Goal: Information Seeking & Learning: Learn about a topic

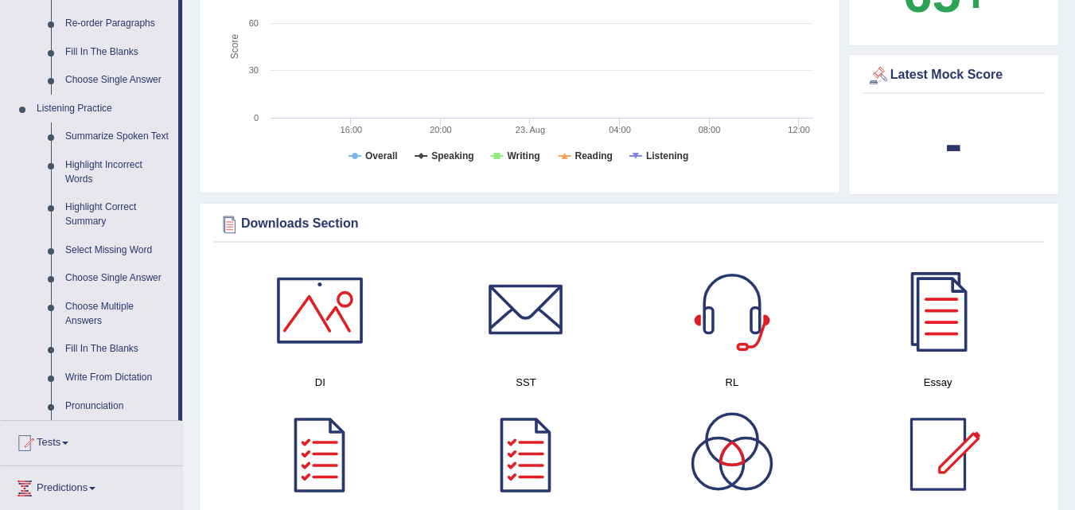
scroll to position [605, 0]
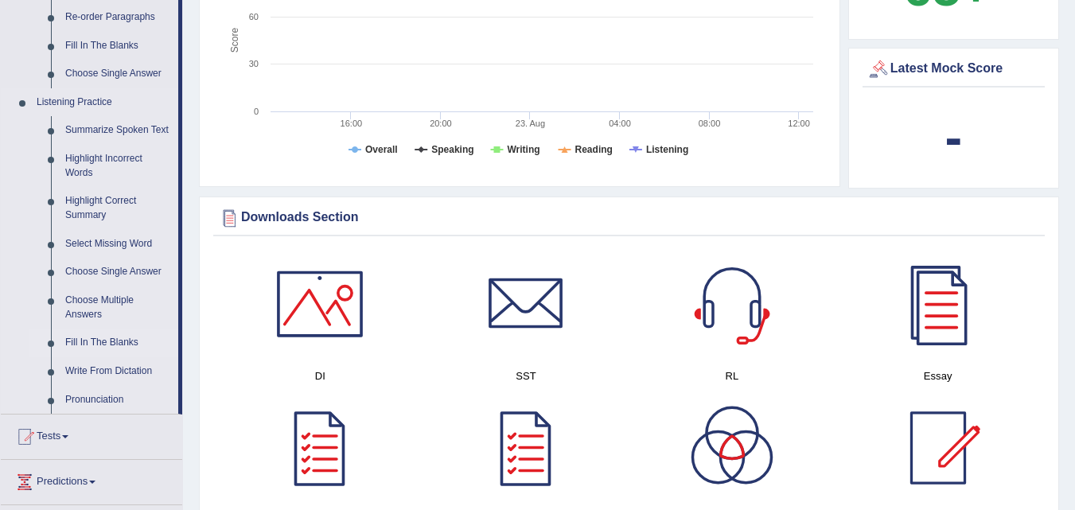
click at [99, 339] on link "Fill In The Blanks" at bounding box center [118, 343] width 120 height 29
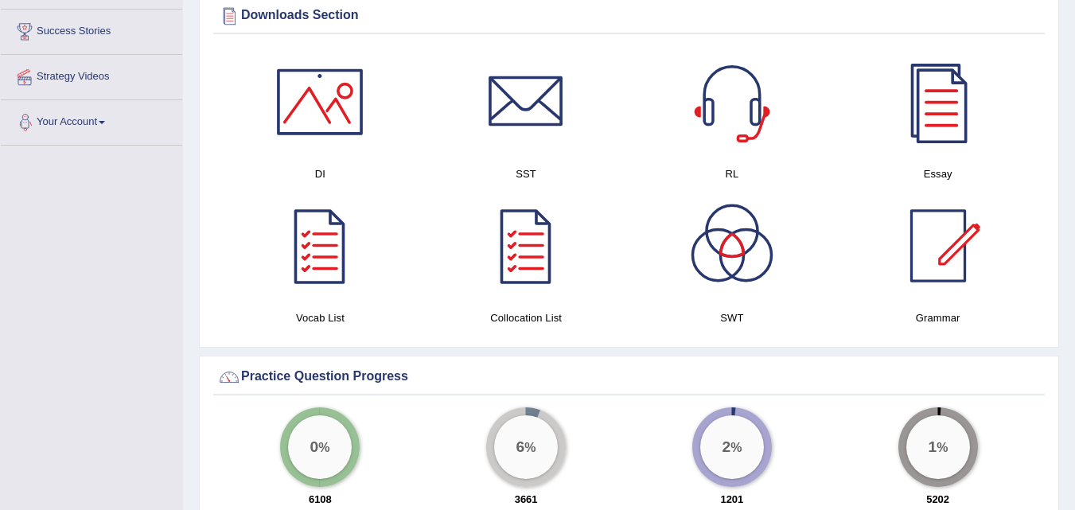
scroll to position [816, 0]
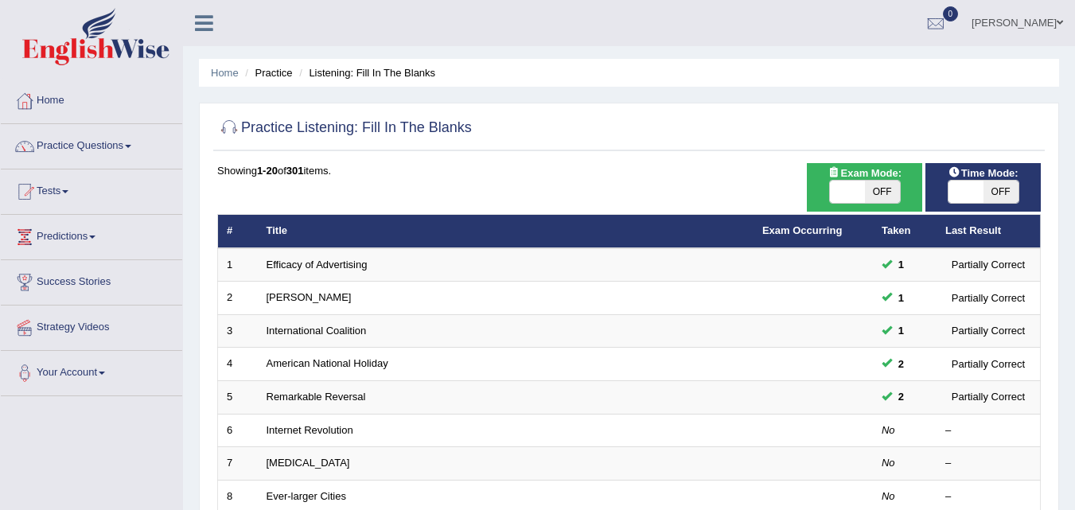
click at [880, 191] on span "OFF" at bounding box center [882, 192] width 35 height 22
checkbox input "true"
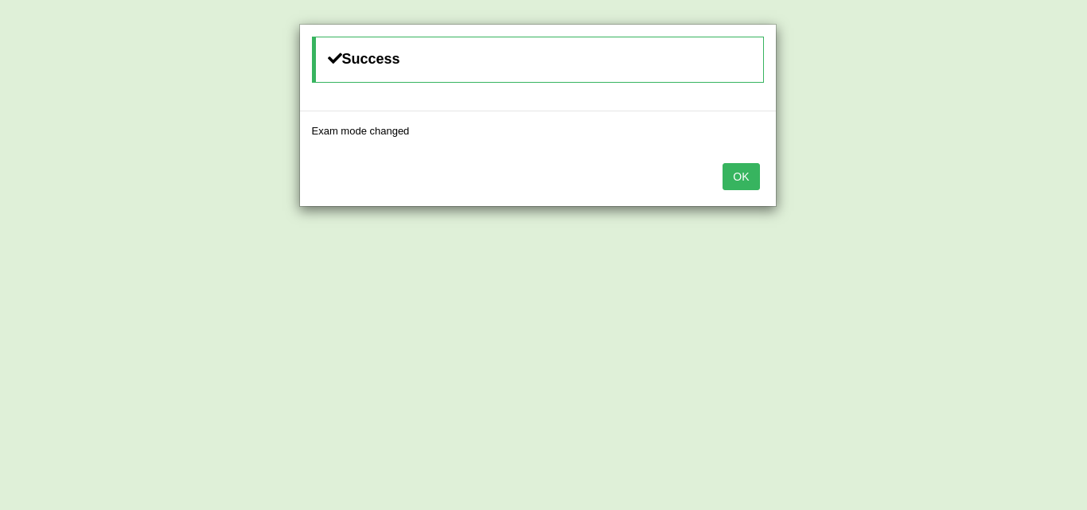
click at [750, 170] on button "OK" at bounding box center [740, 176] width 37 height 27
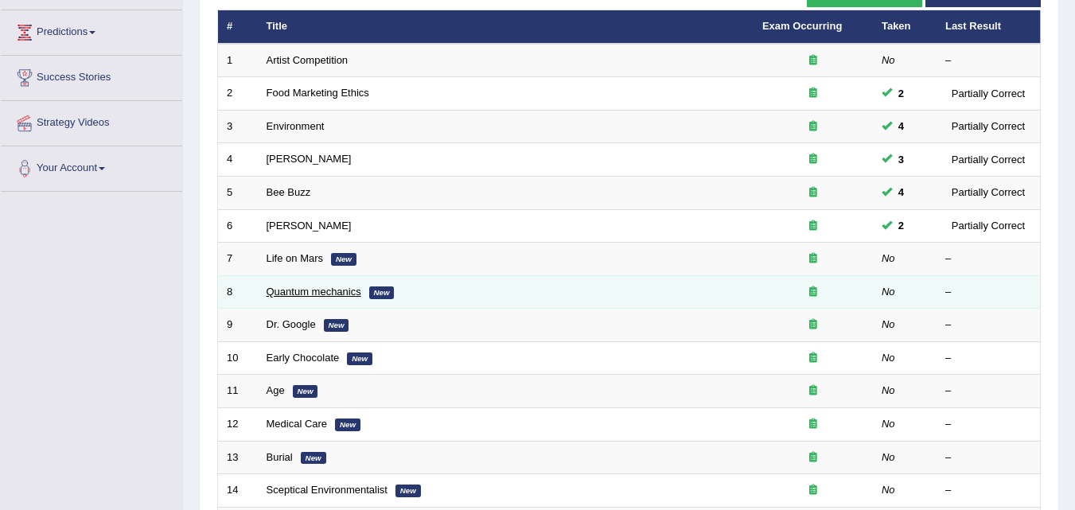
click at [334, 294] on link "Quantum mechanics" at bounding box center [314, 292] width 95 height 12
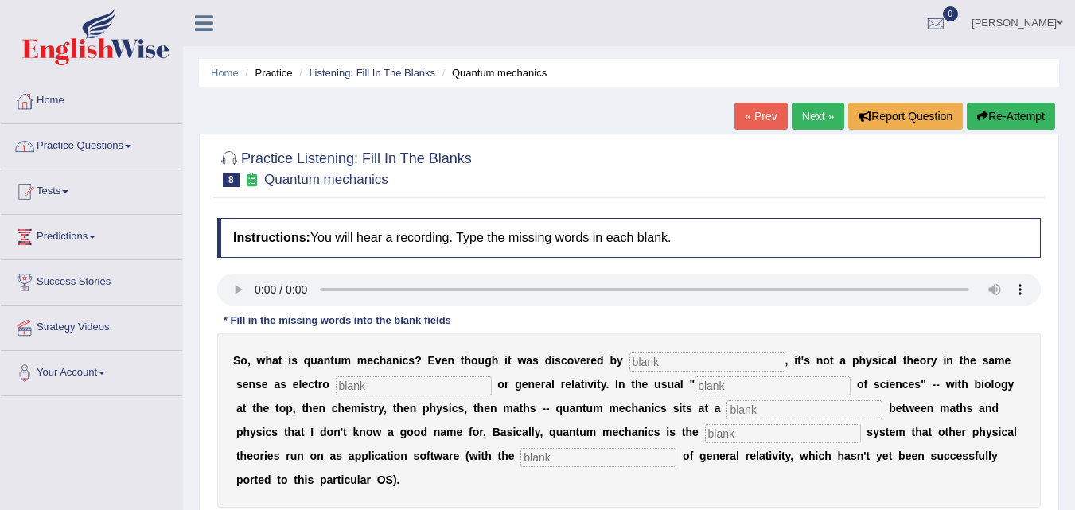
click at [134, 149] on link "Practice Questions" at bounding box center [91, 144] width 181 height 40
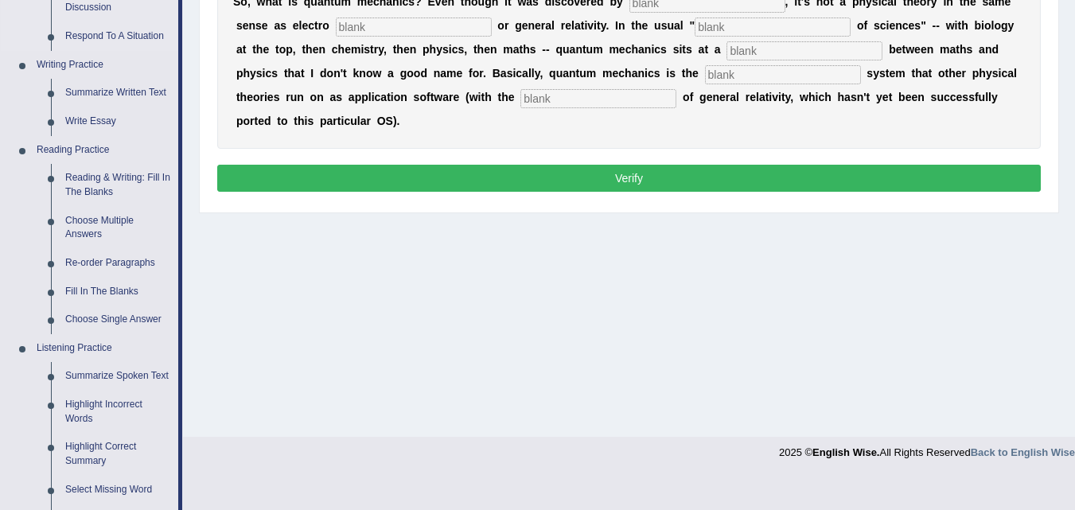
scroll to position [366, 0]
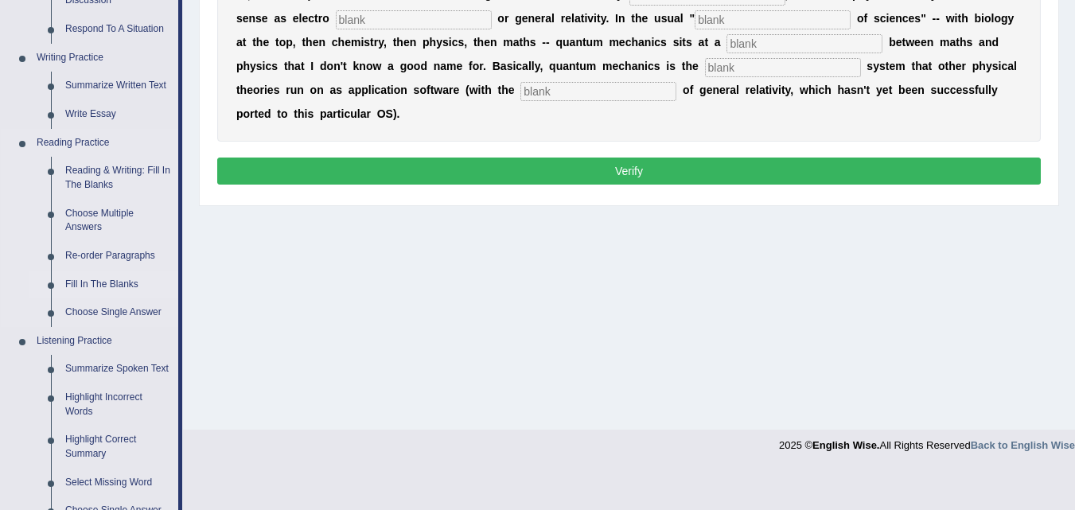
click at [106, 288] on link "Fill In The Blanks" at bounding box center [118, 285] width 120 height 29
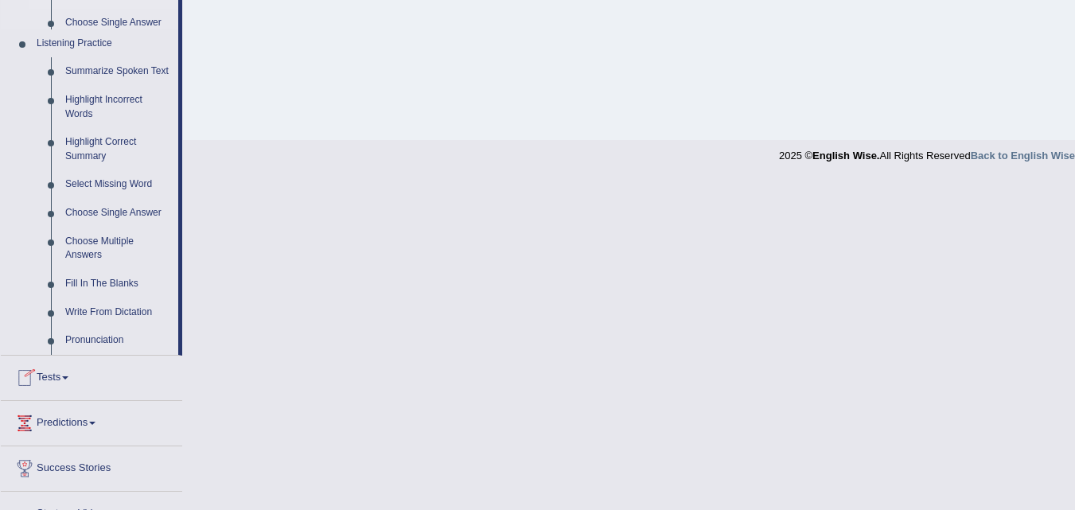
scroll to position [737, 0]
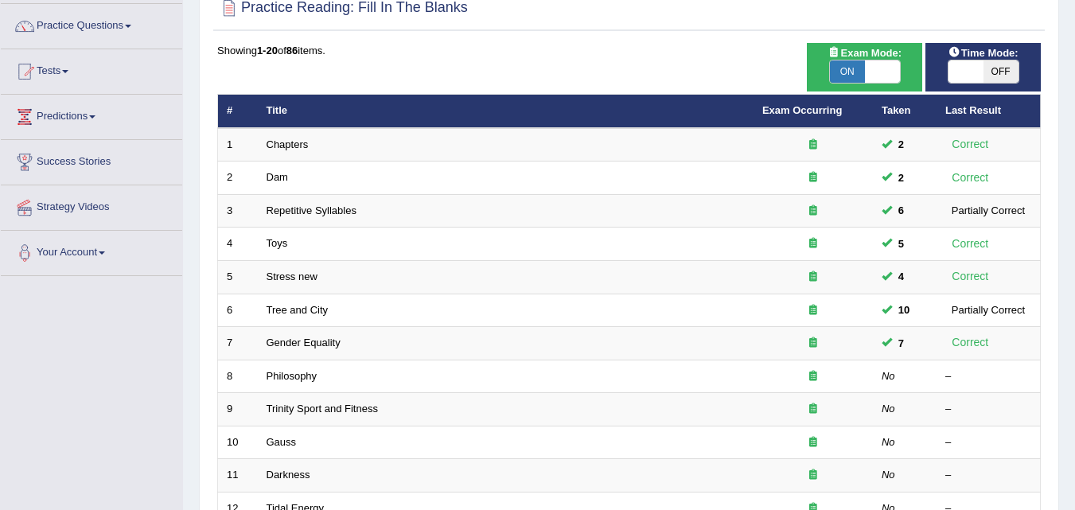
scroll to position [129, 0]
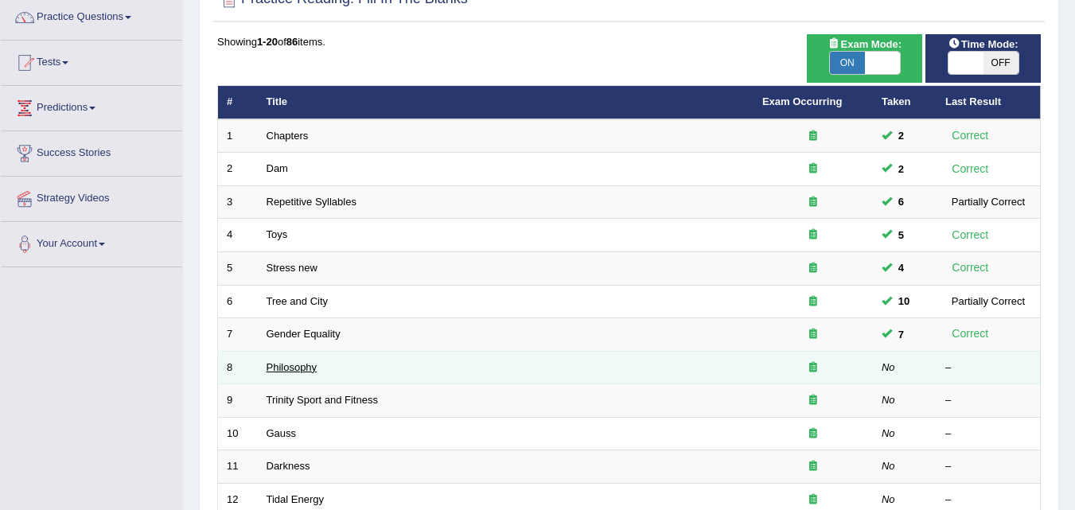
click at [294, 363] on link "Philosophy" at bounding box center [292, 367] width 51 height 12
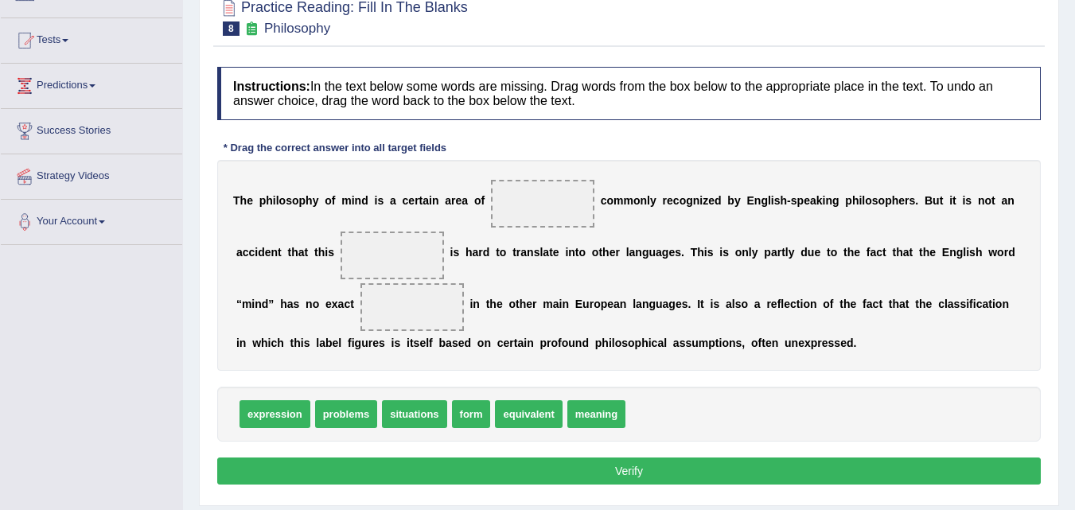
scroll to position [153, 0]
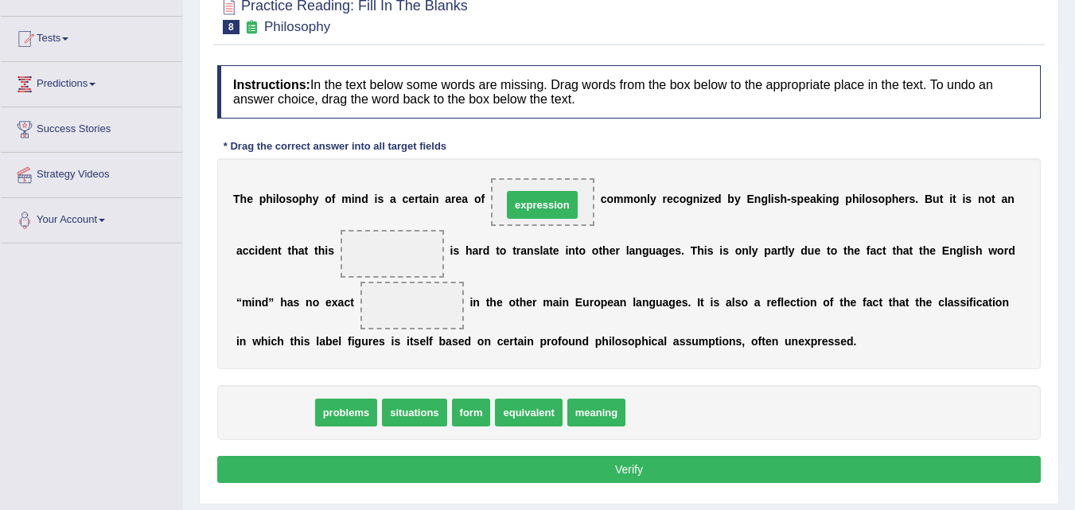
drag, startPoint x: 285, startPoint y: 418, endPoint x: 578, endPoint y: 195, distance: 368.6
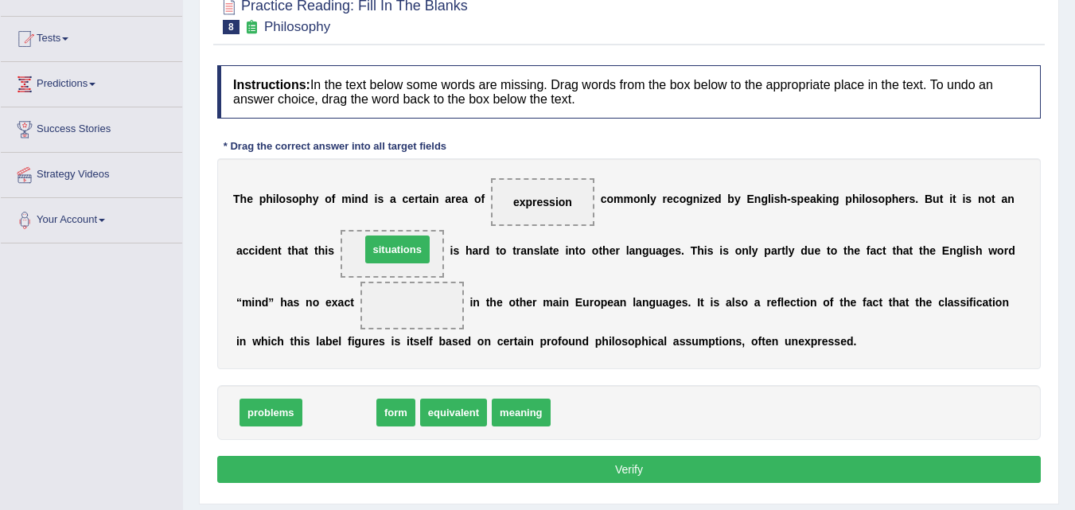
drag, startPoint x: 351, startPoint y: 419, endPoint x: 409, endPoint y: 255, distance: 173.1
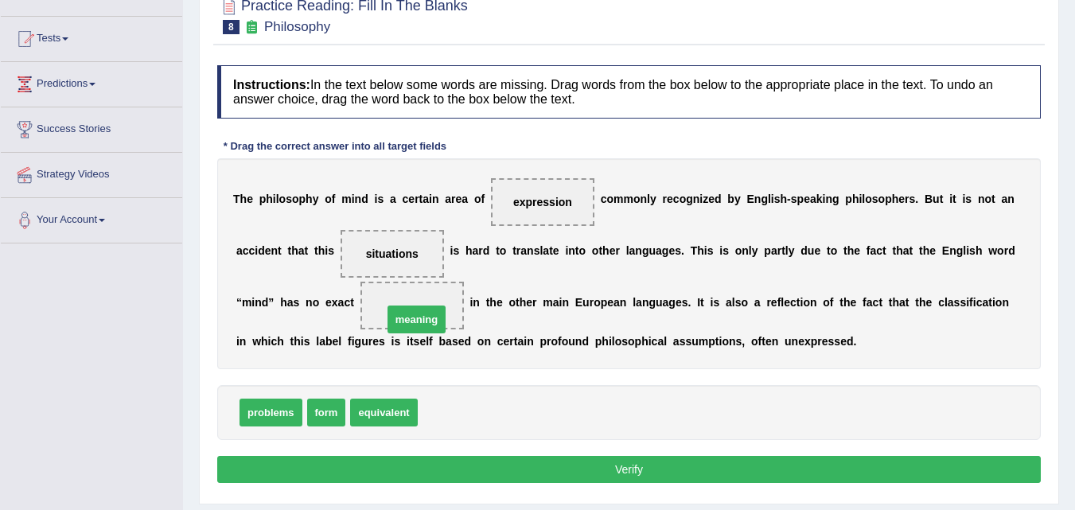
drag, startPoint x: 464, startPoint y: 415, endPoint x: 429, endPoint y: 322, distance: 99.5
click at [589, 465] on button "Verify" at bounding box center [629, 469] width 824 height 27
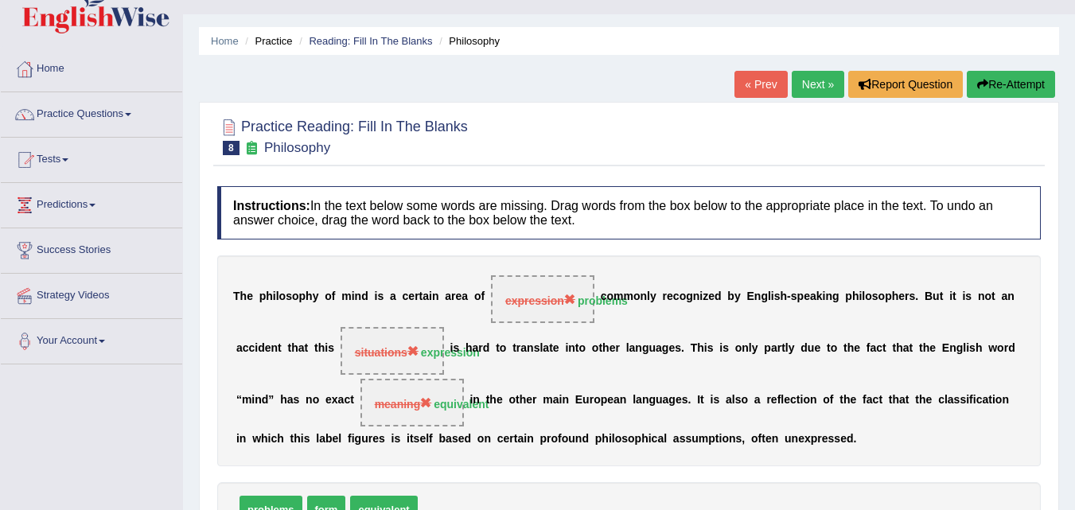
scroll to position [30, 0]
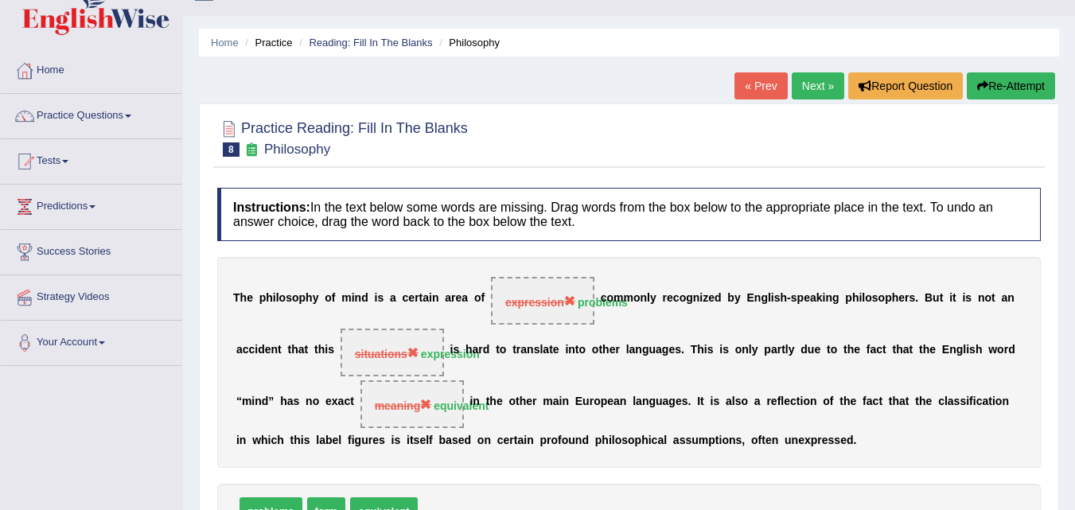
click at [819, 85] on link "Next »" at bounding box center [818, 85] width 53 height 27
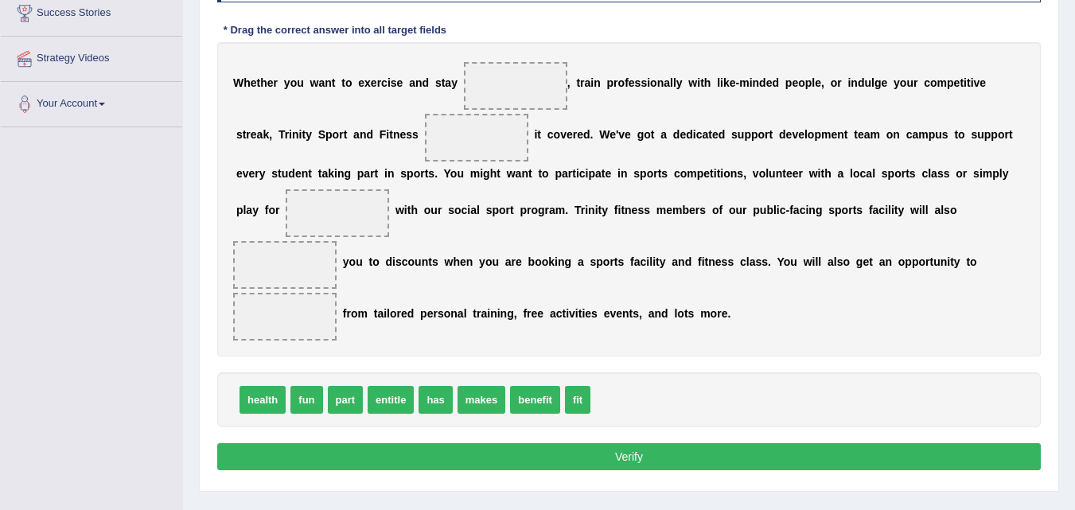
scroll to position [278, 0]
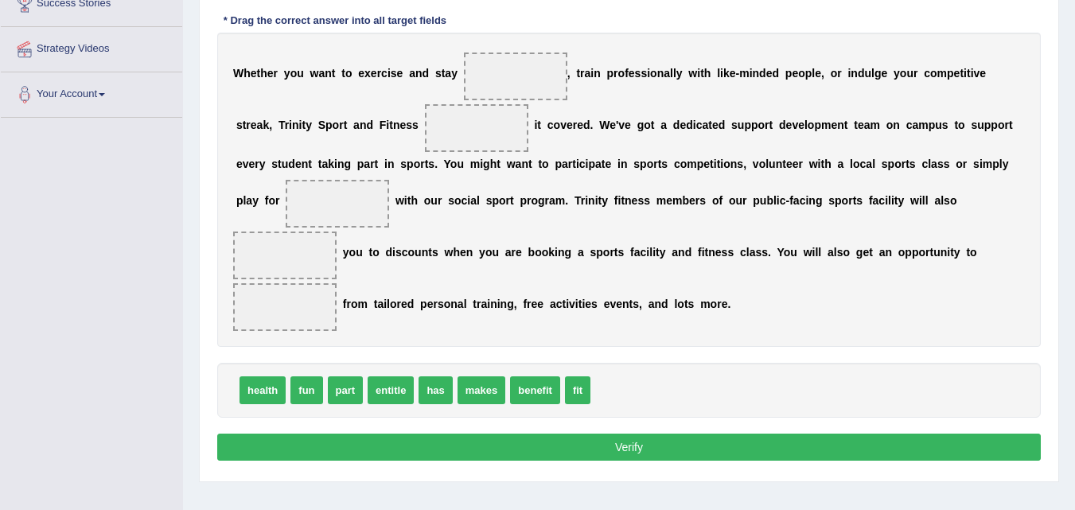
drag, startPoint x: 0, startPoint y: 0, endPoint x: 758, endPoint y: 351, distance: 835.5
click at [758, 351] on div "Instructions: In the text below some words are missing. Drag words from the box…" at bounding box center [628, 203] width 831 height 542
drag, startPoint x: 577, startPoint y: 381, endPoint x: 521, endPoint y: 68, distance: 318.4
drag, startPoint x: 256, startPoint y: 387, endPoint x: 470, endPoint y: 158, distance: 314.2
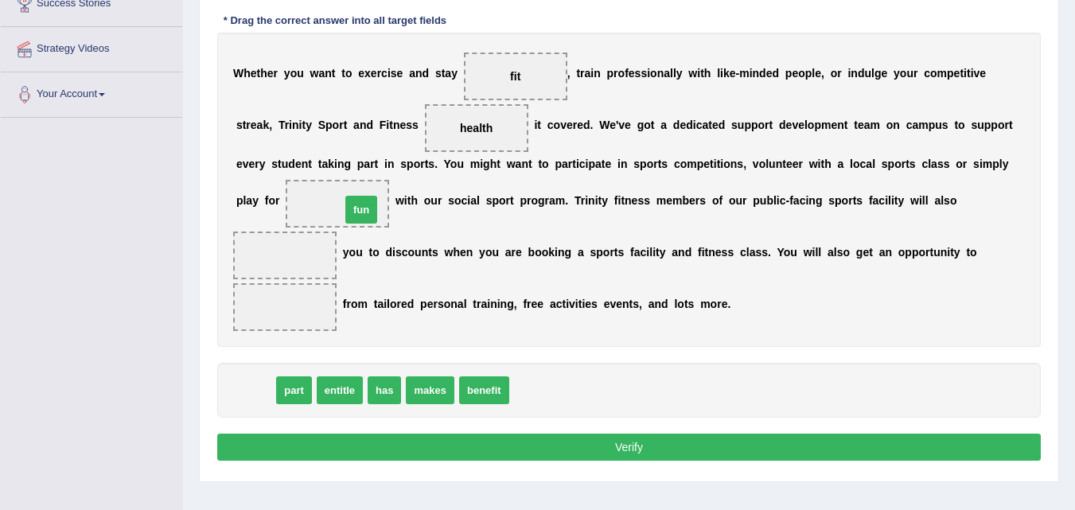
drag, startPoint x: 260, startPoint y: 393, endPoint x: 368, endPoint y: 209, distance: 212.9
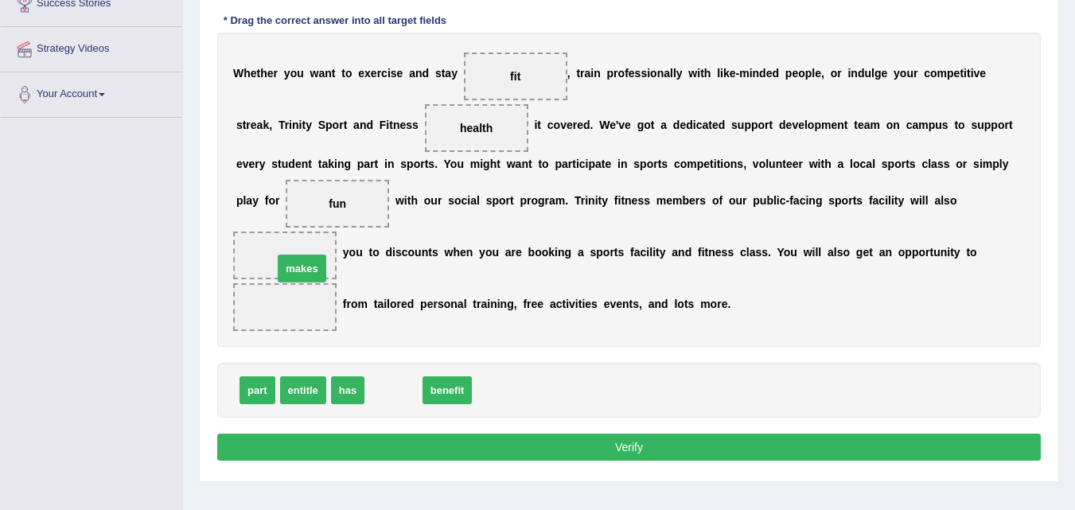
drag, startPoint x: 401, startPoint y: 391, endPoint x: 303, endPoint y: 264, distance: 160.0
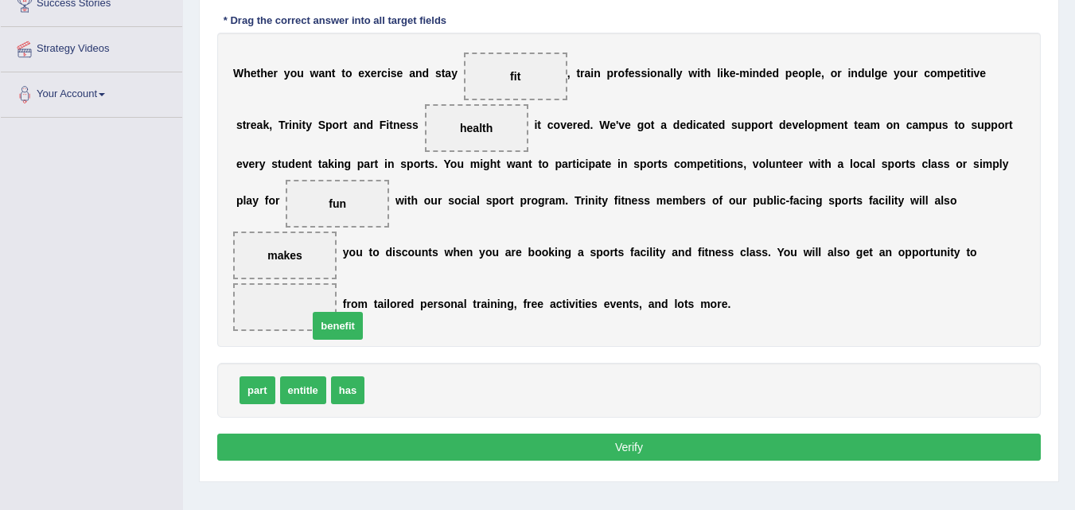
drag, startPoint x: 394, startPoint y: 393, endPoint x: 337, endPoint y: 329, distance: 85.7
drag, startPoint x: 337, startPoint y: 329, endPoint x: 321, endPoint y: 321, distance: 17.8
click at [322, 321] on div "W h e t h e r y o u w a n t t o e x e r c i s e a n d s t a y fit , t r a i n p…" at bounding box center [629, 190] width 824 height 314
click at [631, 450] on button "Verify" at bounding box center [629, 447] width 824 height 27
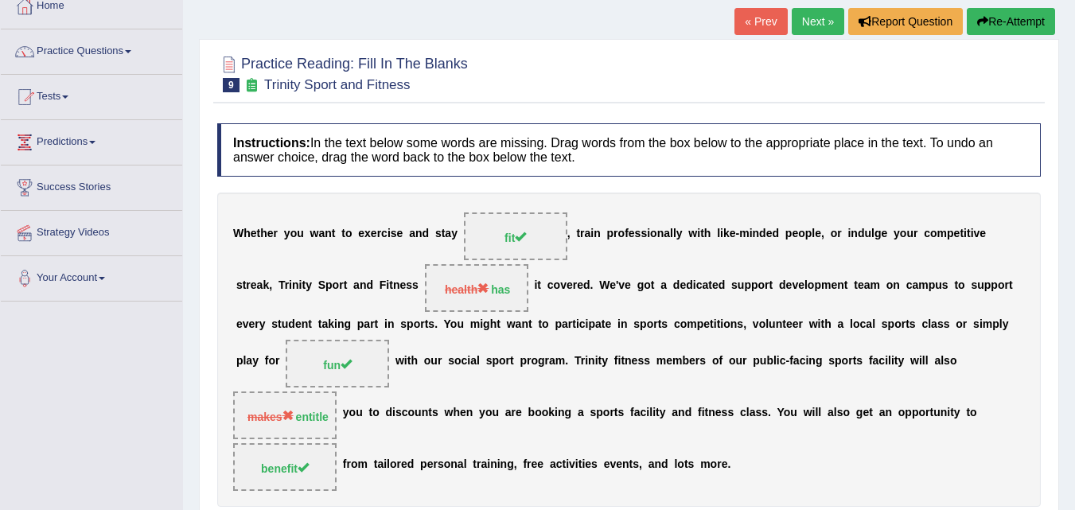
scroll to position [94, 0]
click at [809, 15] on link "Next »" at bounding box center [818, 22] width 53 height 27
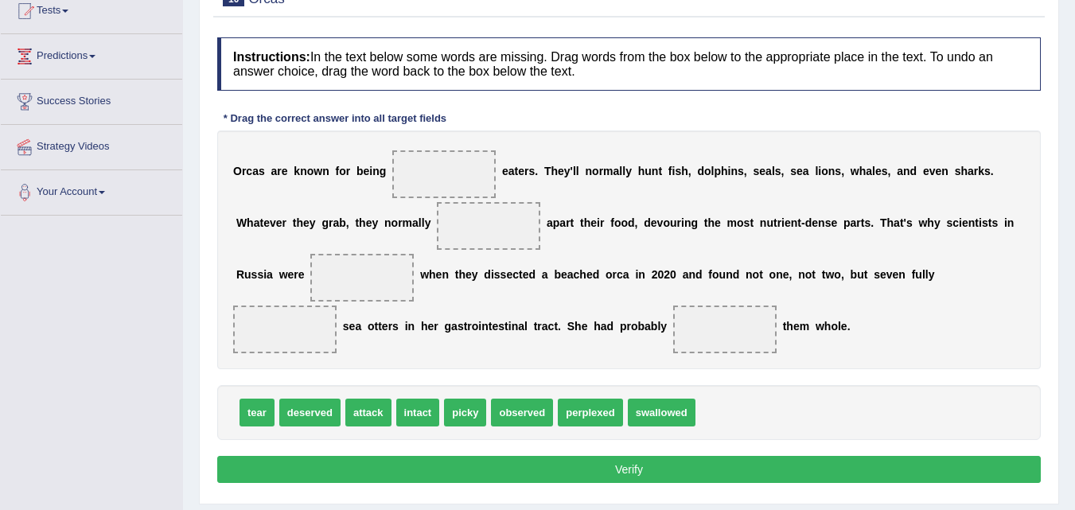
scroll to position [187, 0]
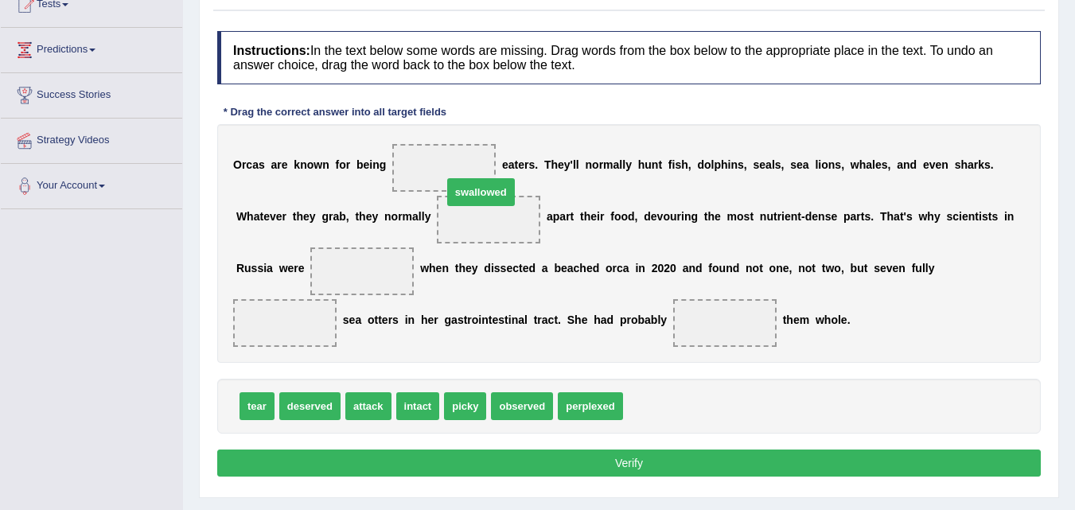
drag, startPoint x: 663, startPoint y: 415, endPoint x: 482, endPoint y: 201, distance: 280.1
drag, startPoint x: 480, startPoint y: 213, endPoint x: 442, endPoint y: 150, distance: 73.6
drag, startPoint x: 259, startPoint y: 412, endPoint x: 508, endPoint y: 225, distance: 311.4
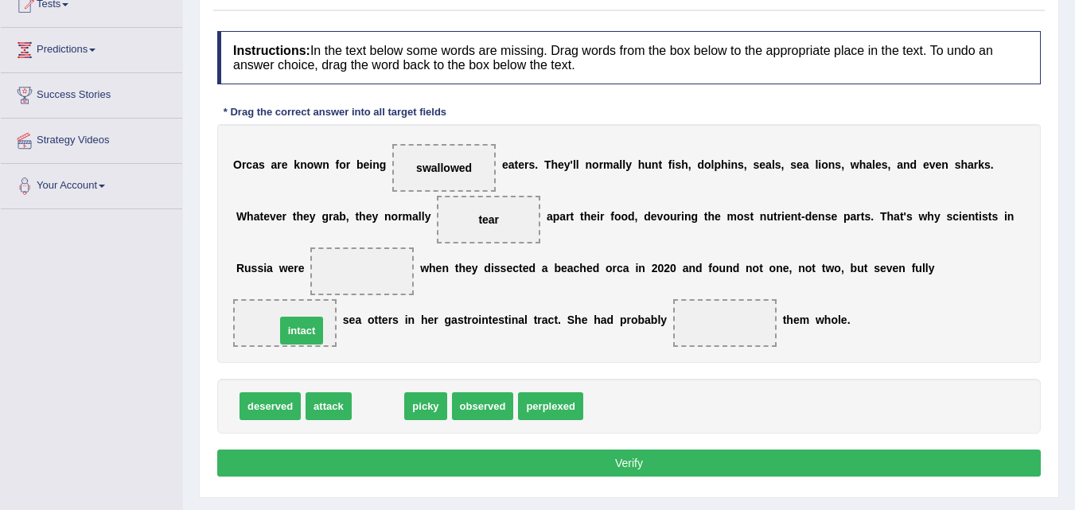
drag, startPoint x: 381, startPoint y: 405, endPoint x: 302, endPoint y: 329, distance: 109.2
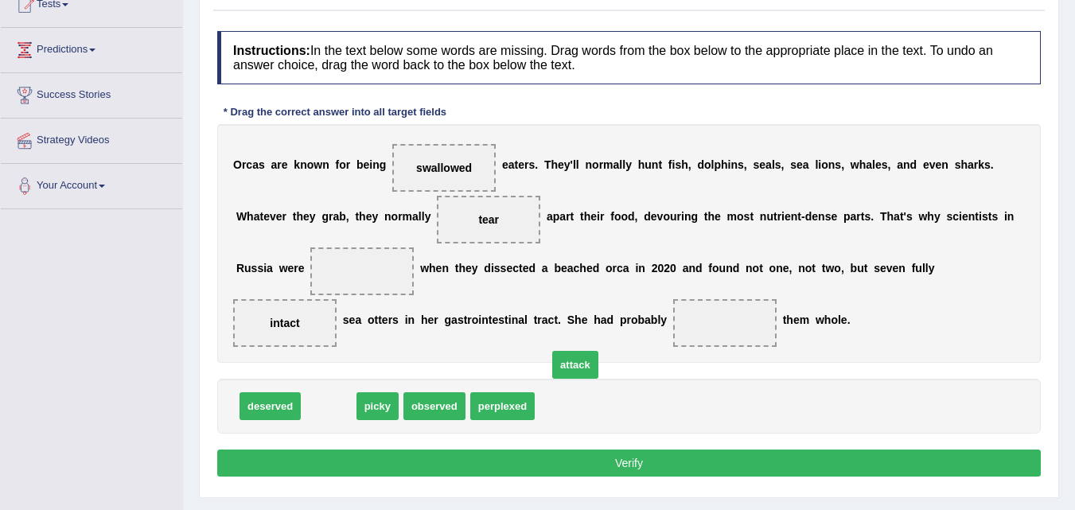
drag, startPoint x: 322, startPoint y: 410, endPoint x: 660, endPoint y: 364, distance: 341.2
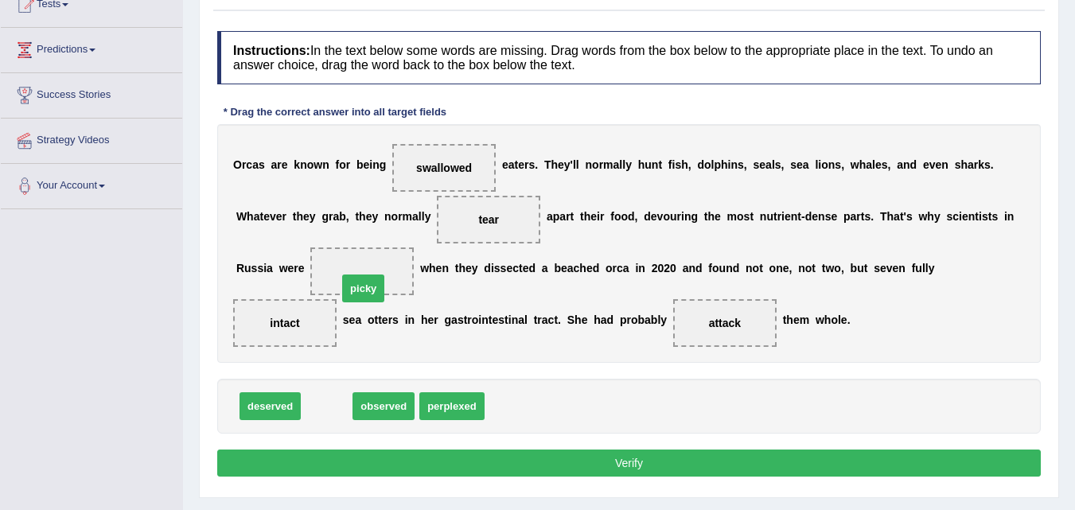
drag, startPoint x: 333, startPoint y: 412, endPoint x: 372, endPoint y: 293, distance: 125.6
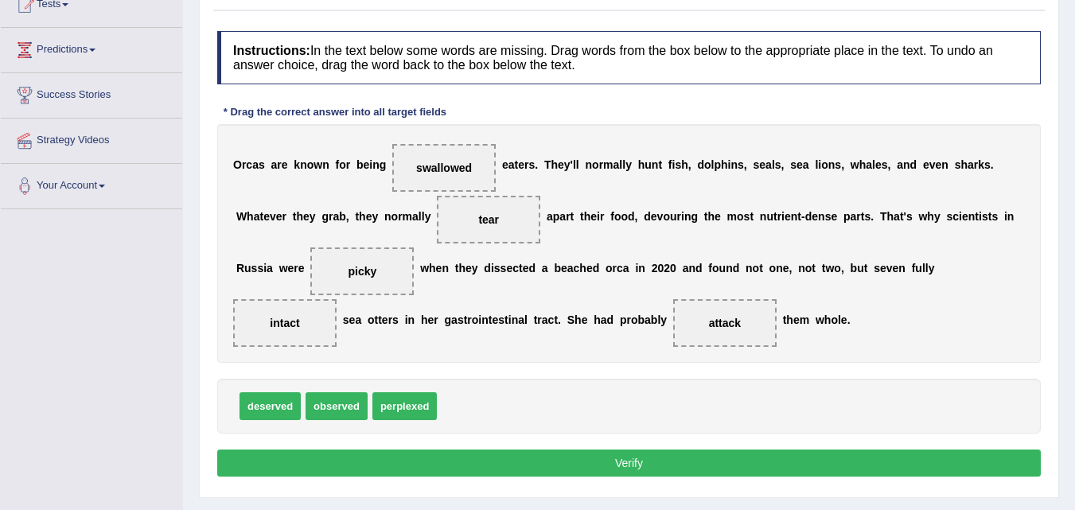
click at [615, 467] on button "Verify" at bounding box center [629, 463] width 824 height 27
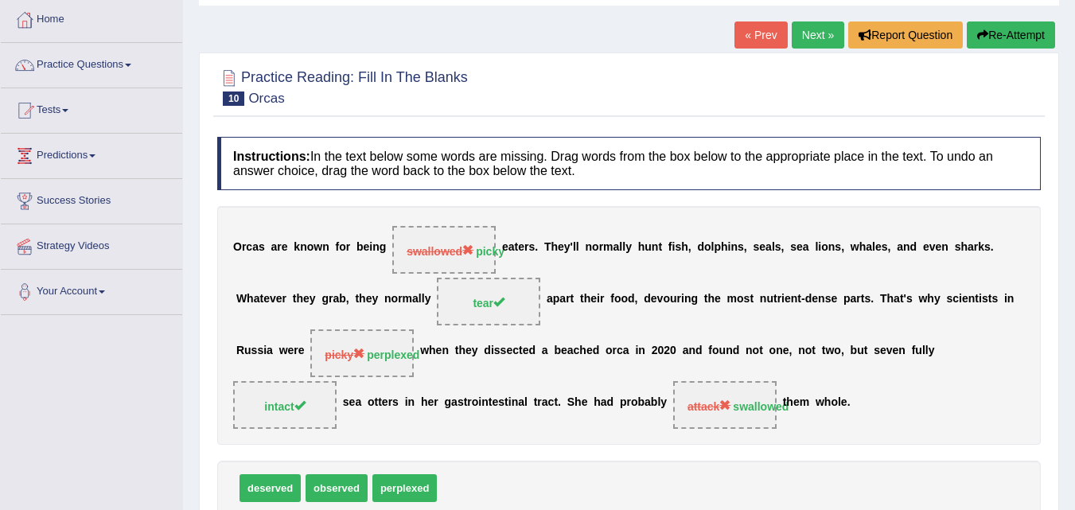
scroll to position [78, 0]
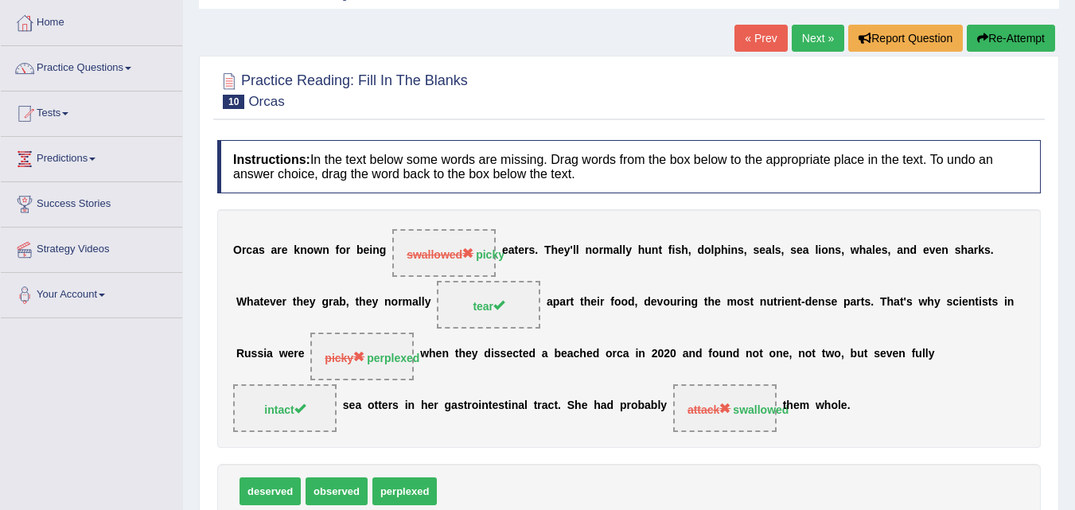
click at [812, 41] on link "Next »" at bounding box center [818, 38] width 53 height 27
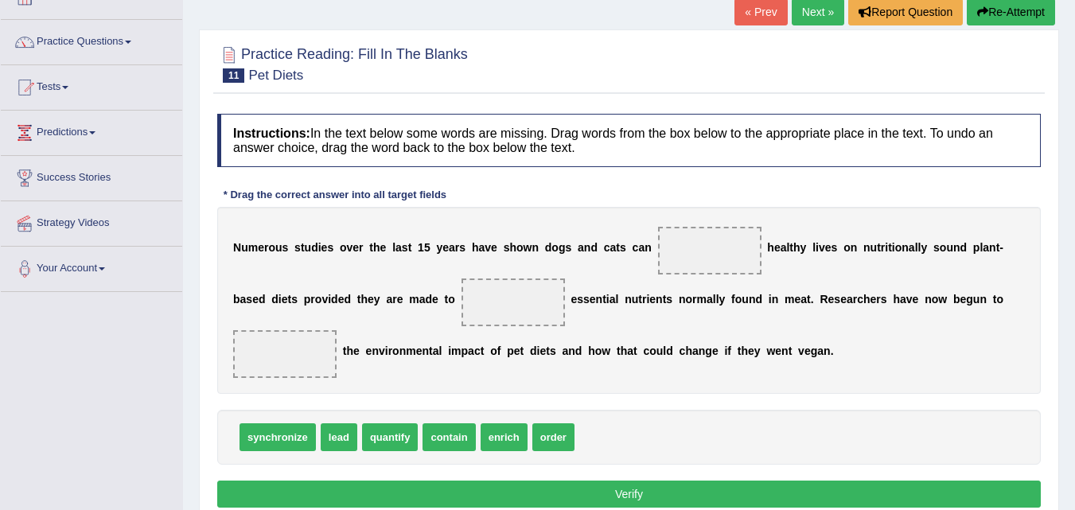
scroll to position [106, 0]
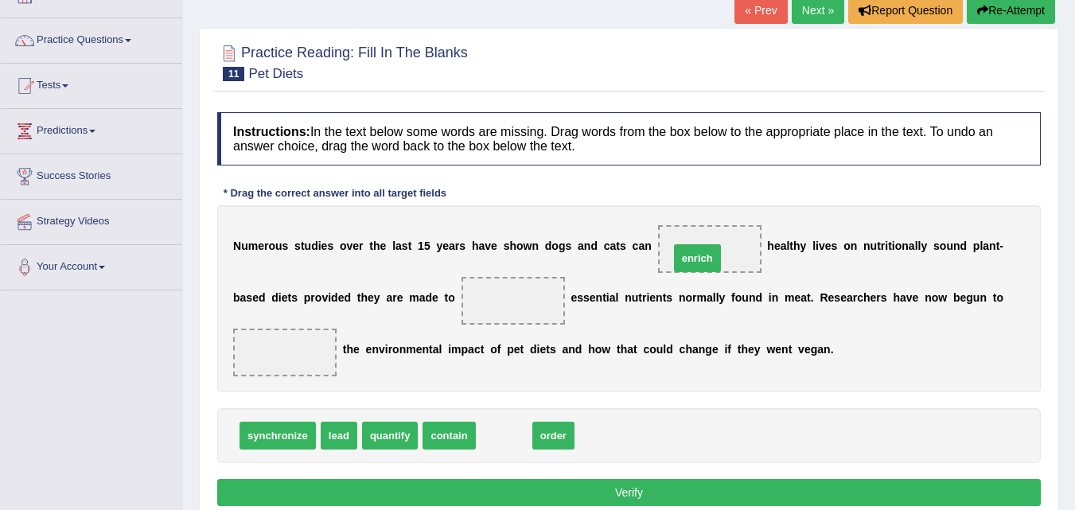
drag, startPoint x: 497, startPoint y: 446, endPoint x: 691, endPoint y: 269, distance: 262.4
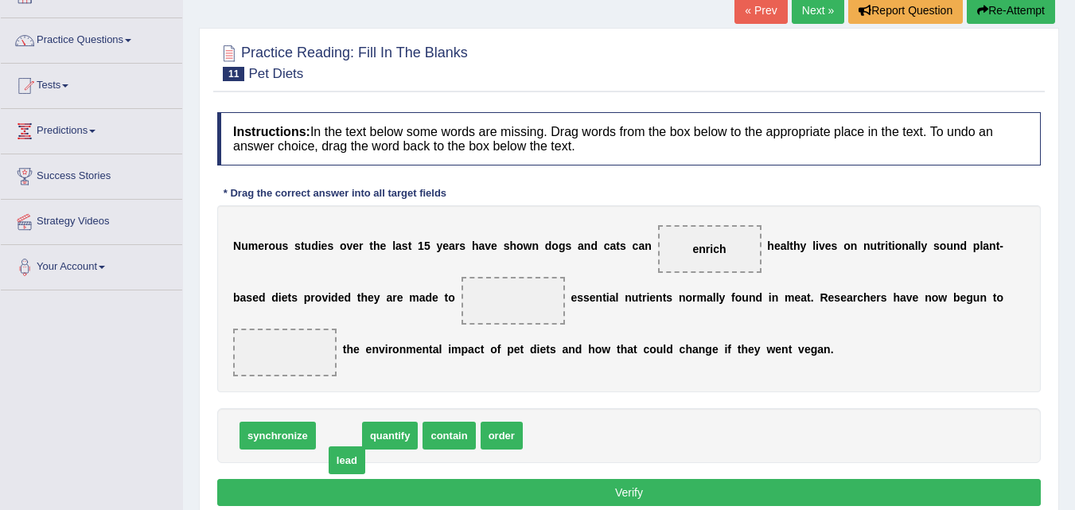
drag, startPoint x: 342, startPoint y: 442, endPoint x: 350, endPoint y: 467, distance: 25.9
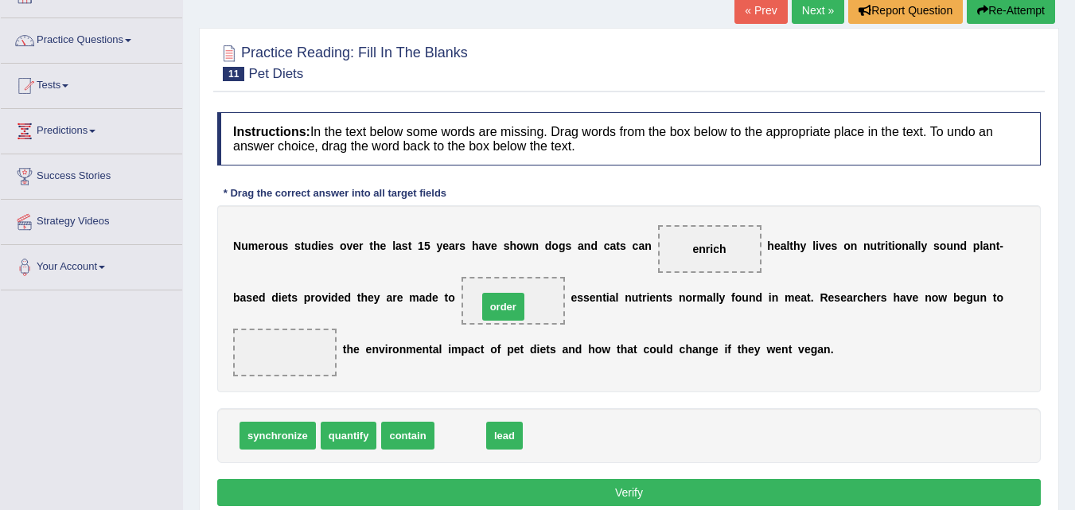
drag, startPoint x: 463, startPoint y: 434, endPoint x: 506, endPoint y: 306, distance: 135.9
drag, startPoint x: 457, startPoint y: 433, endPoint x: 294, endPoint y: 349, distance: 182.6
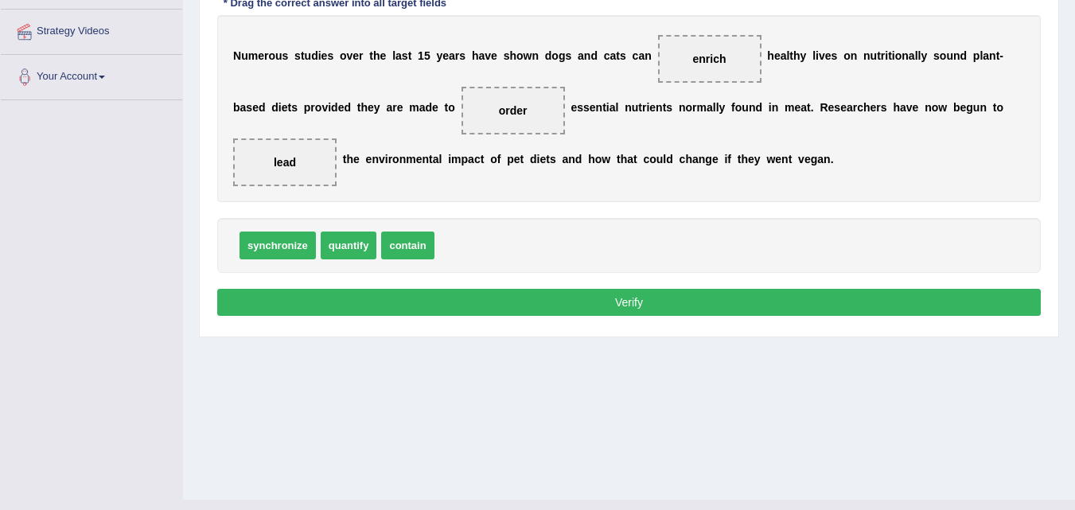
scroll to position [297, 0]
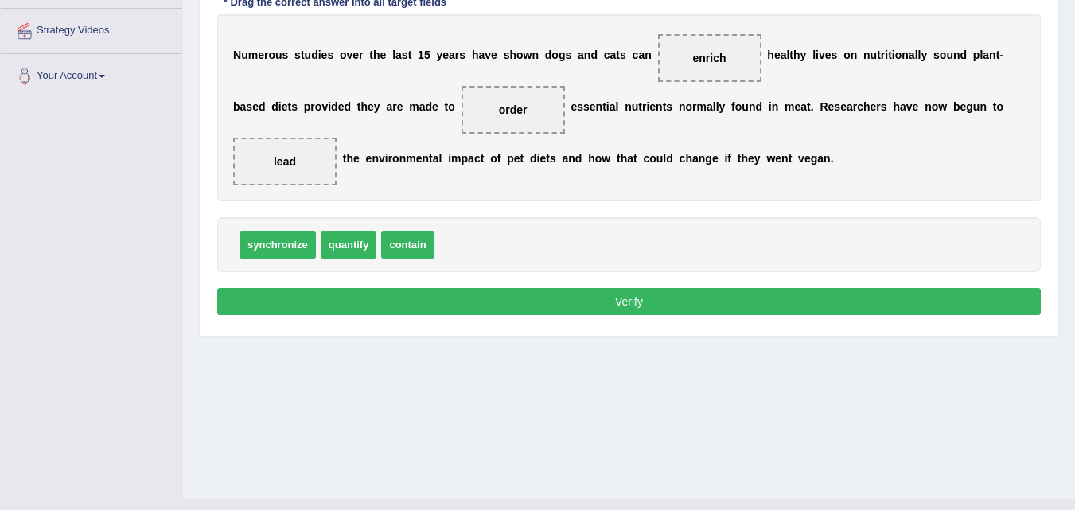
click at [632, 306] on button "Verify" at bounding box center [629, 301] width 824 height 27
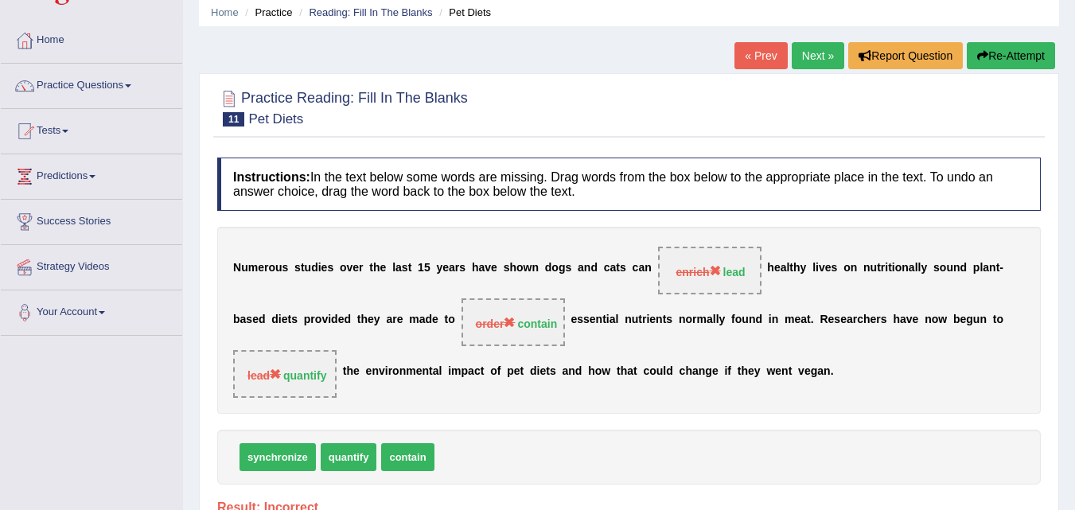
scroll to position [59, 0]
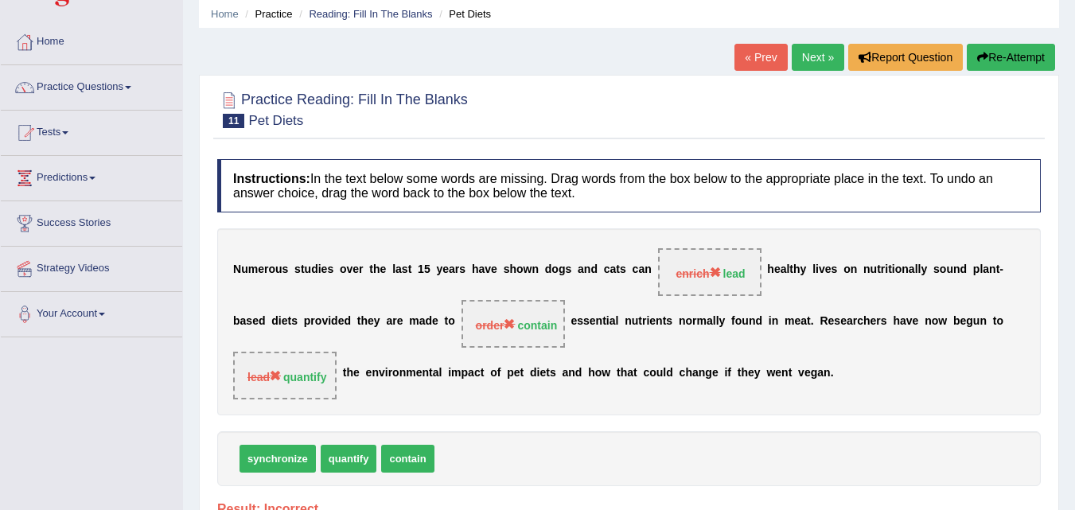
click at [812, 57] on link "Next »" at bounding box center [818, 57] width 53 height 27
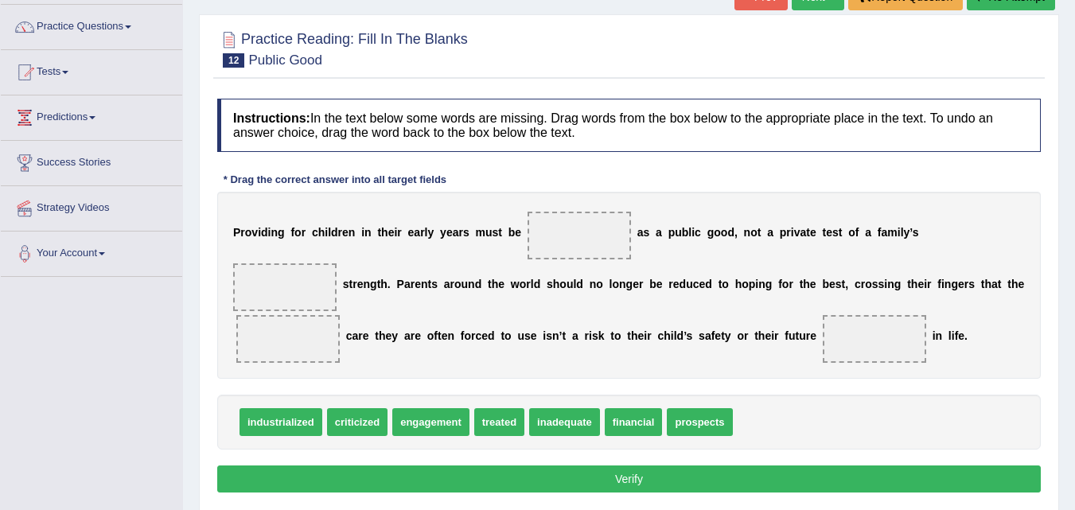
scroll to position [122, 0]
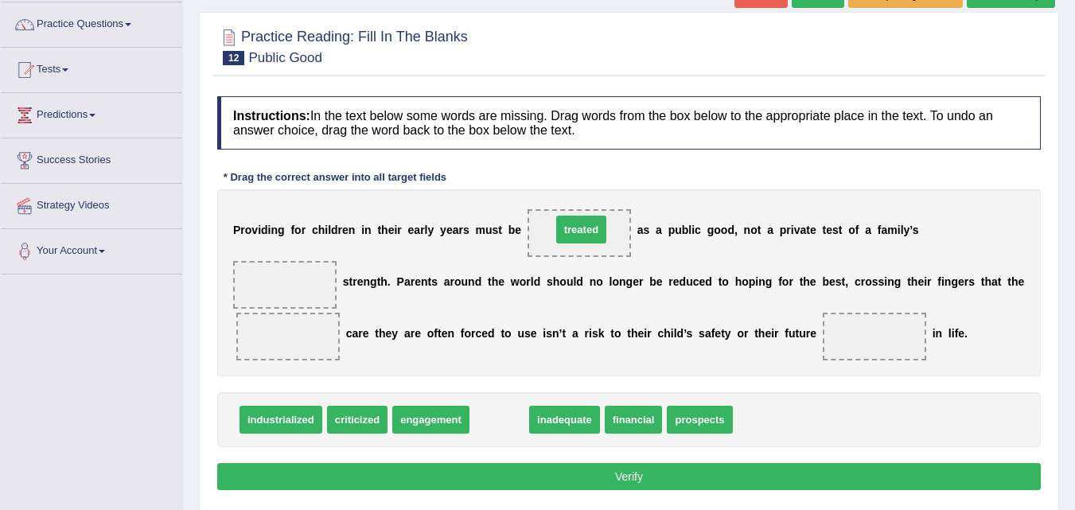
drag, startPoint x: 497, startPoint y: 424, endPoint x: 579, endPoint y: 235, distance: 206.3
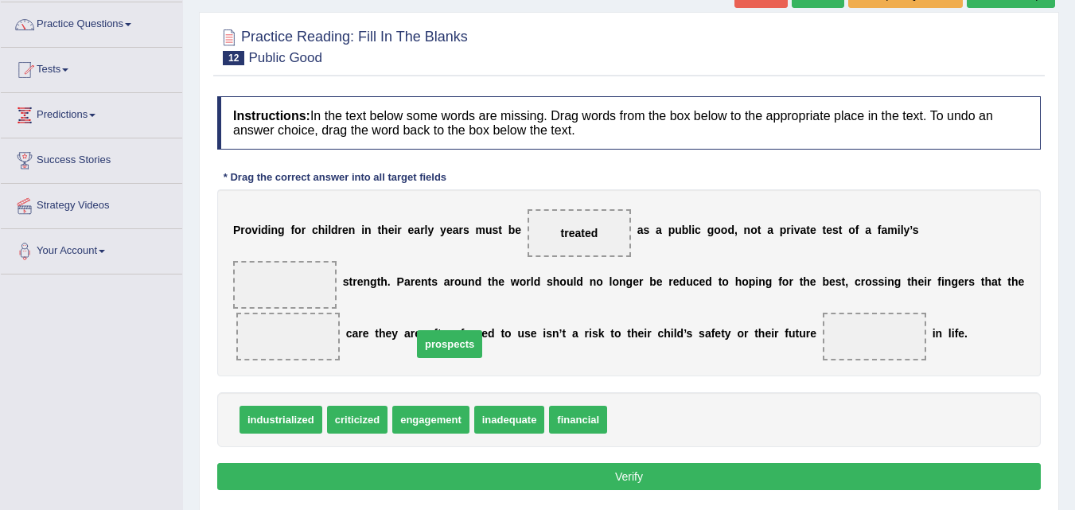
drag, startPoint x: 633, startPoint y: 419, endPoint x: 391, endPoint y: 333, distance: 256.7
click at [417, 333] on span "prospects" at bounding box center [449, 344] width 65 height 28
drag, startPoint x: 649, startPoint y: 411, endPoint x: 298, endPoint y: 271, distance: 378.5
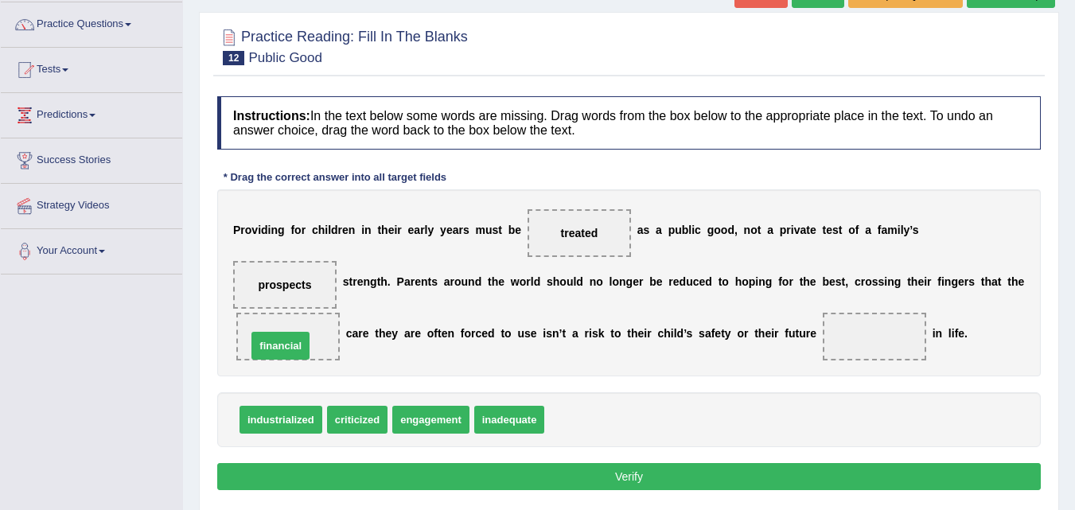
drag, startPoint x: 566, startPoint y: 415, endPoint x: 267, endPoint y: 341, distance: 307.6
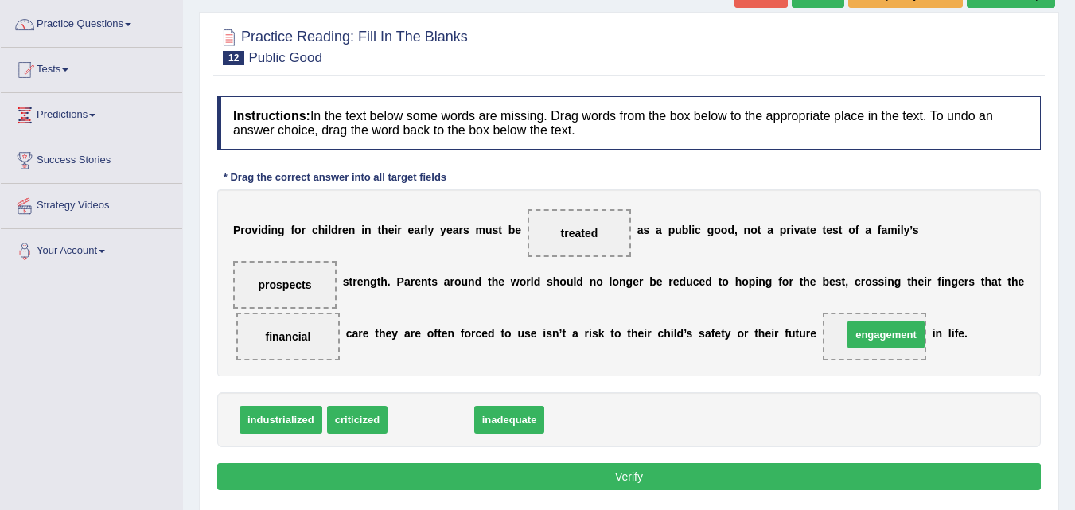
drag, startPoint x: 411, startPoint y: 424, endPoint x: 865, endPoint y: 339, distance: 461.5
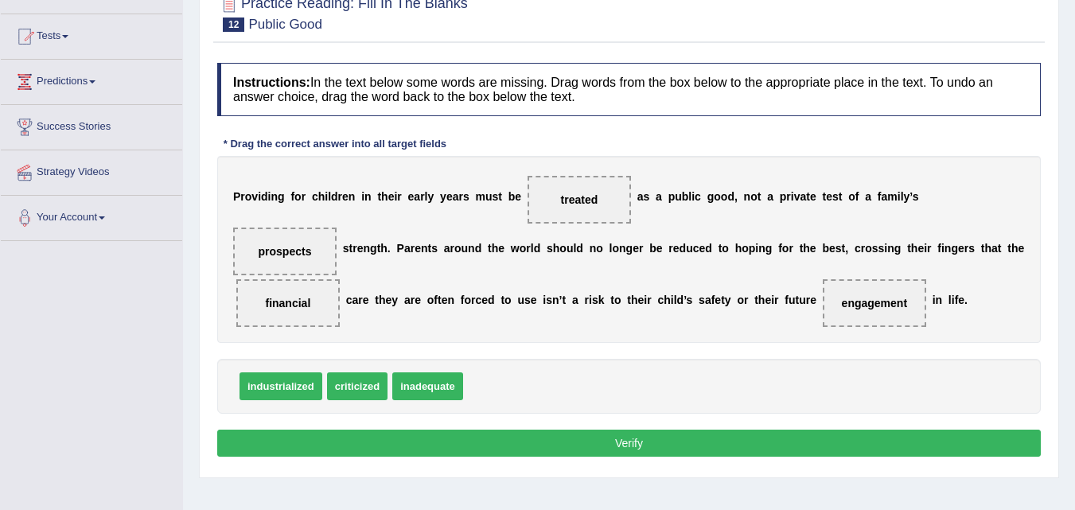
scroll to position [169, 0]
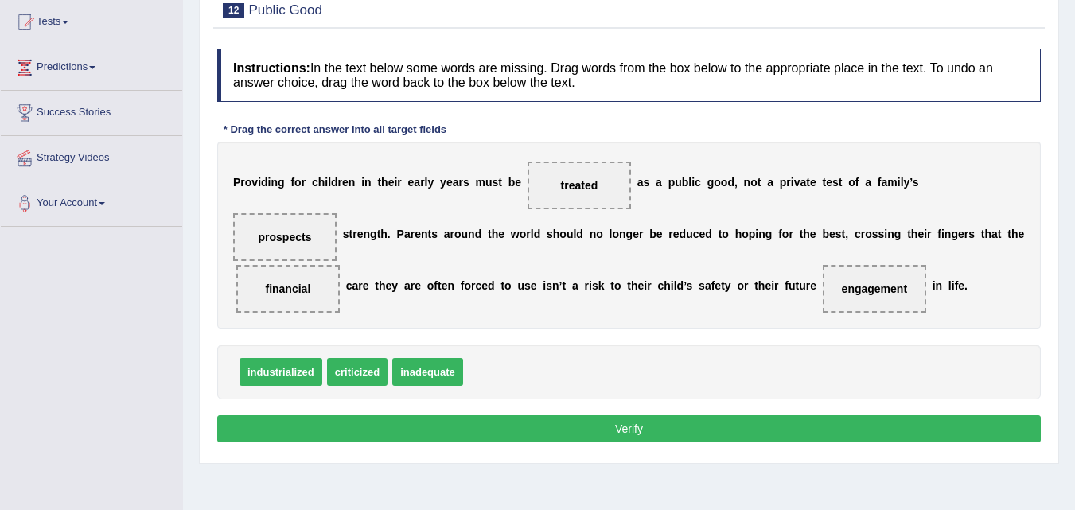
click at [594, 432] on button "Verify" at bounding box center [629, 428] width 824 height 27
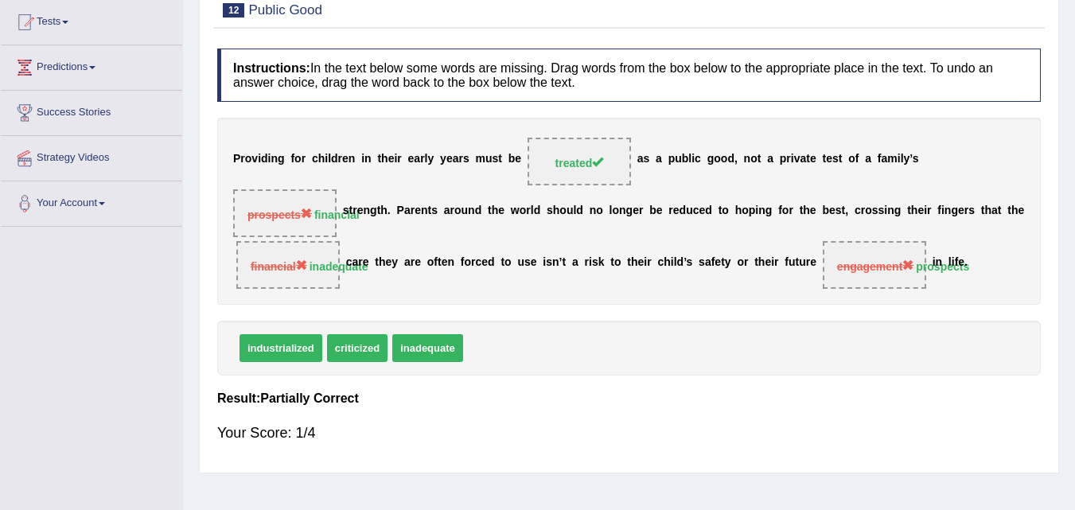
drag, startPoint x: 594, startPoint y: 432, endPoint x: 604, endPoint y: 398, distance: 35.5
click at [604, 398] on div "Instructions: In the text below some words are missing. Drag words from the box…" at bounding box center [628, 253] width 831 height 424
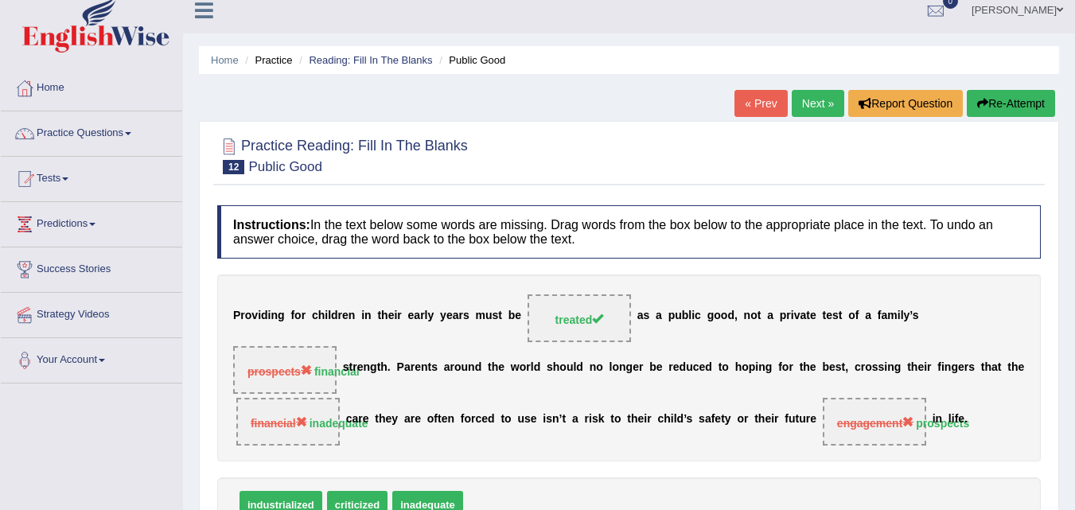
scroll to position [0, 0]
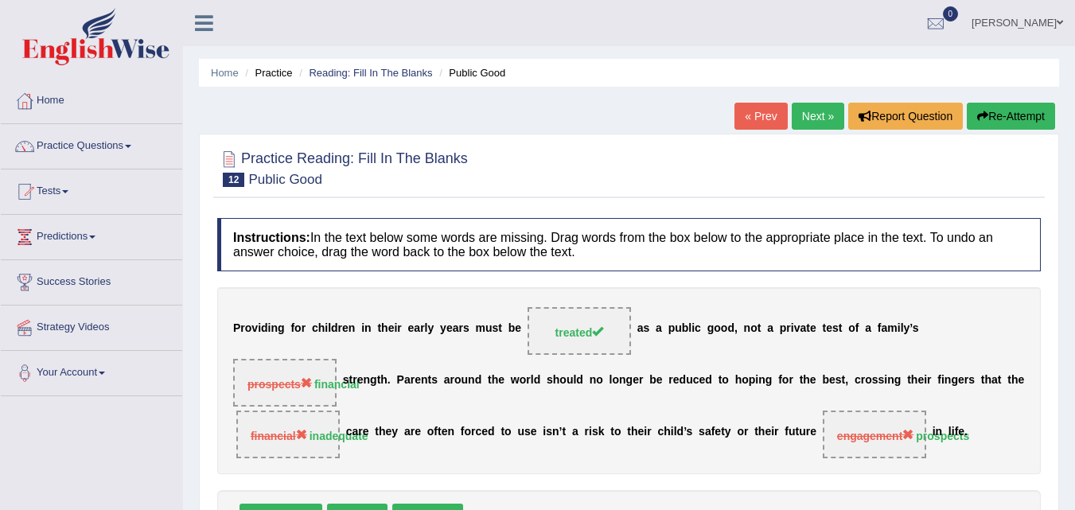
click at [808, 115] on link "Next »" at bounding box center [818, 116] width 53 height 27
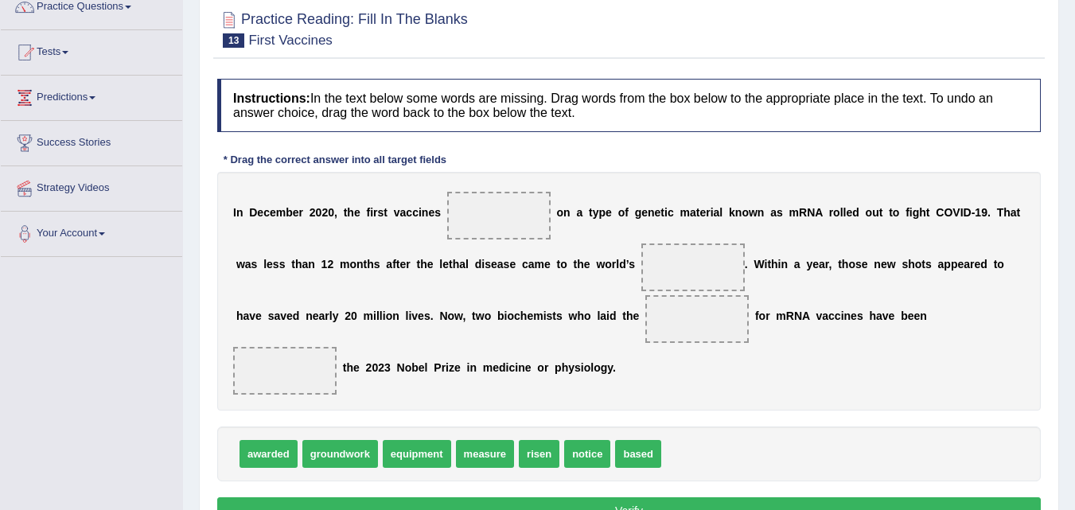
scroll to position [151, 0]
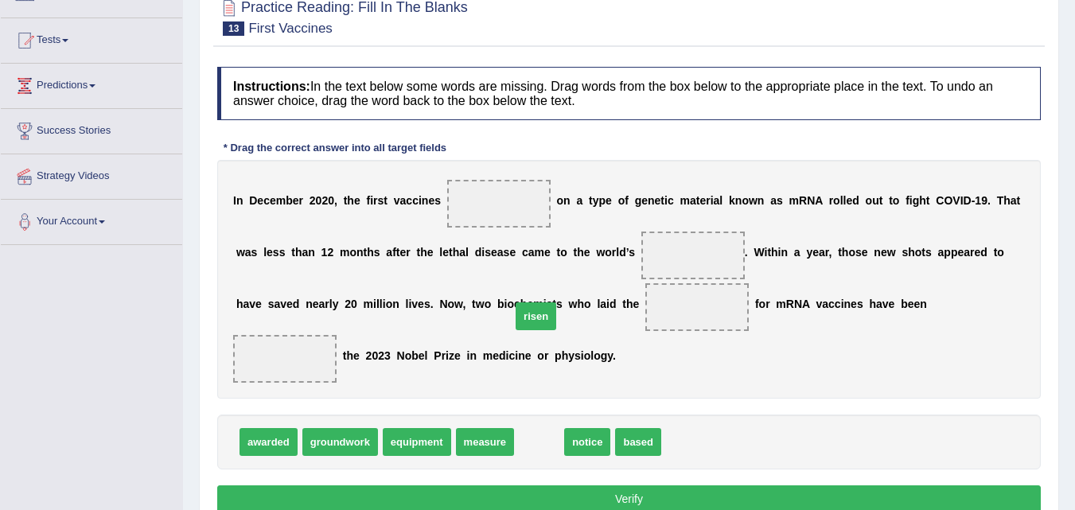
drag, startPoint x: 534, startPoint y: 446, endPoint x: 529, endPoint y: 251, distance: 194.2
click at [530, 302] on span "risen" at bounding box center [536, 316] width 41 height 28
drag, startPoint x: 538, startPoint y: 442, endPoint x: 498, endPoint y: 194, distance: 250.6
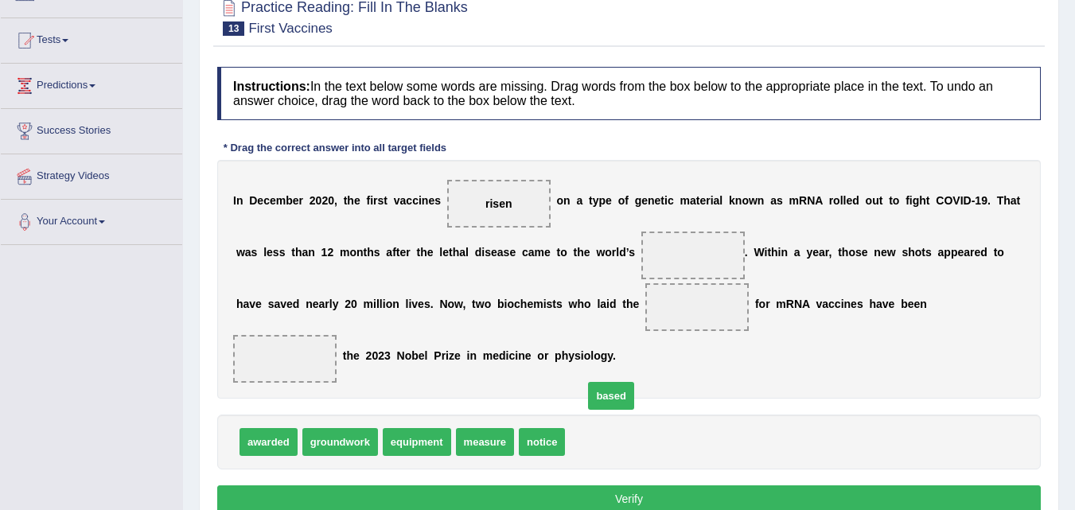
drag, startPoint x: 586, startPoint y: 440, endPoint x: 605, endPoint y: 394, distance: 49.6
click at [605, 394] on span "based" at bounding box center [611, 396] width 46 height 28
drag, startPoint x: 590, startPoint y: 437, endPoint x: 698, endPoint y: 237, distance: 226.8
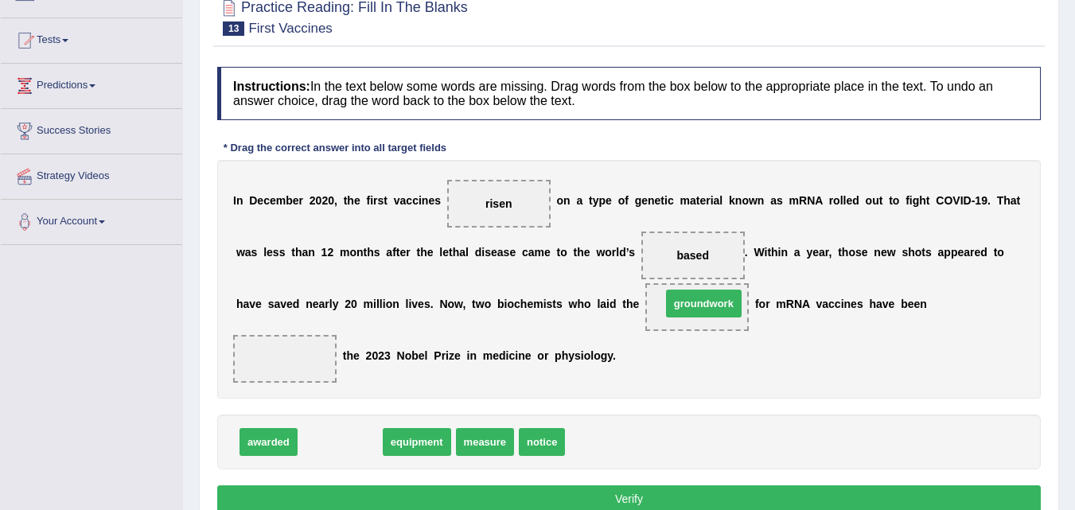
drag, startPoint x: 341, startPoint y: 442, endPoint x: 707, endPoint y: 310, distance: 389.4
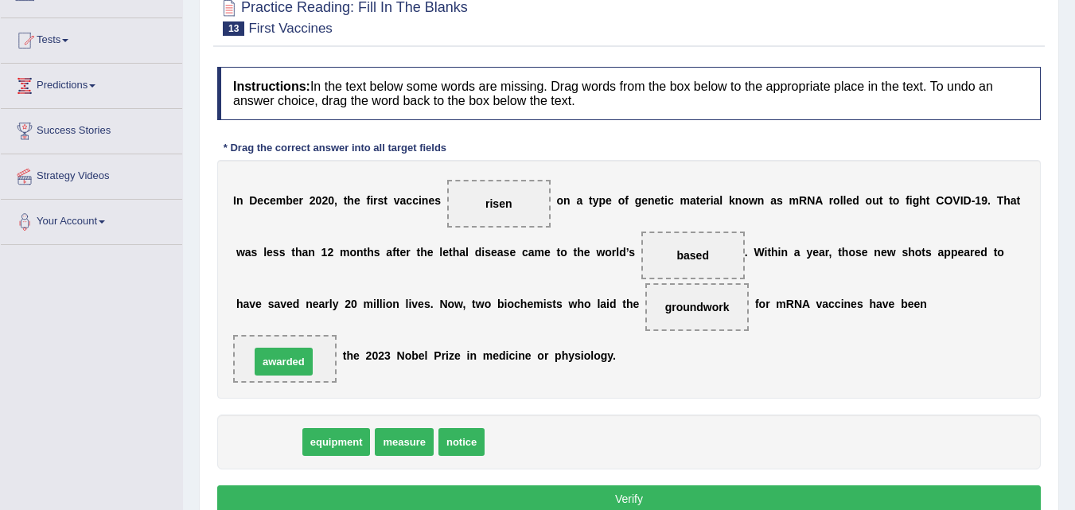
drag, startPoint x: 264, startPoint y: 452, endPoint x: 279, endPoint y: 367, distance: 86.5
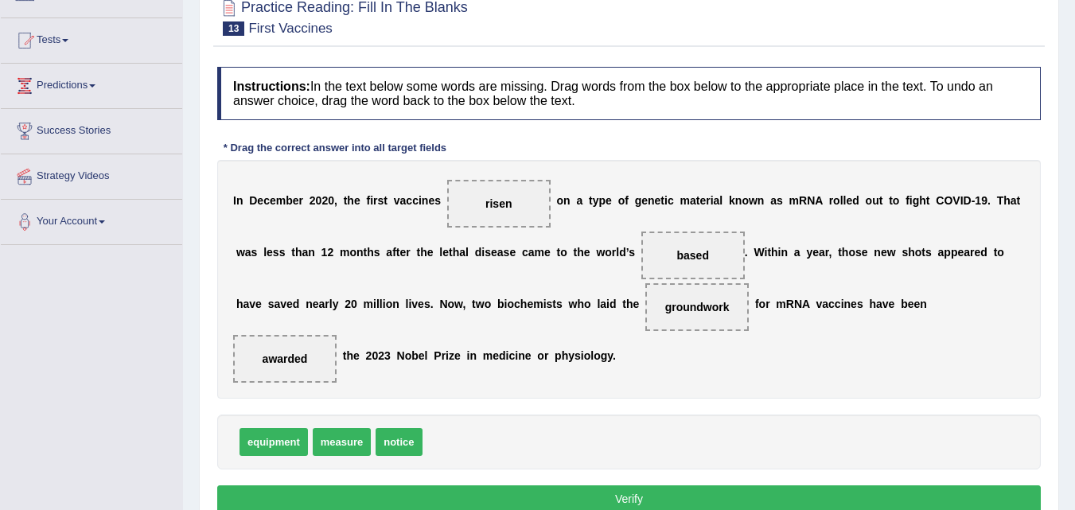
click at [618, 497] on button "Verify" at bounding box center [629, 498] width 824 height 27
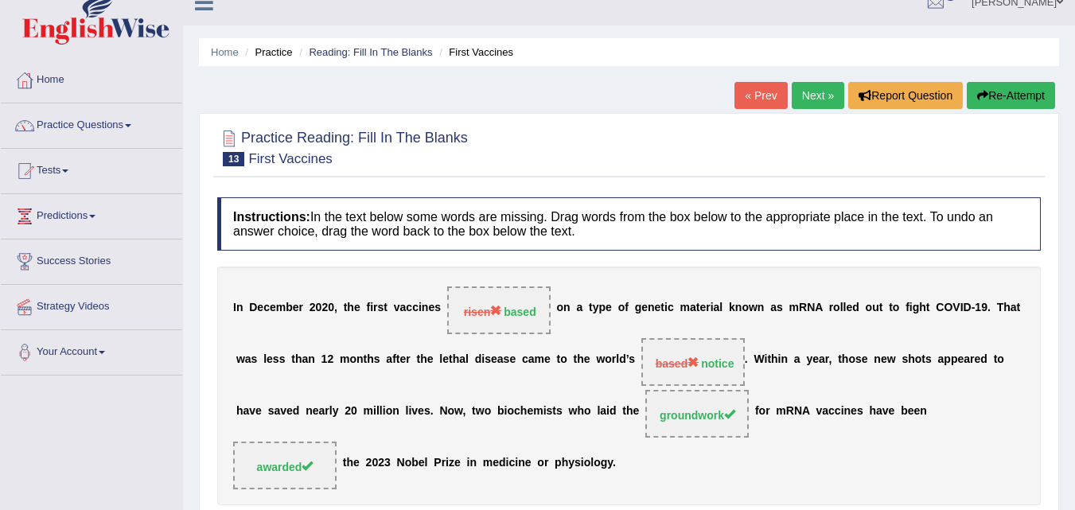
scroll to position [8, 0]
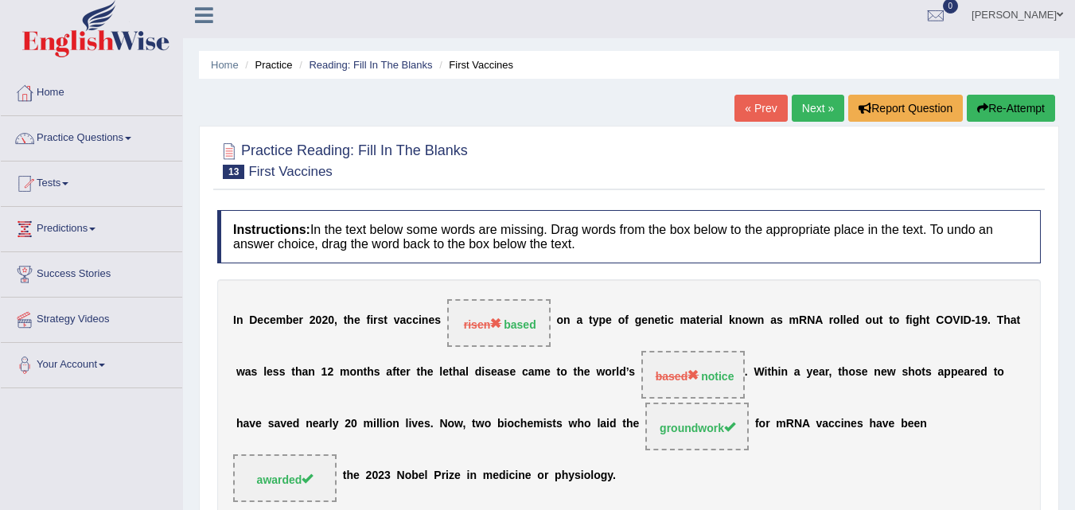
click at [812, 101] on link "Next »" at bounding box center [818, 108] width 53 height 27
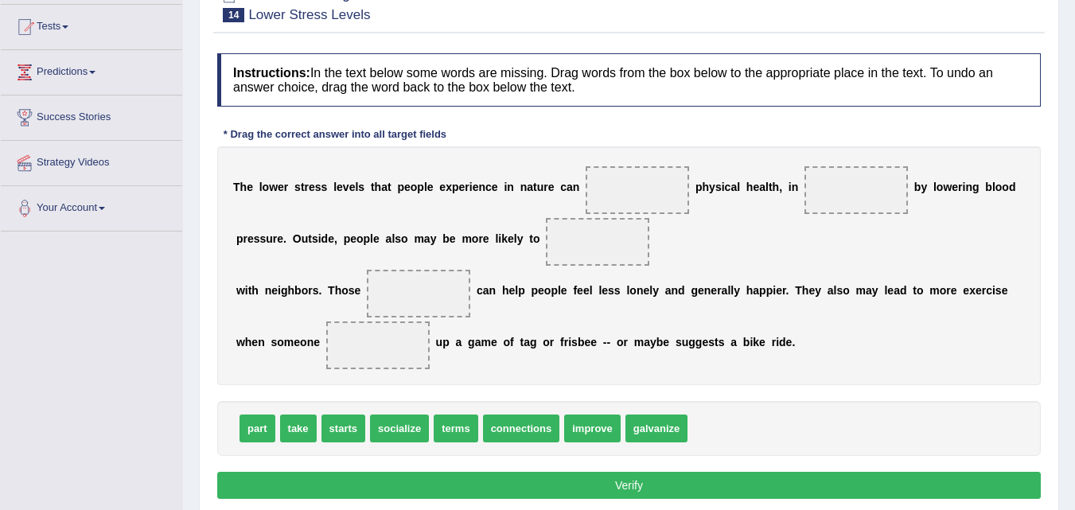
scroll to position [171, 0]
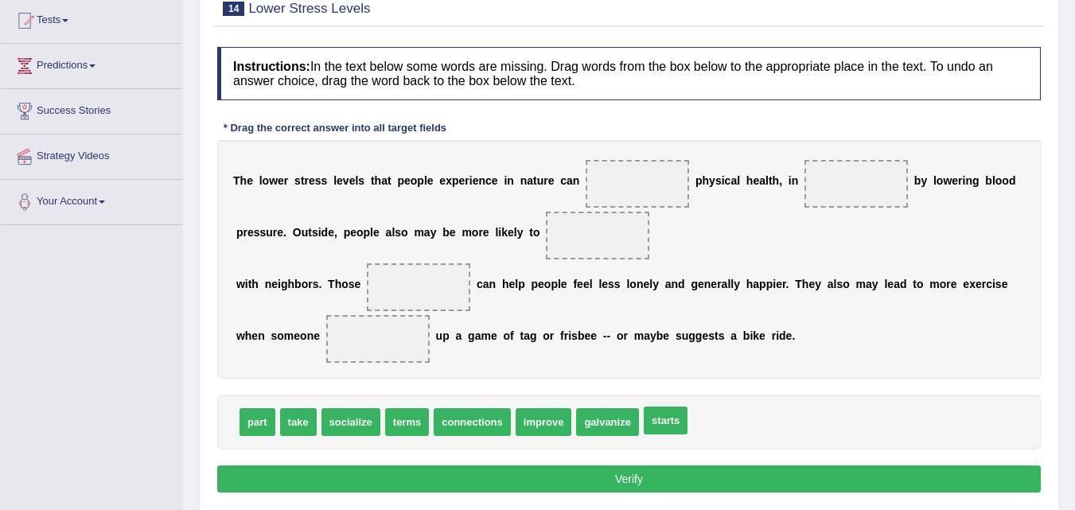
drag, startPoint x: 661, startPoint y: 421, endPoint x: 659, endPoint y: 360, distance: 61.3
click at [659, 407] on span "starts" at bounding box center [666, 421] width 44 height 28
drag, startPoint x: 548, startPoint y: 425, endPoint x: 644, endPoint y: 184, distance: 259.3
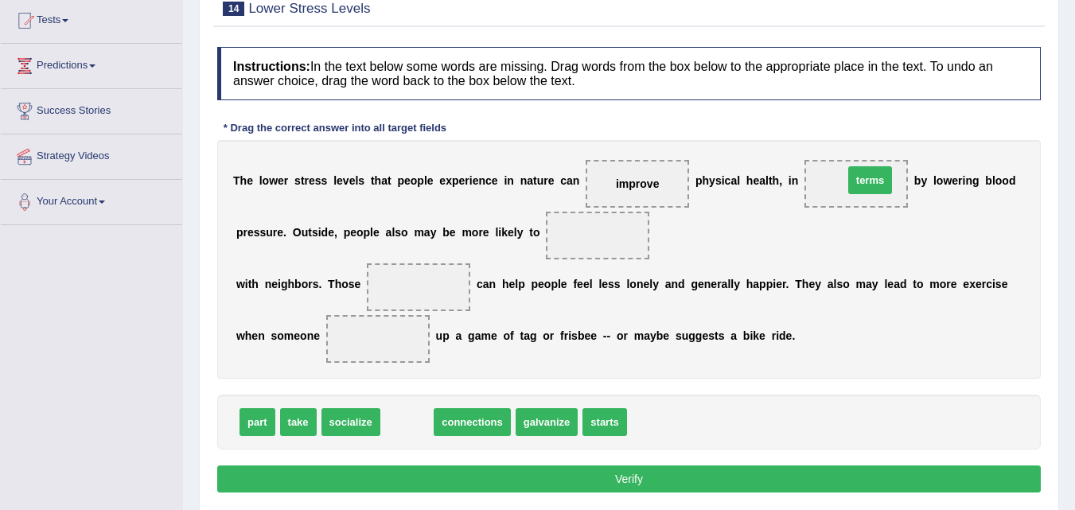
drag, startPoint x: 400, startPoint y: 419, endPoint x: 863, endPoint y: 177, distance: 521.8
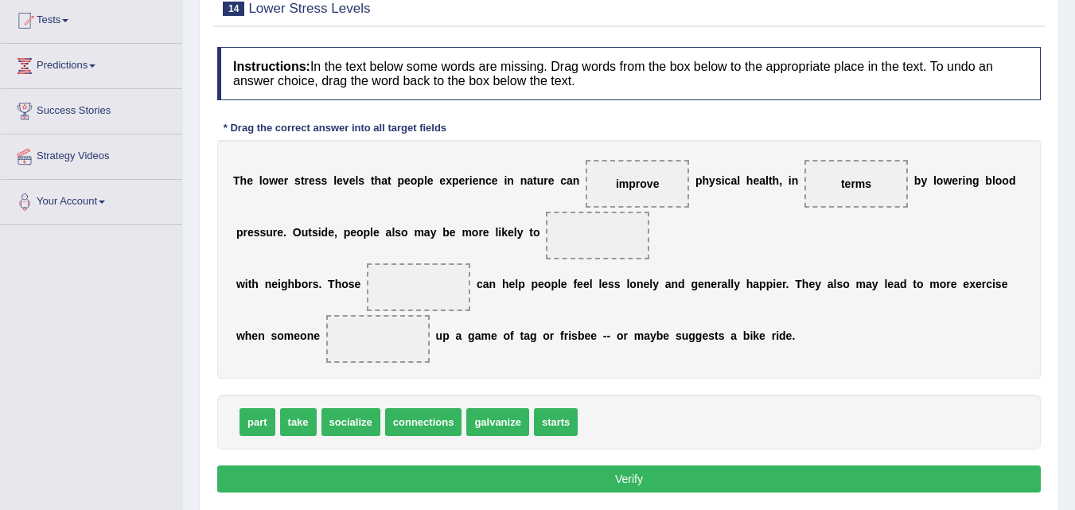
drag, startPoint x: 403, startPoint y: 245, endPoint x: 425, endPoint y: 240, distance: 23.0
click at [417, 240] on div "T h e l o w e r s t r e s s l e v e l s t h a t p e o p l e e x p e r i e n c e…" at bounding box center [629, 259] width 824 height 239
drag, startPoint x: 353, startPoint y: 426, endPoint x: 613, endPoint y: 240, distance: 319.3
click at [334, 327] on span at bounding box center [377, 339] width 103 height 48
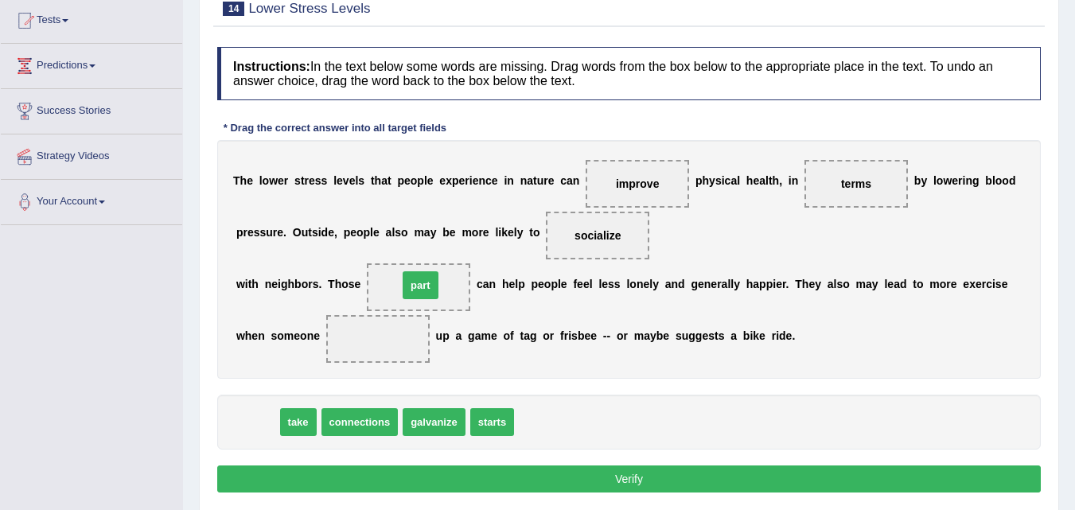
drag, startPoint x: 263, startPoint y: 419, endPoint x: 427, endPoint y: 282, distance: 214.0
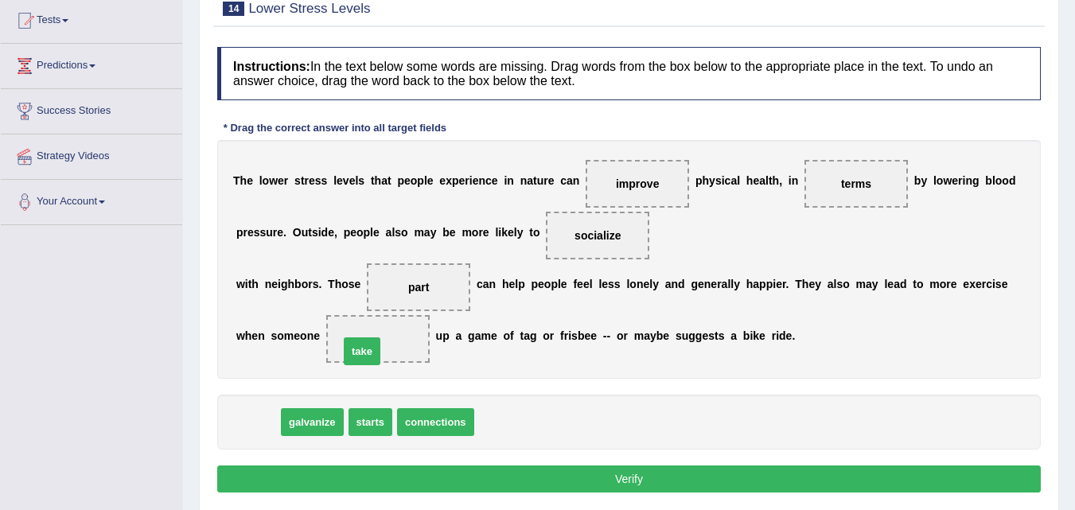
drag, startPoint x: 259, startPoint y: 419, endPoint x: 364, endPoint y: 348, distance: 126.0
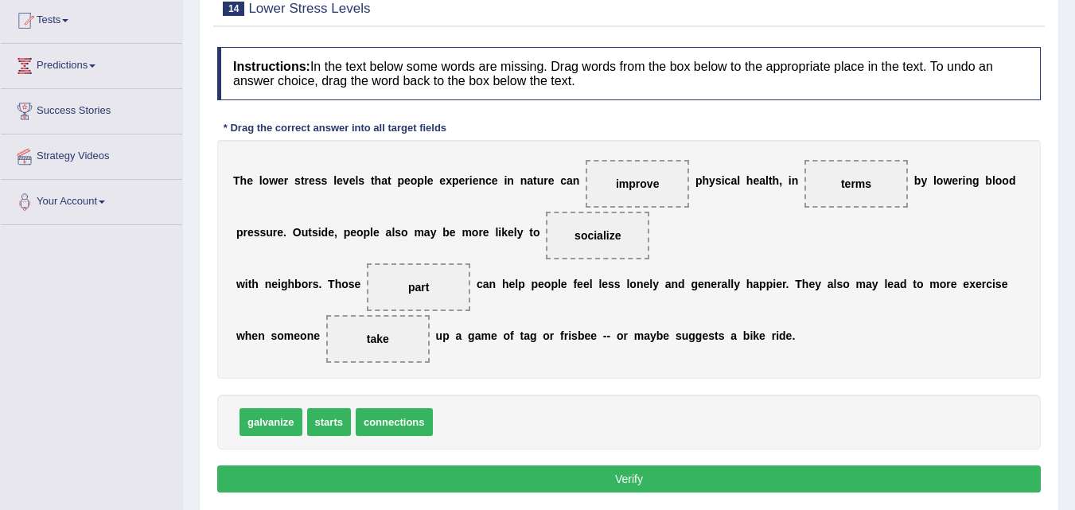
click at [616, 475] on button "Verify" at bounding box center [629, 478] width 824 height 27
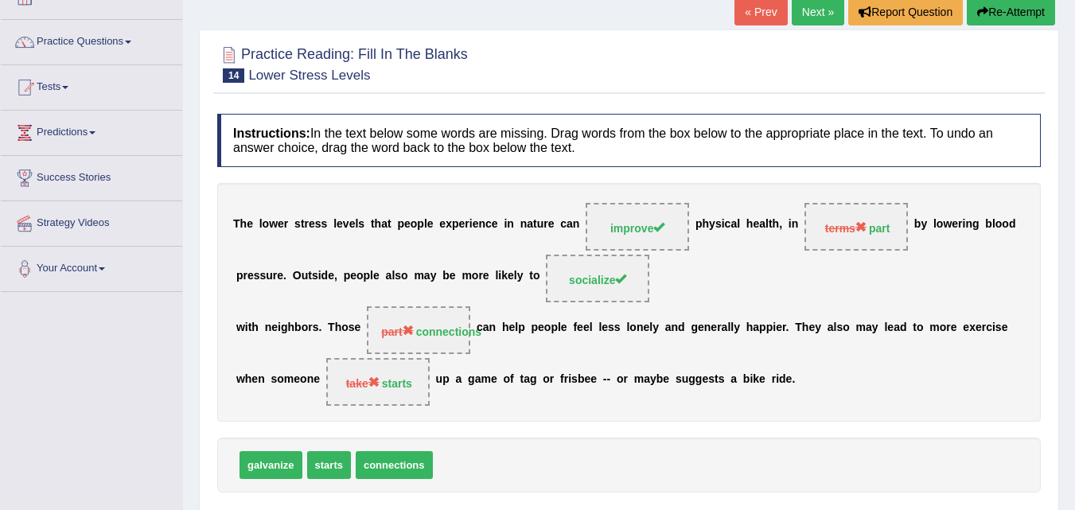
scroll to position [14, 0]
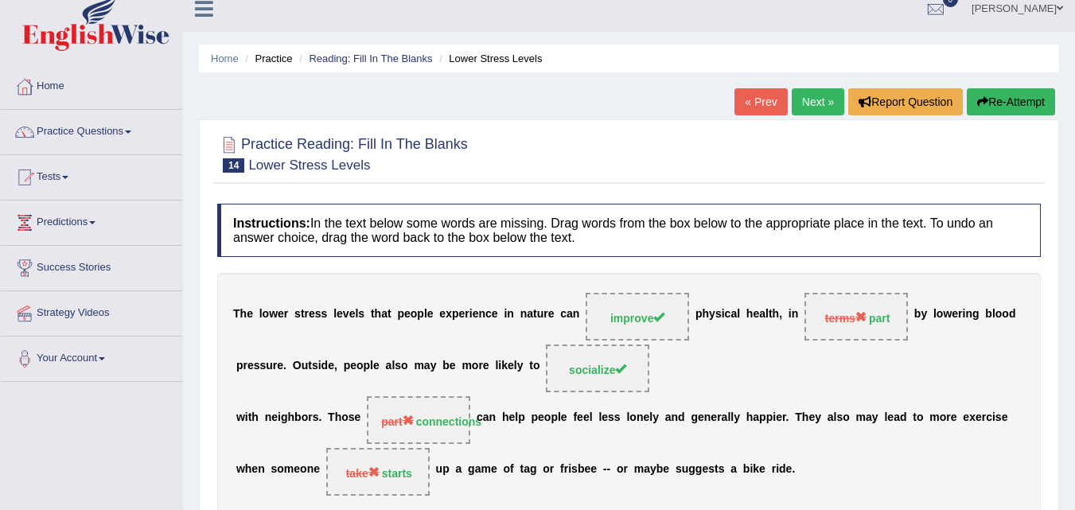
click at [814, 99] on link "Next »" at bounding box center [818, 101] width 53 height 27
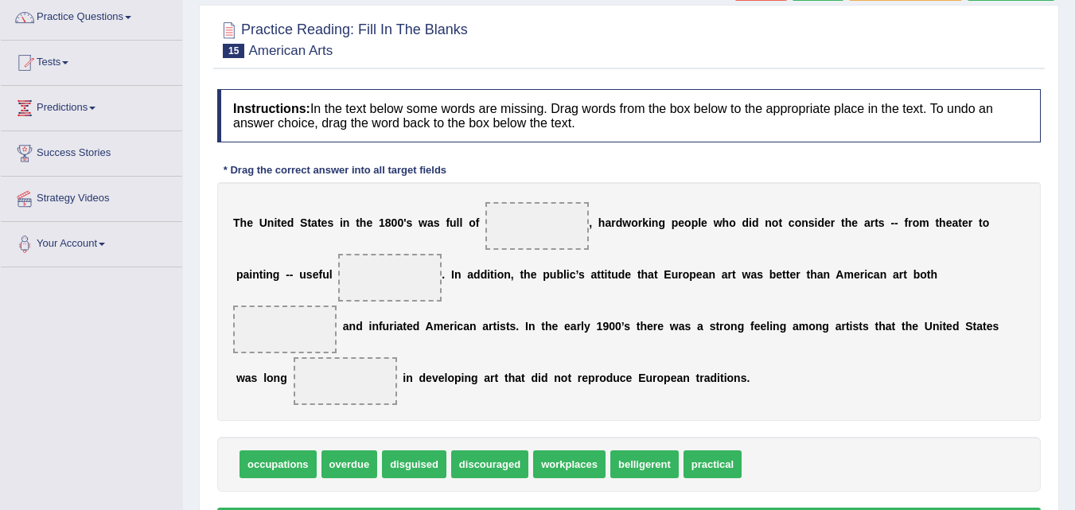
scroll to position [134, 0]
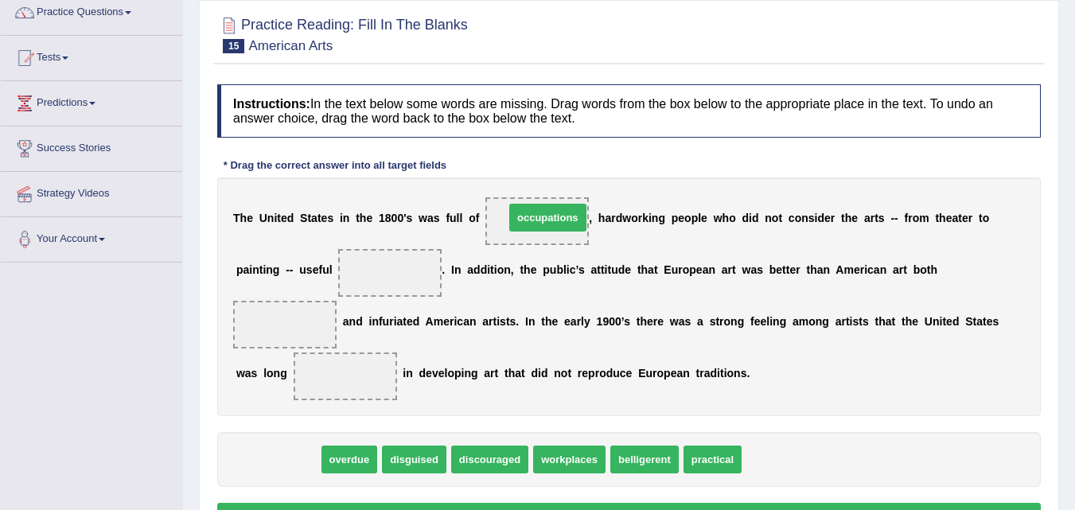
drag, startPoint x: 288, startPoint y: 461, endPoint x: 555, endPoint y: 218, distance: 361.6
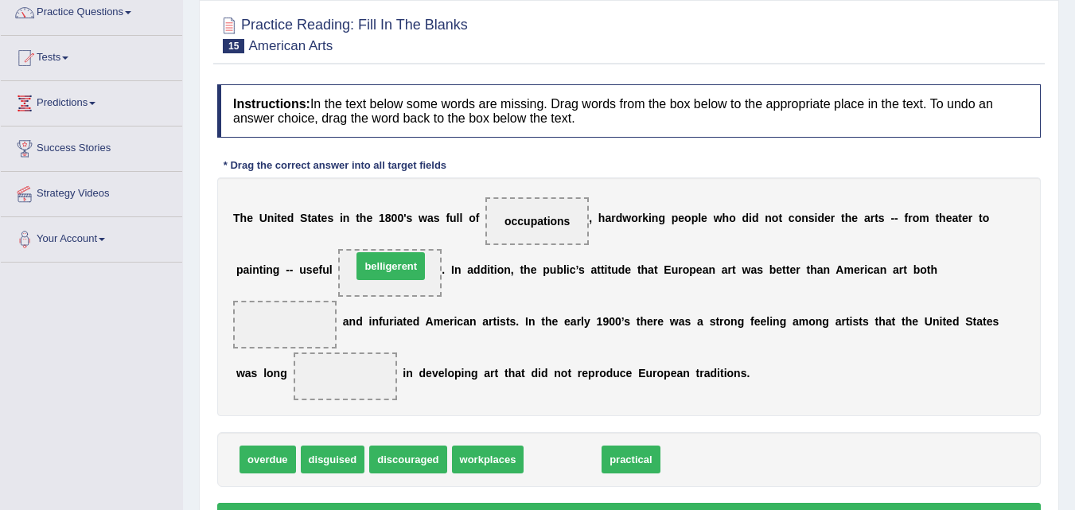
drag, startPoint x: 571, startPoint y: 457, endPoint x: 399, endPoint y: 263, distance: 258.7
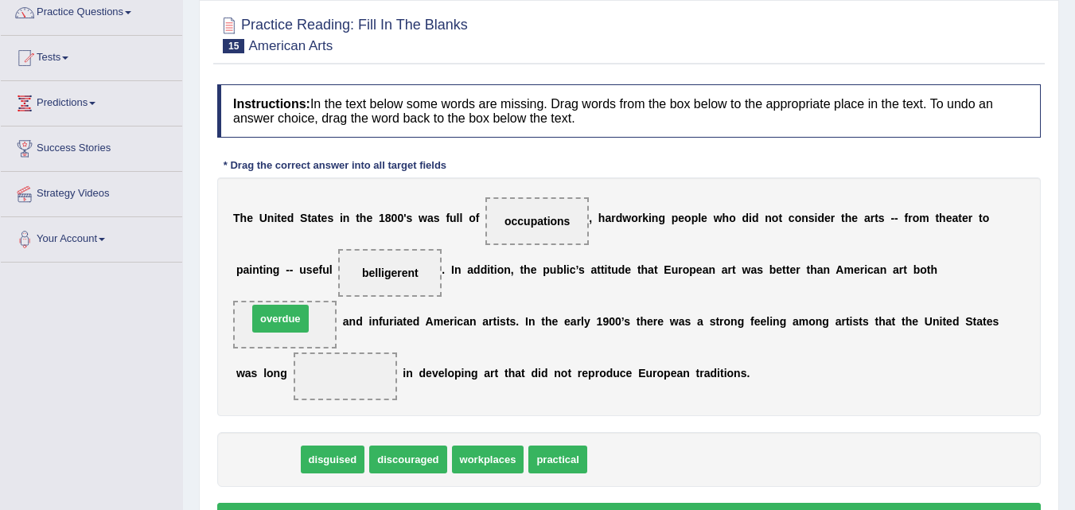
drag, startPoint x: 271, startPoint y: 466, endPoint x: 285, endPoint y: 326, distance: 140.7
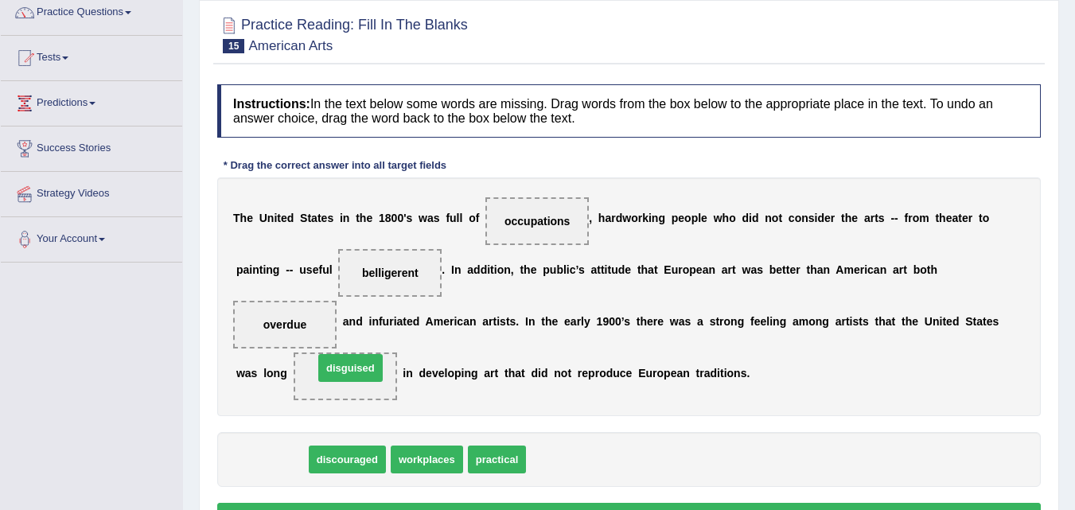
drag, startPoint x: 271, startPoint y: 460, endPoint x: 349, endPoint y: 368, distance: 120.7
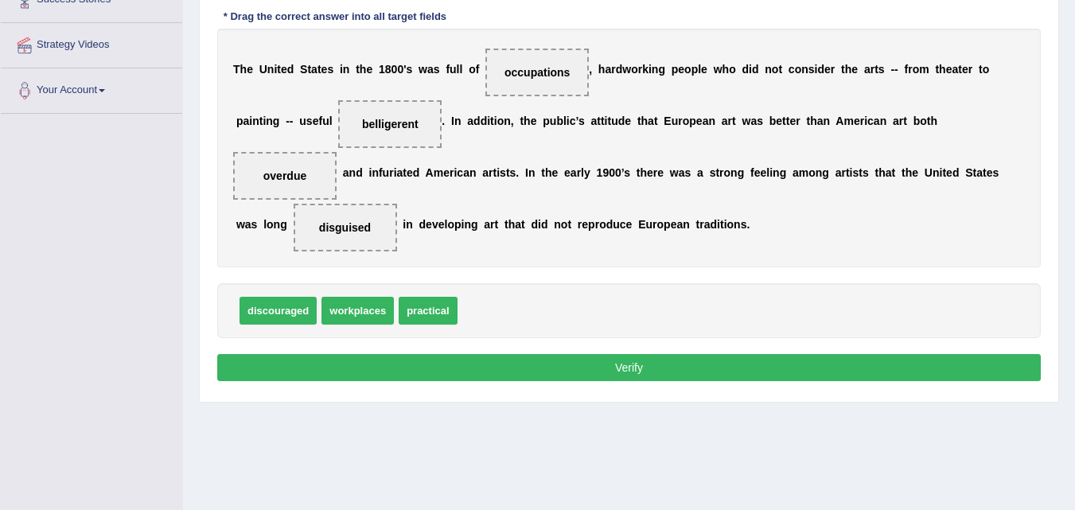
scroll to position [285, 0]
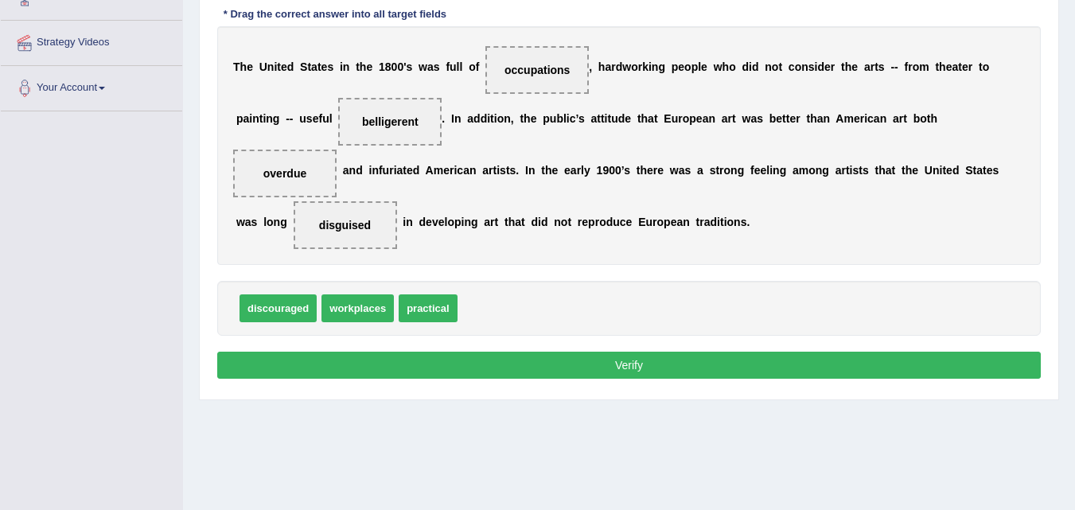
click at [600, 364] on button "Verify" at bounding box center [629, 365] width 824 height 27
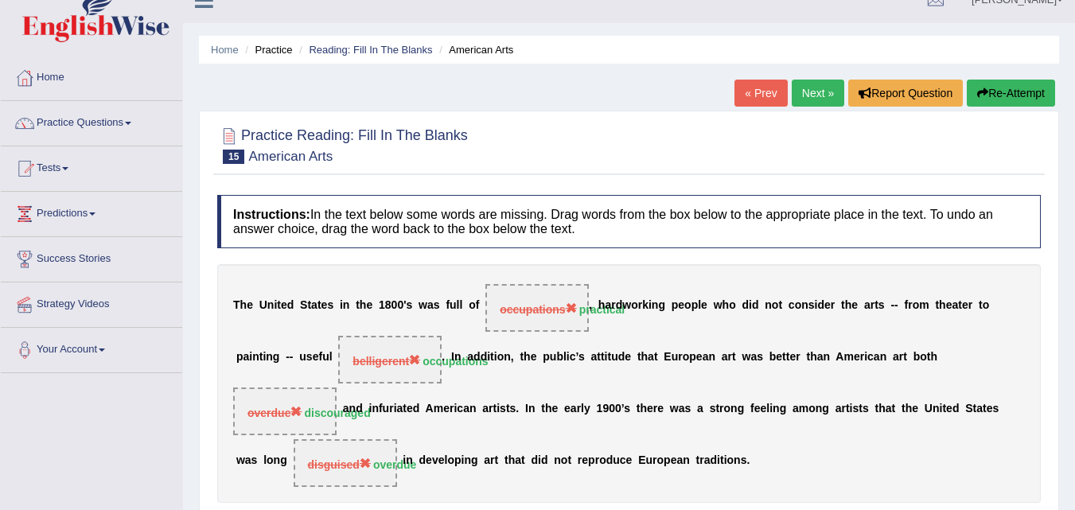
scroll to position [18, 0]
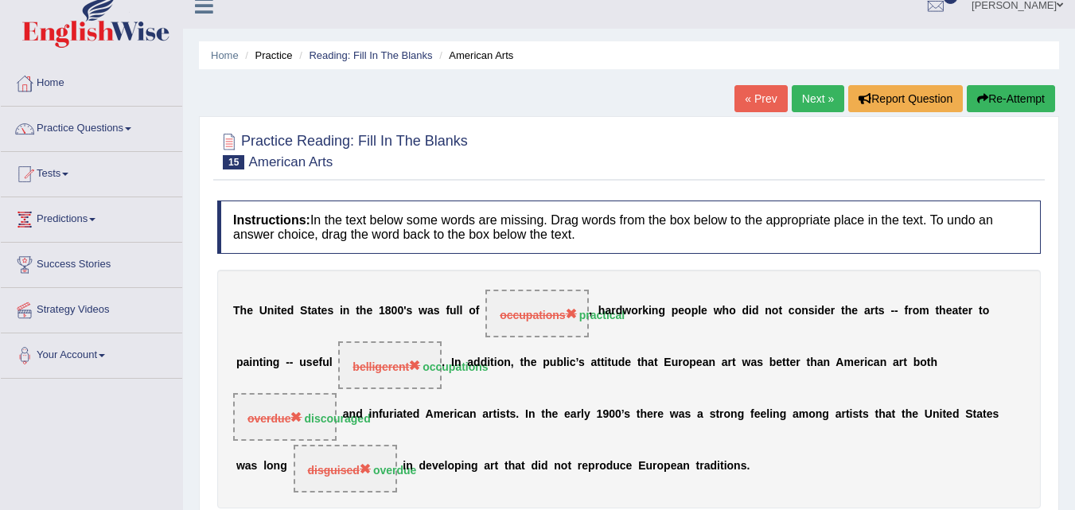
click at [810, 96] on link "Next »" at bounding box center [818, 98] width 53 height 27
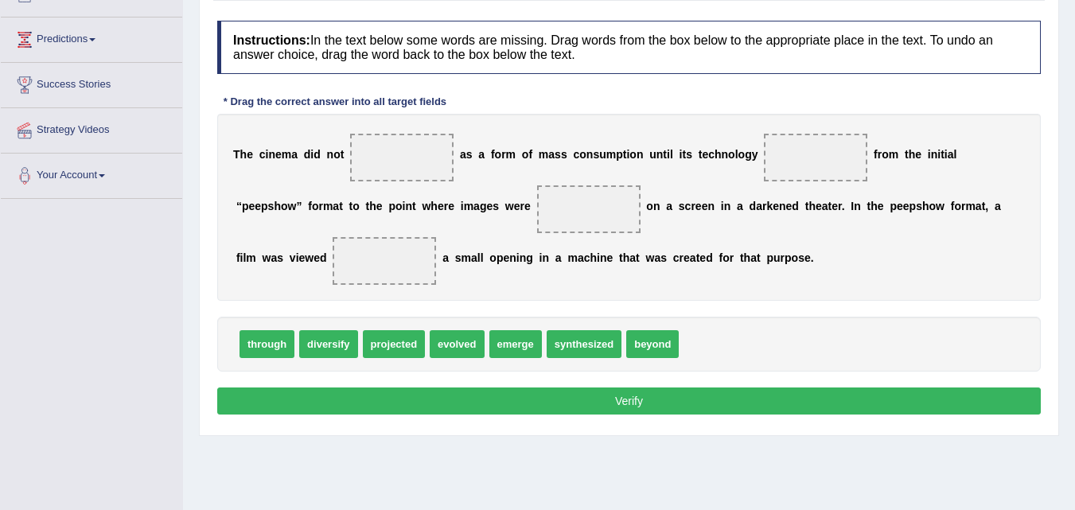
scroll to position [199, 0]
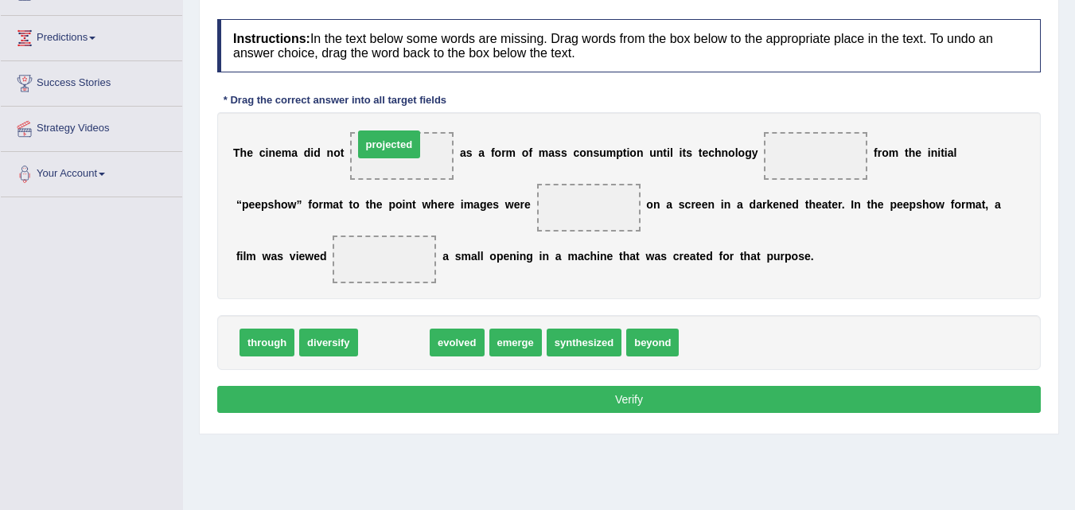
drag, startPoint x: 385, startPoint y: 347, endPoint x: 381, endPoint y: 154, distance: 192.6
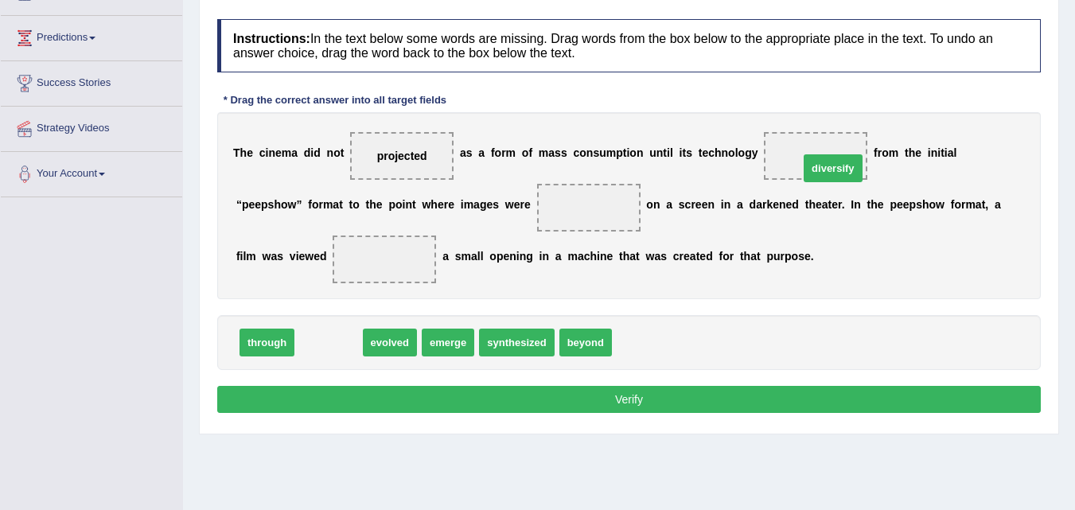
drag, startPoint x: 332, startPoint y: 345, endPoint x: 836, endPoint y: 169, distance: 534.0
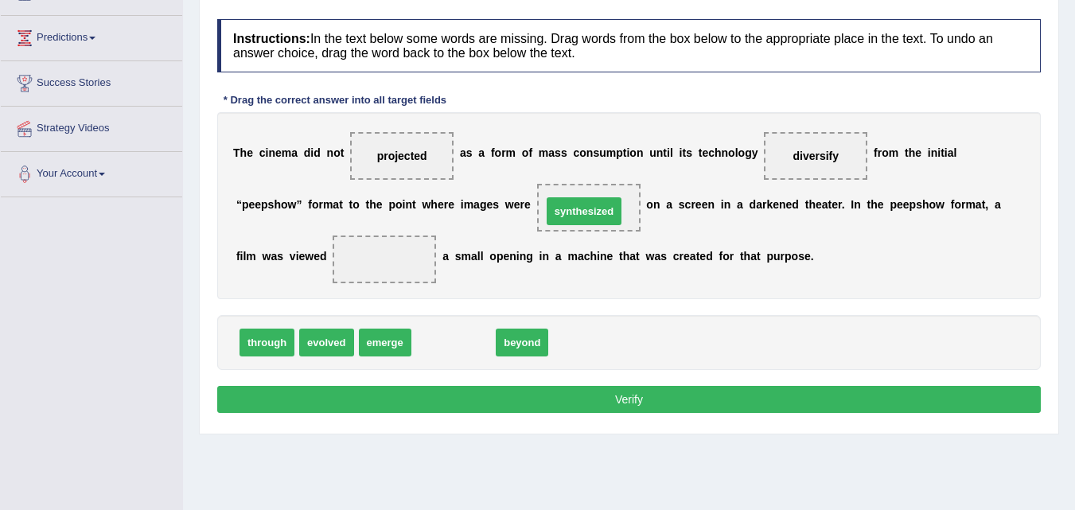
drag, startPoint x: 453, startPoint y: 340, endPoint x: 584, endPoint y: 206, distance: 187.4
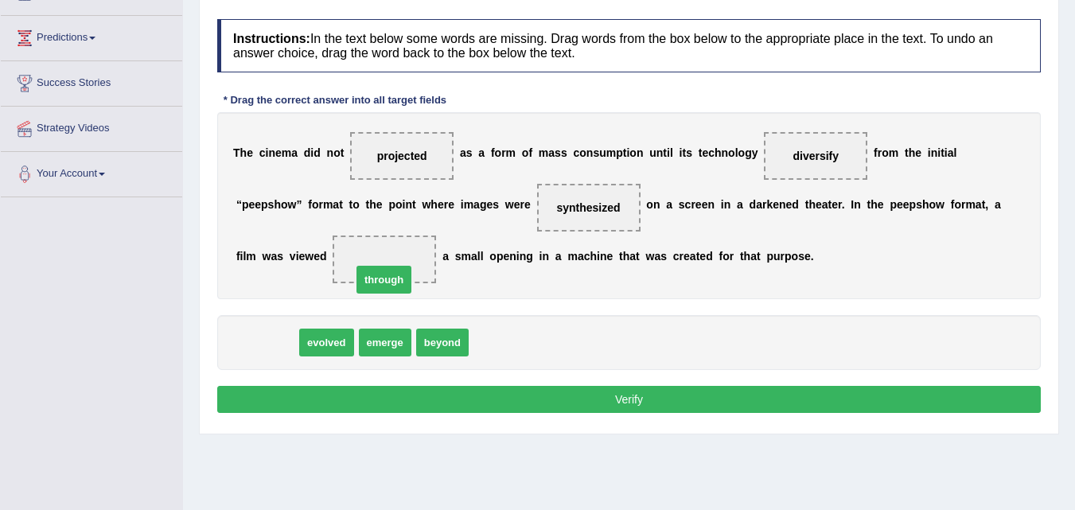
drag, startPoint x: 263, startPoint y: 345, endPoint x: 380, endPoint y: 282, distance: 132.8
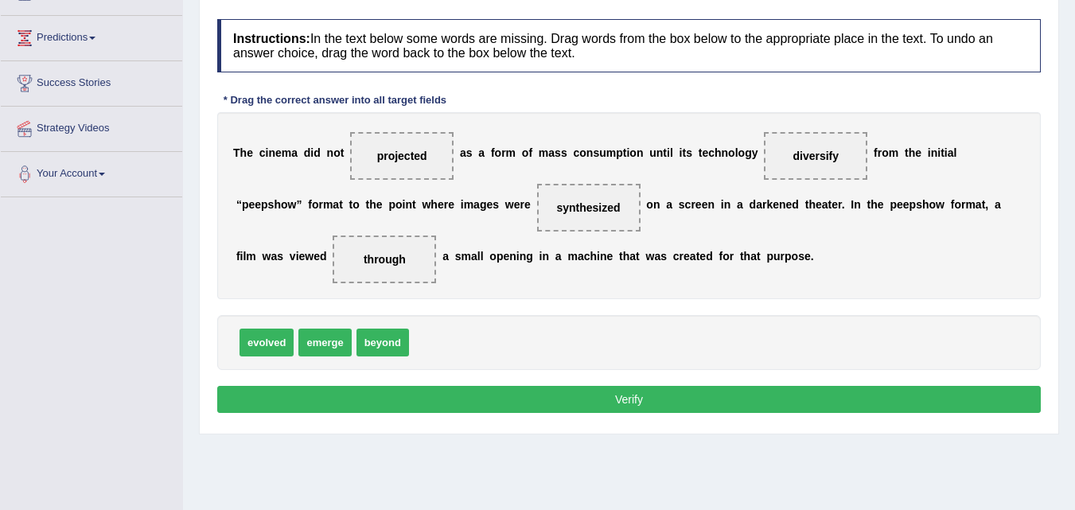
click at [638, 390] on button "Verify" at bounding box center [629, 399] width 824 height 27
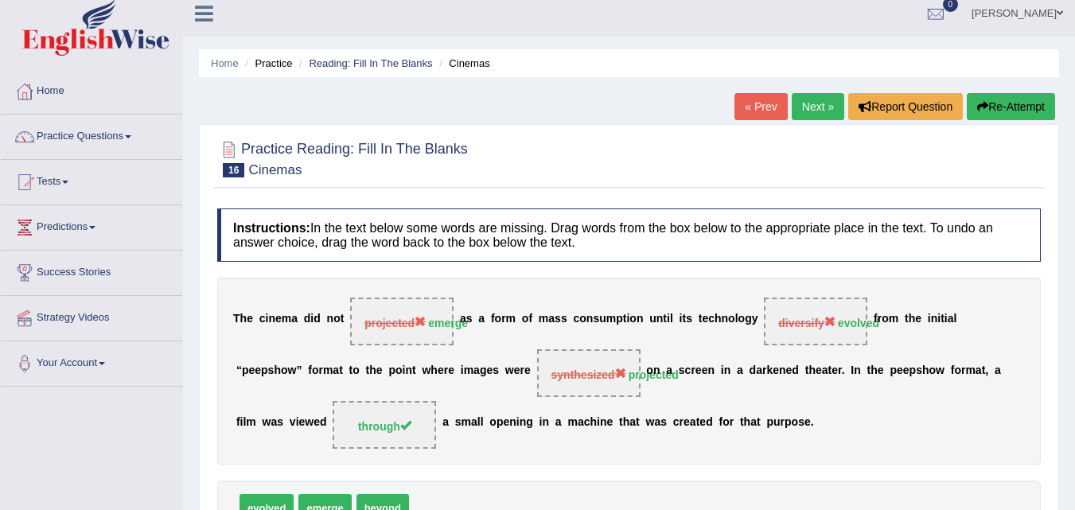
scroll to position [0, 0]
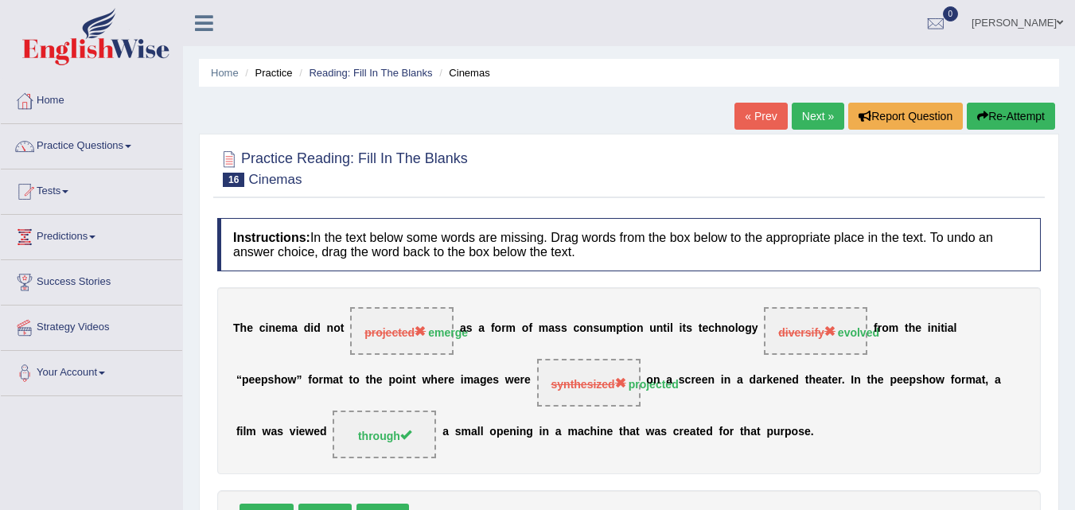
click at [809, 118] on link "Next »" at bounding box center [818, 116] width 53 height 27
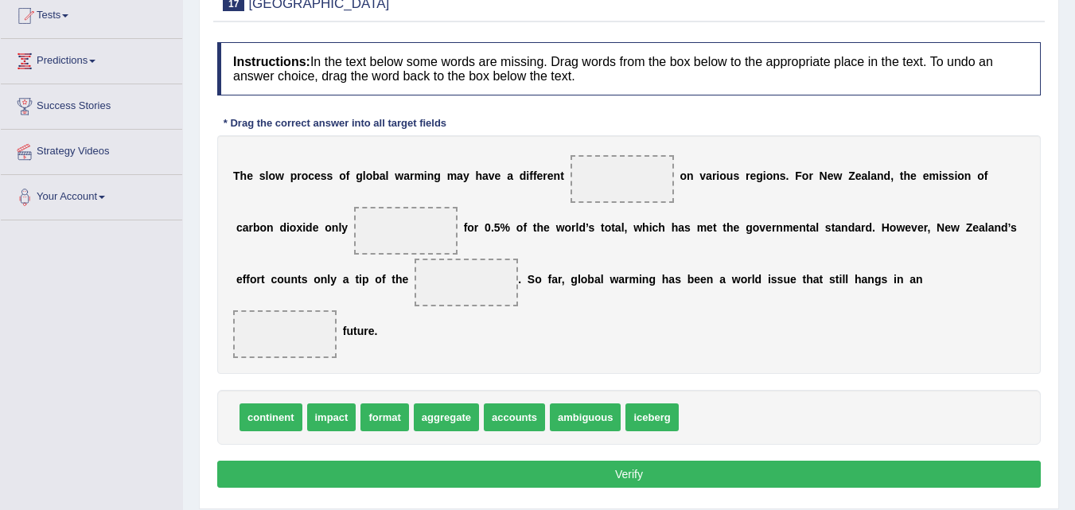
scroll to position [181, 0]
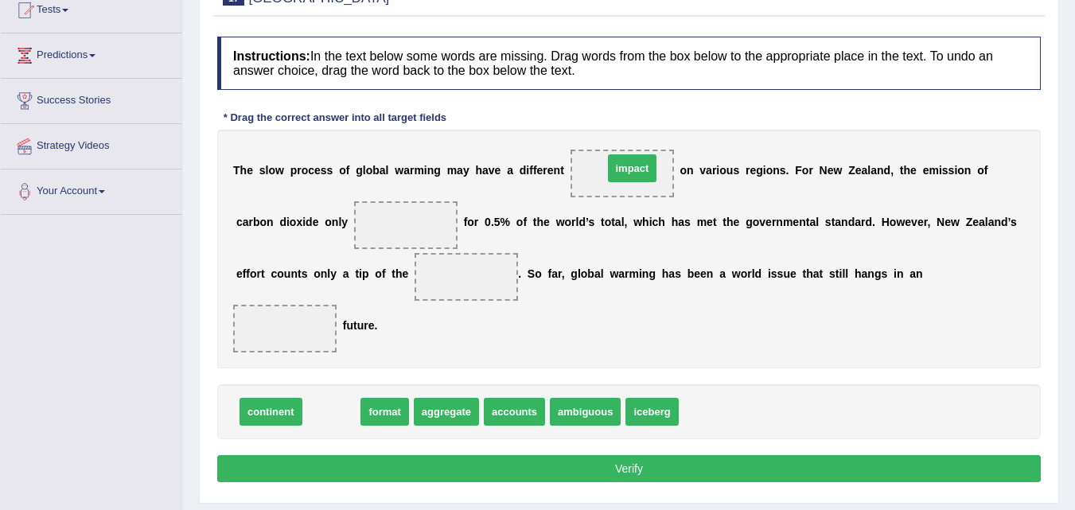
drag, startPoint x: 324, startPoint y: 417, endPoint x: 625, endPoint y: 173, distance: 387.0
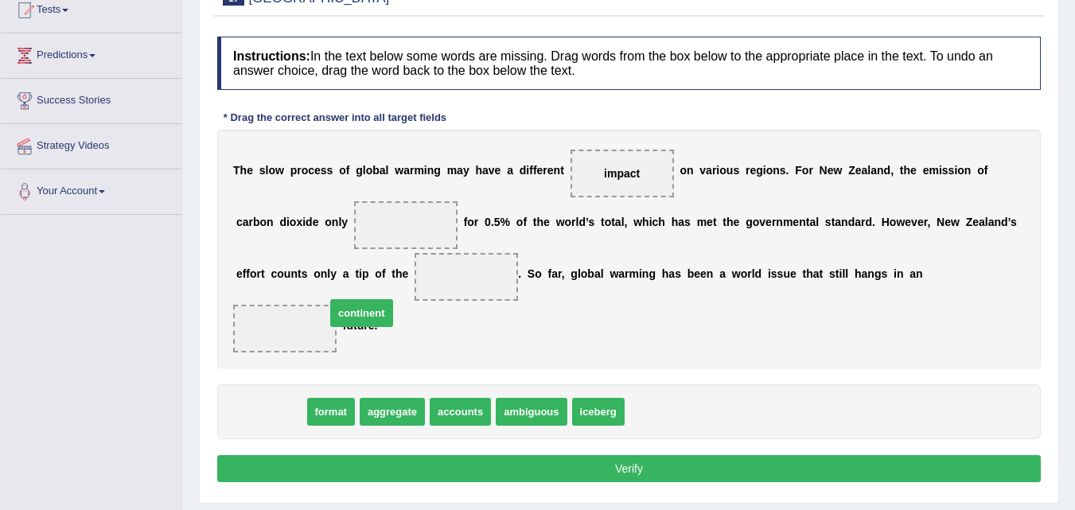
drag, startPoint x: 250, startPoint y: 411, endPoint x: 349, endPoint y: 289, distance: 156.7
click at [349, 299] on span "continent" at bounding box center [361, 313] width 63 height 28
click at [367, 223] on span at bounding box center [405, 225] width 103 height 48
drag, startPoint x: 273, startPoint y: 415, endPoint x: 411, endPoint y: 227, distance: 233.5
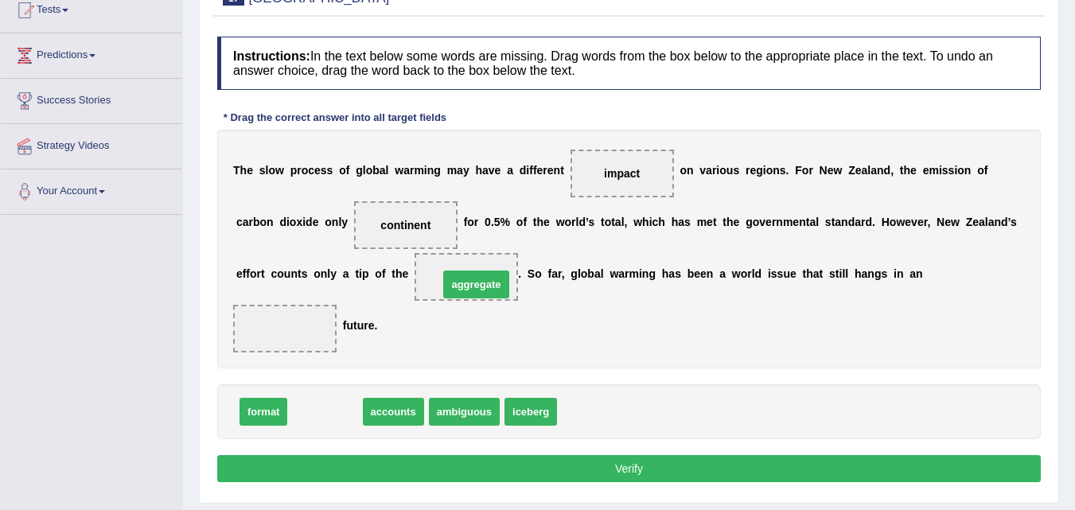
drag, startPoint x: 327, startPoint y: 414, endPoint x: 480, endPoint y: 278, distance: 204.6
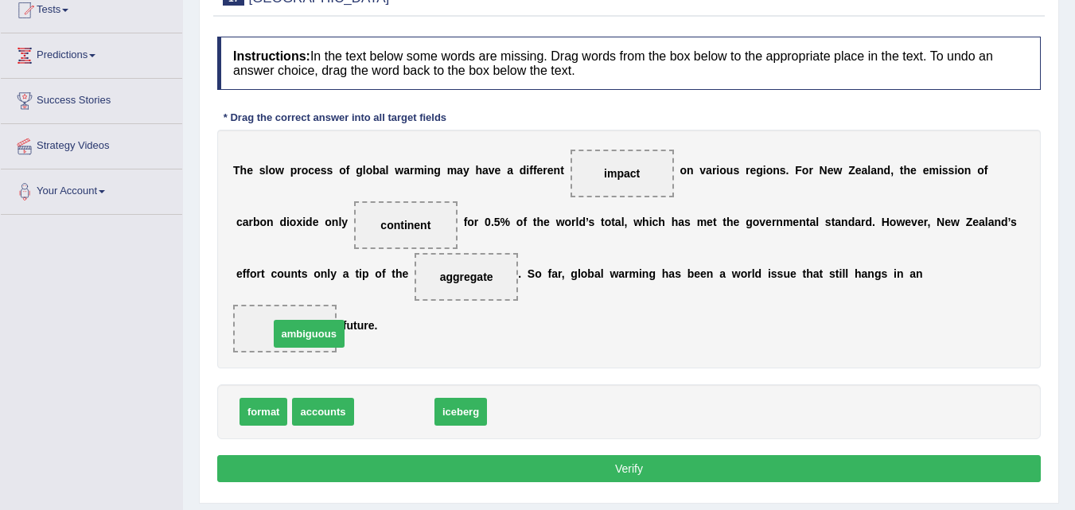
drag, startPoint x: 403, startPoint y: 419, endPoint x: 317, endPoint y: 341, distance: 116.0
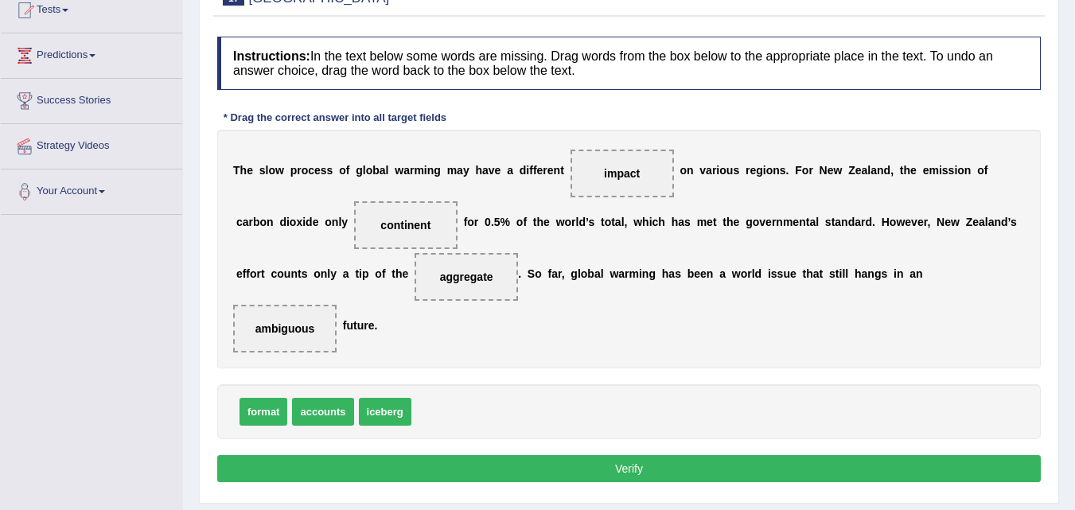
click at [633, 469] on button "Verify" at bounding box center [629, 468] width 824 height 27
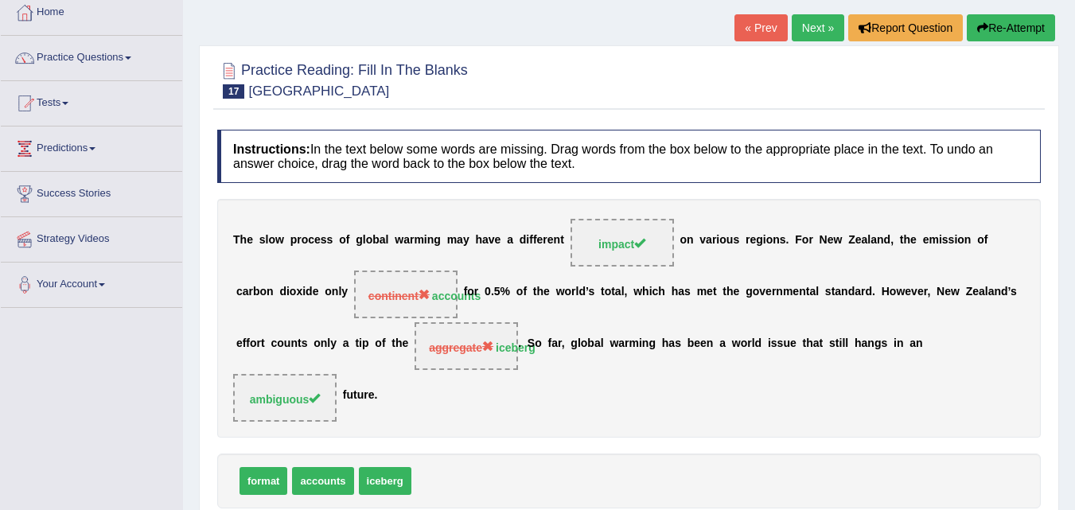
scroll to position [40, 0]
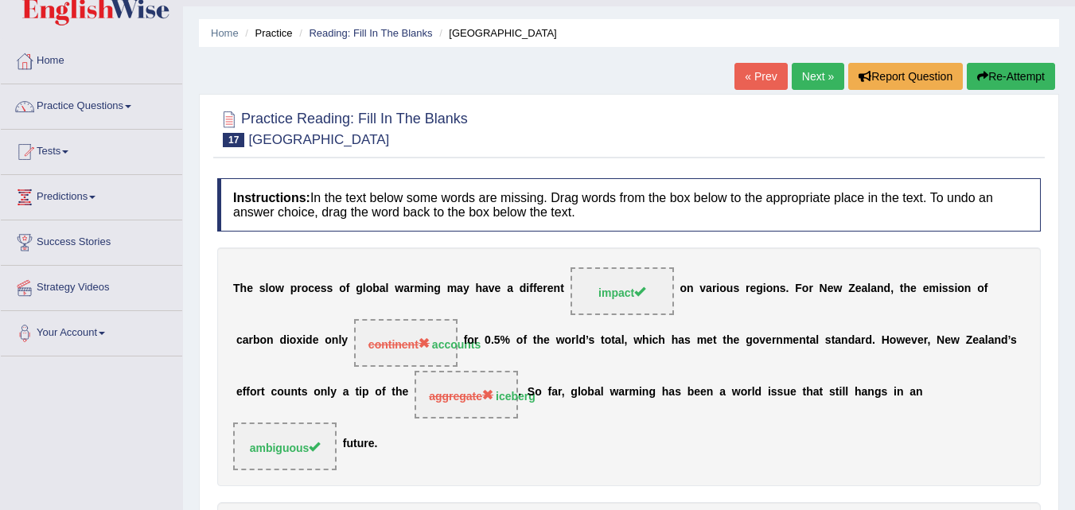
click at [804, 74] on link "Next »" at bounding box center [818, 76] width 53 height 27
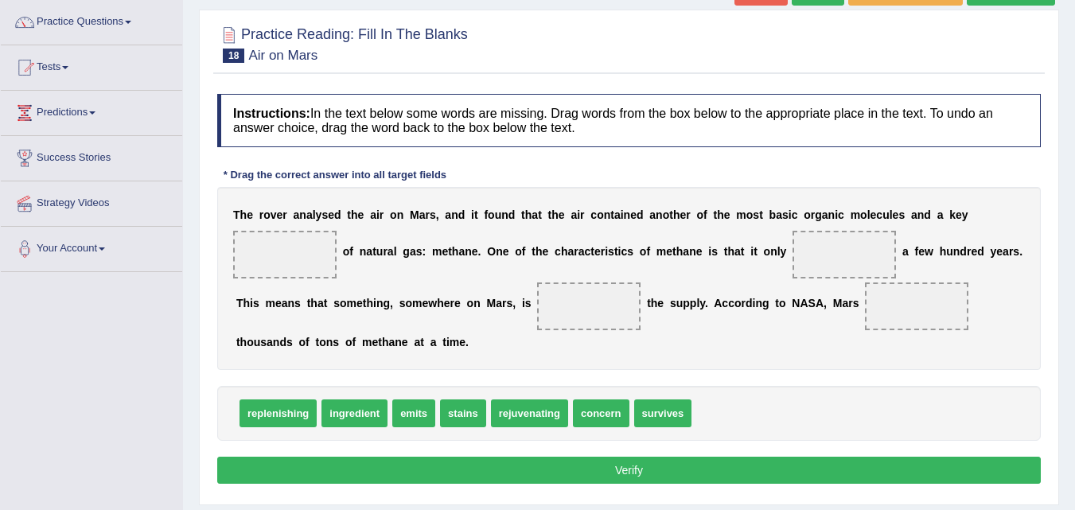
scroll to position [125, 0]
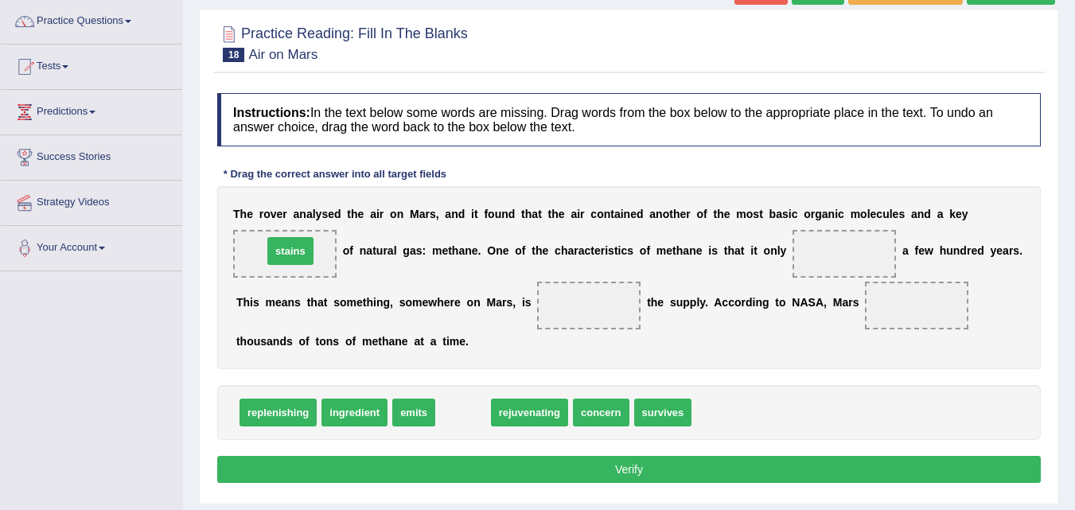
drag, startPoint x: 469, startPoint y: 415, endPoint x: 296, endPoint y: 255, distance: 235.4
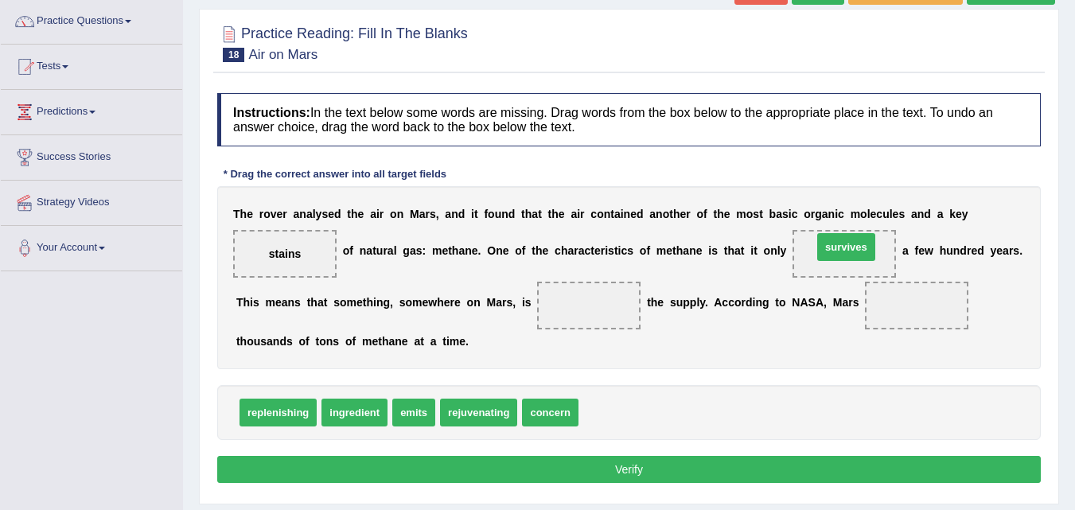
drag, startPoint x: 604, startPoint y: 415, endPoint x: 838, endPoint y: 245, distance: 289.3
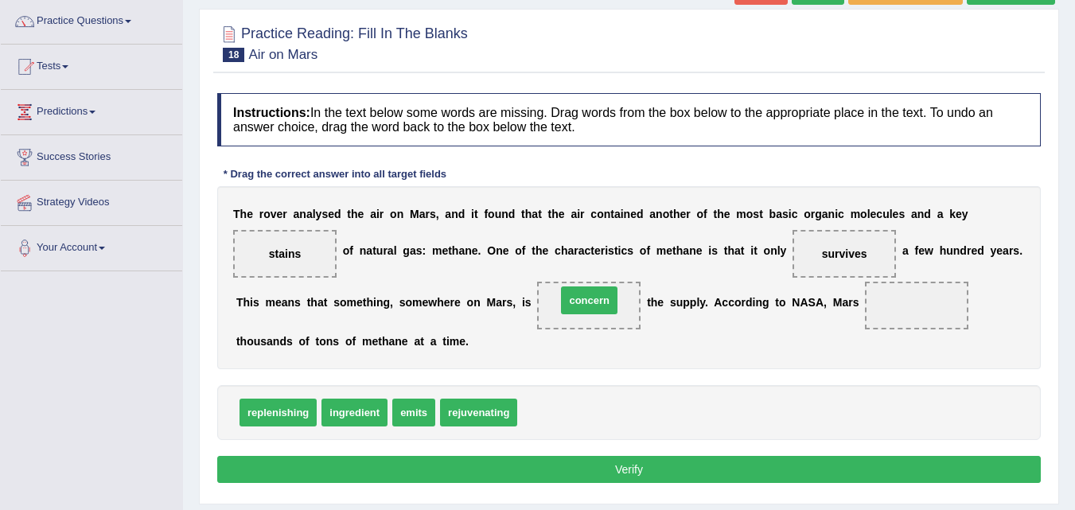
drag, startPoint x: 563, startPoint y: 416, endPoint x: 602, endPoint y: 304, distance: 118.8
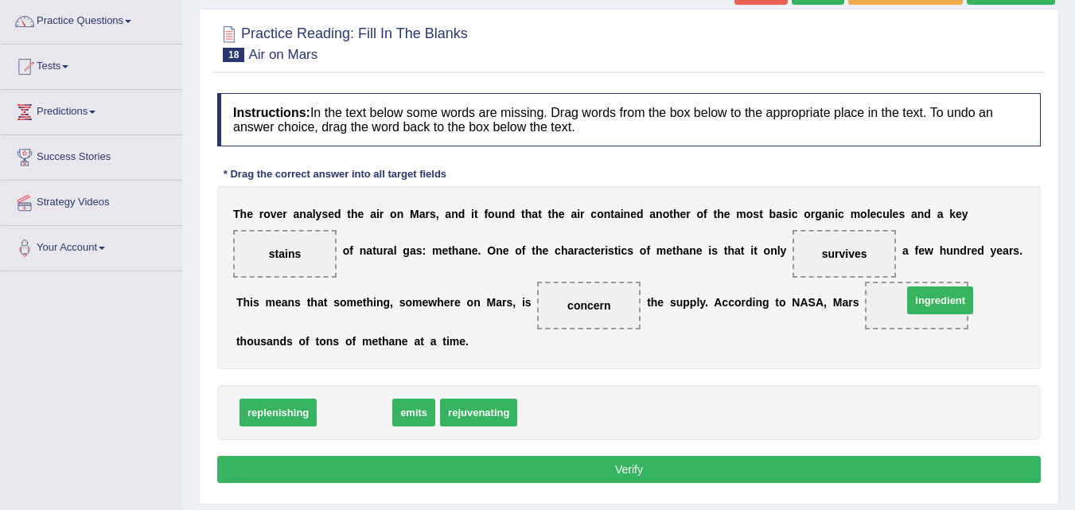
drag, startPoint x: 348, startPoint y: 411, endPoint x: 929, endPoint y: 301, distance: 591.1
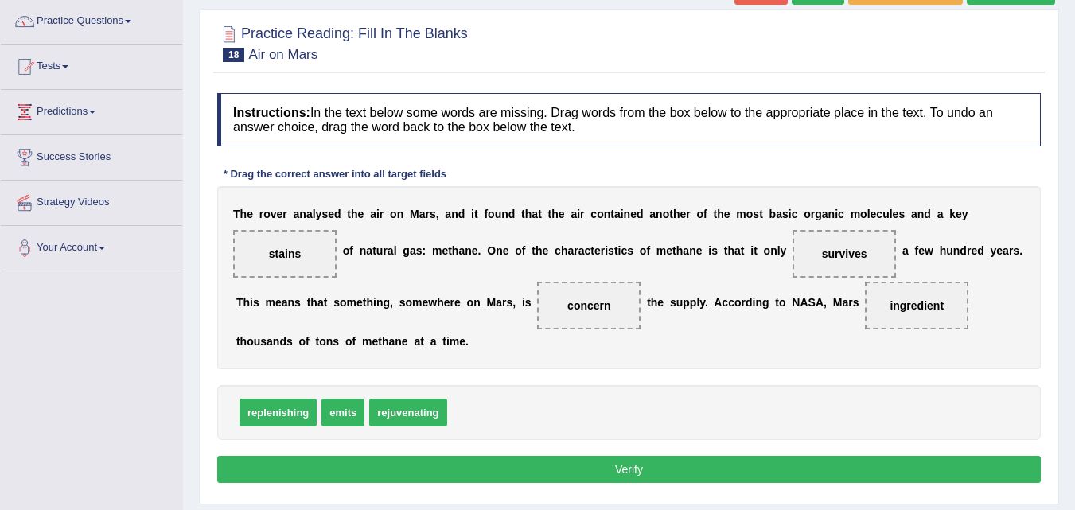
click at [631, 466] on button "Verify" at bounding box center [629, 469] width 824 height 27
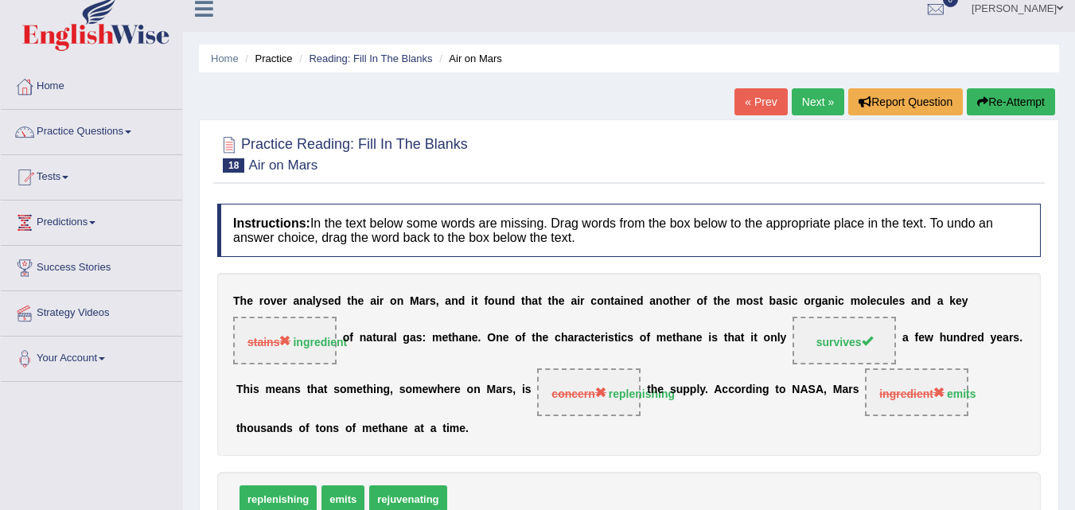
scroll to position [0, 0]
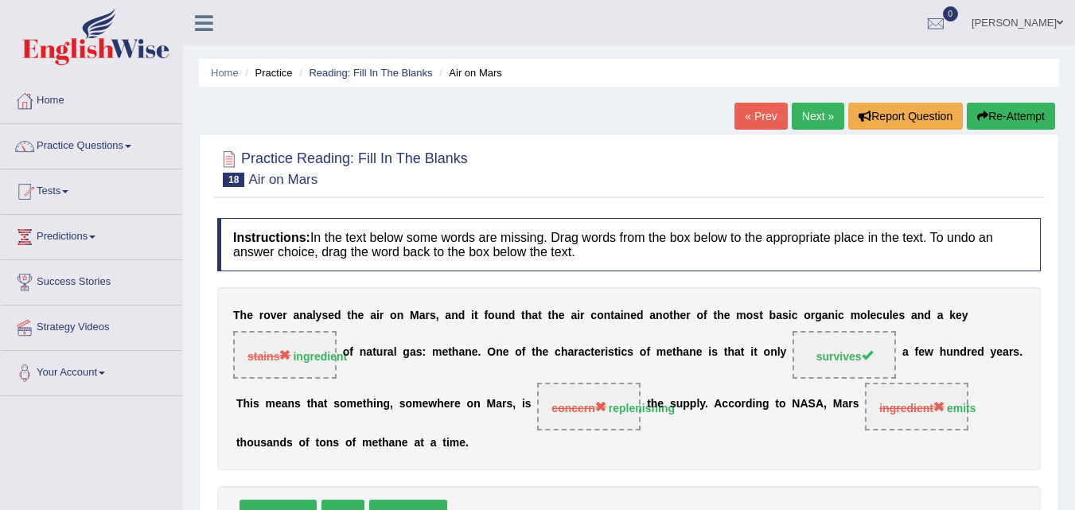
click at [813, 111] on link "Next »" at bounding box center [818, 116] width 53 height 27
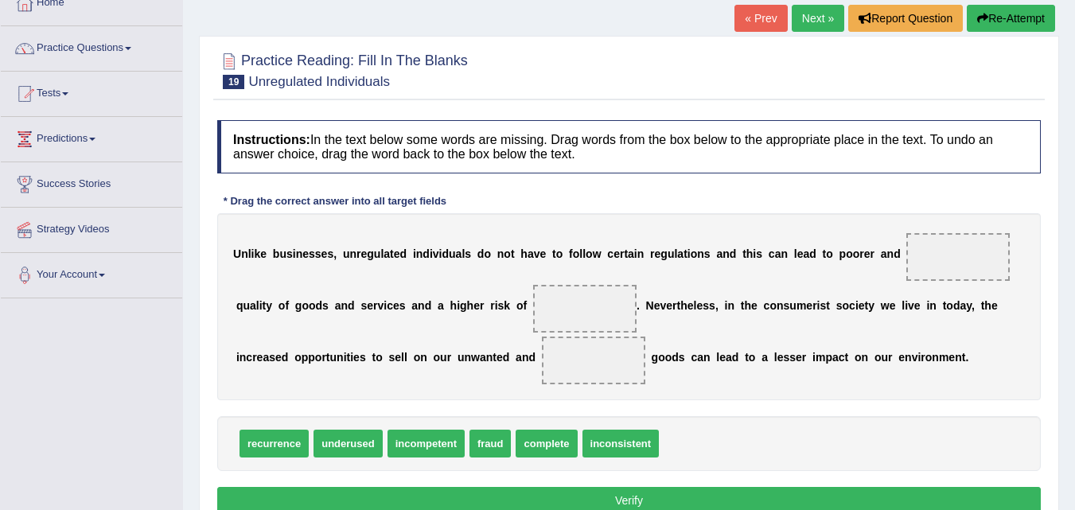
scroll to position [99, 0]
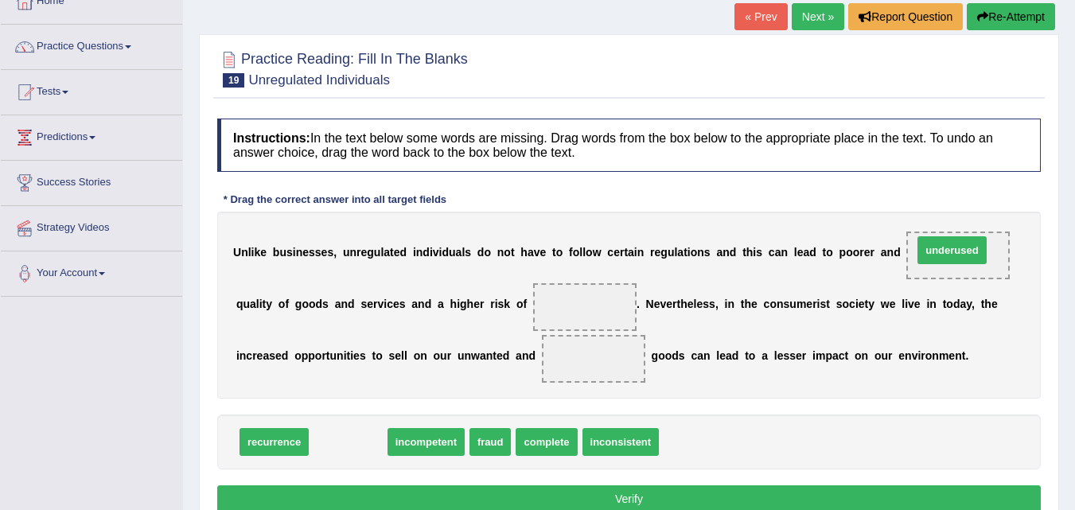
drag, startPoint x: 343, startPoint y: 450, endPoint x: 946, endPoint y: 258, distance: 632.9
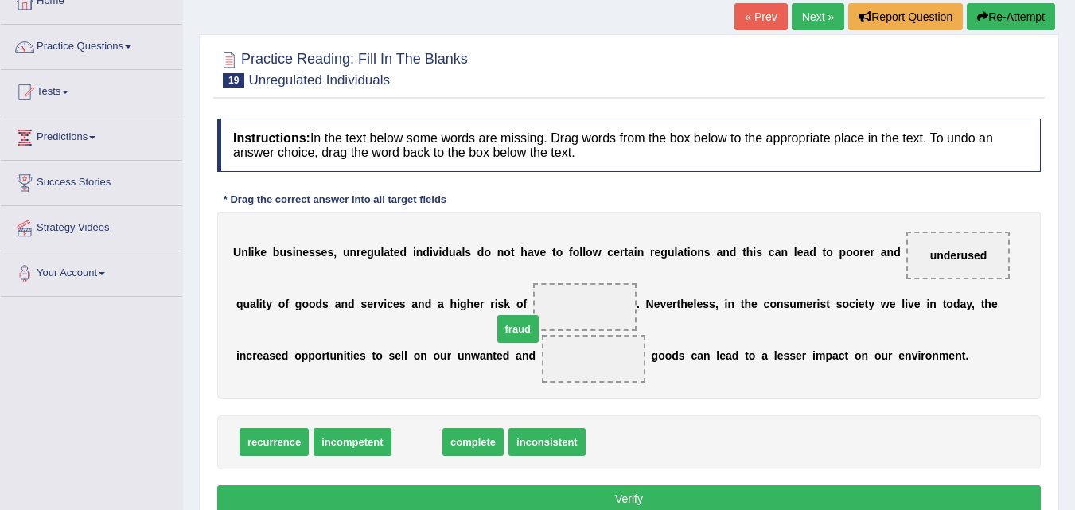
drag, startPoint x: 411, startPoint y: 441, endPoint x: 621, endPoint y: 306, distance: 249.2
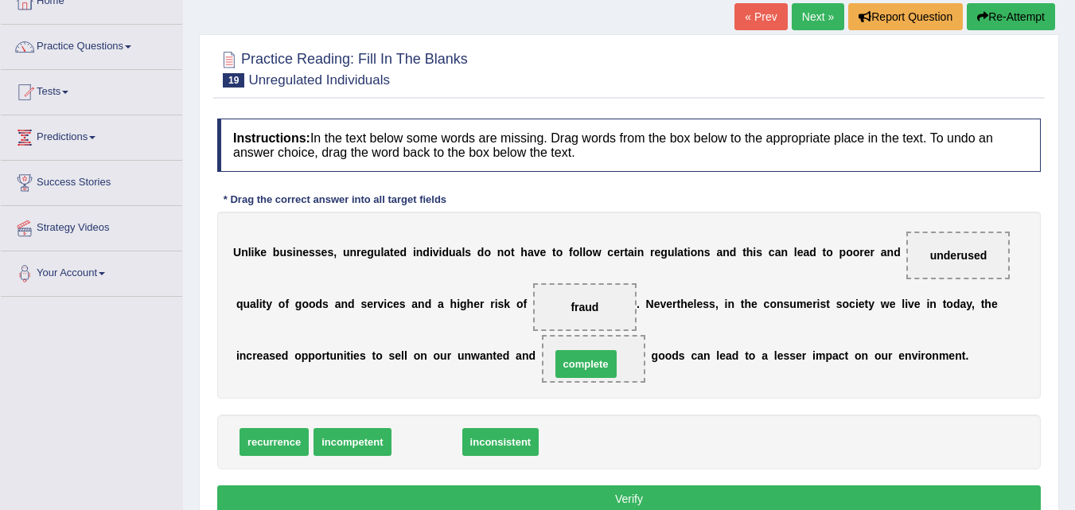
drag, startPoint x: 419, startPoint y: 444, endPoint x: 588, endPoint y: 366, distance: 185.8
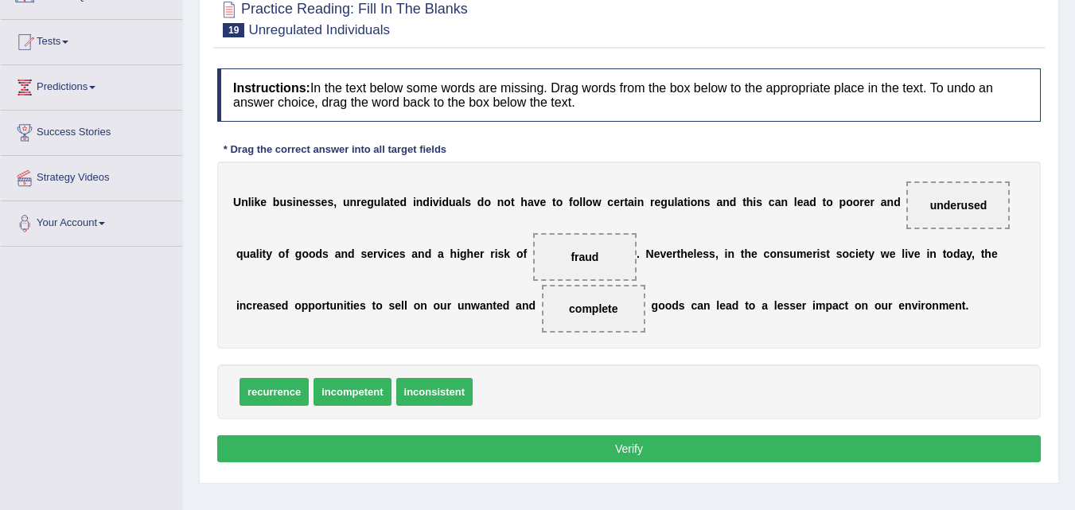
scroll to position [153, 0]
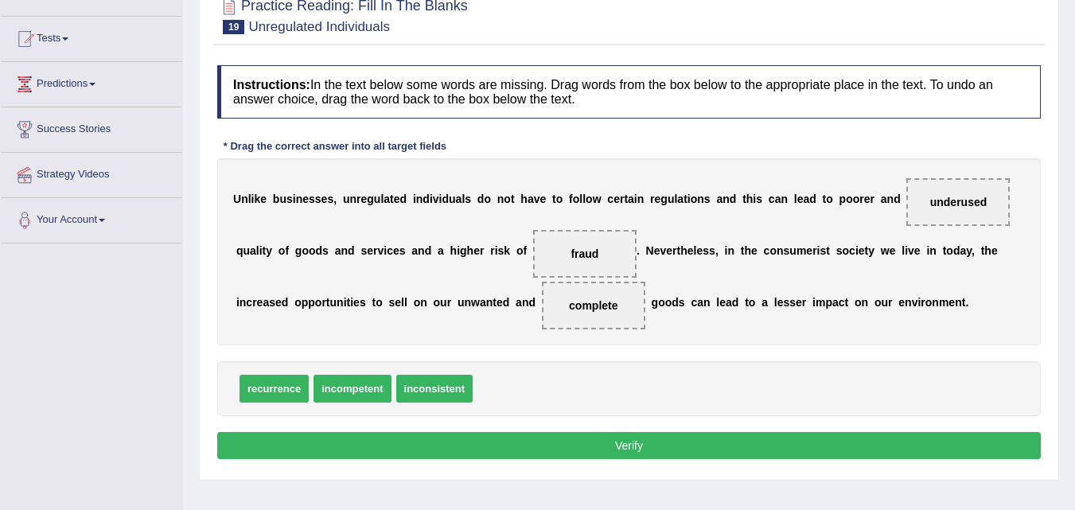
click at [627, 446] on button "Verify" at bounding box center [629, 445] width 824 height 27
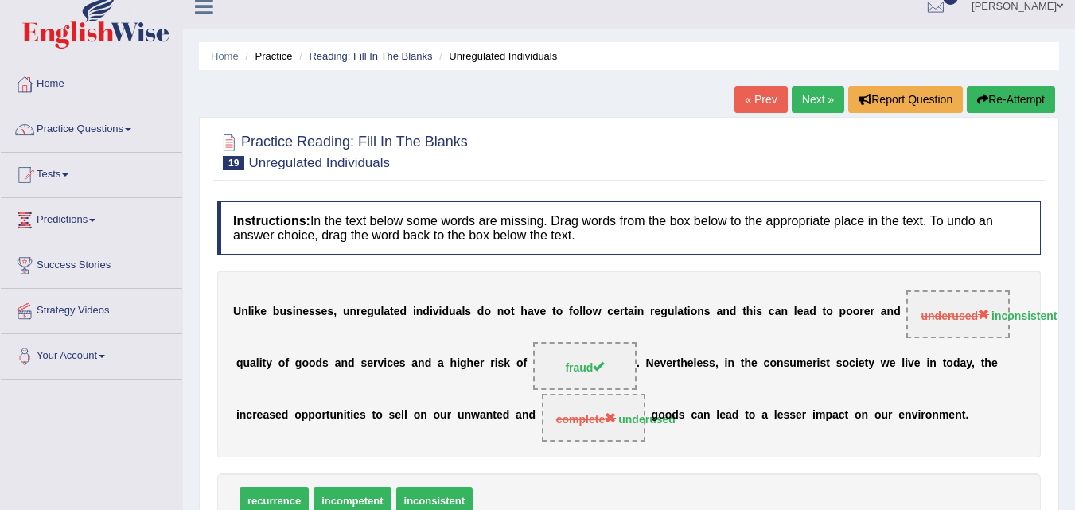
scroll to position [16, 0]
click at [811, 102] on link "Next »" at bounding box center [818, 100] width 53 height 27
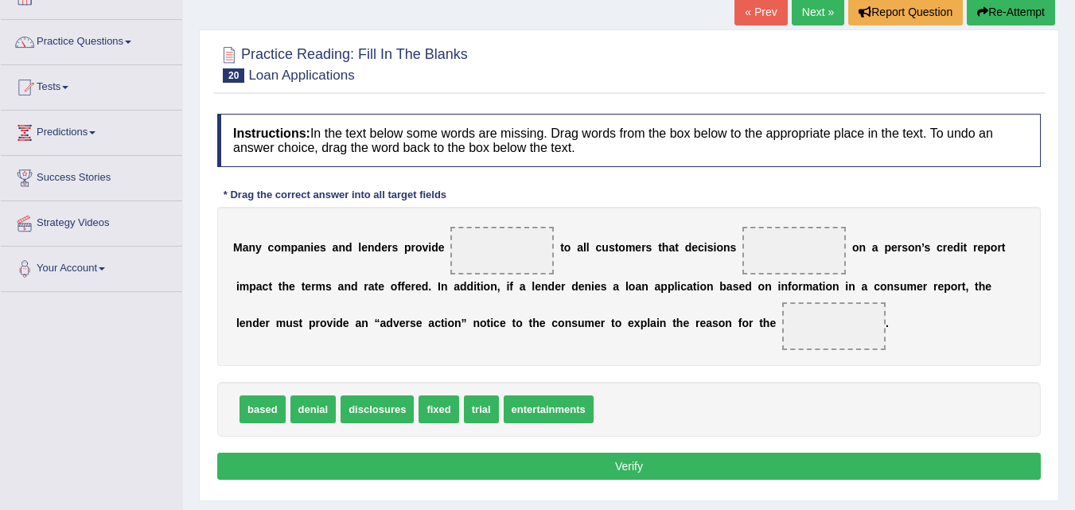
scroll to position [105, 0]
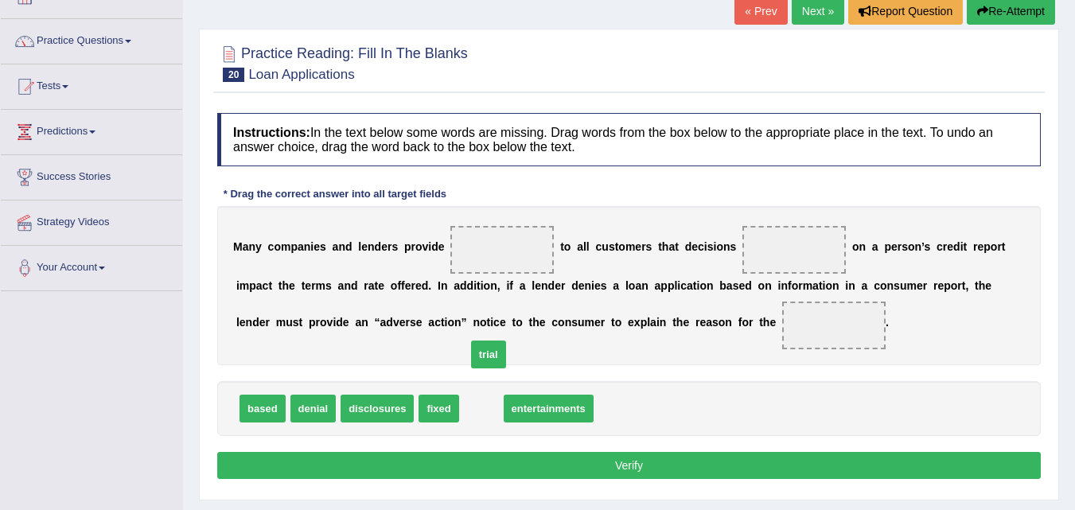
drag, startPoint x: 473, startPoint y: 410, endPoint x: 473, endPoint y: 283, distance: 126.5
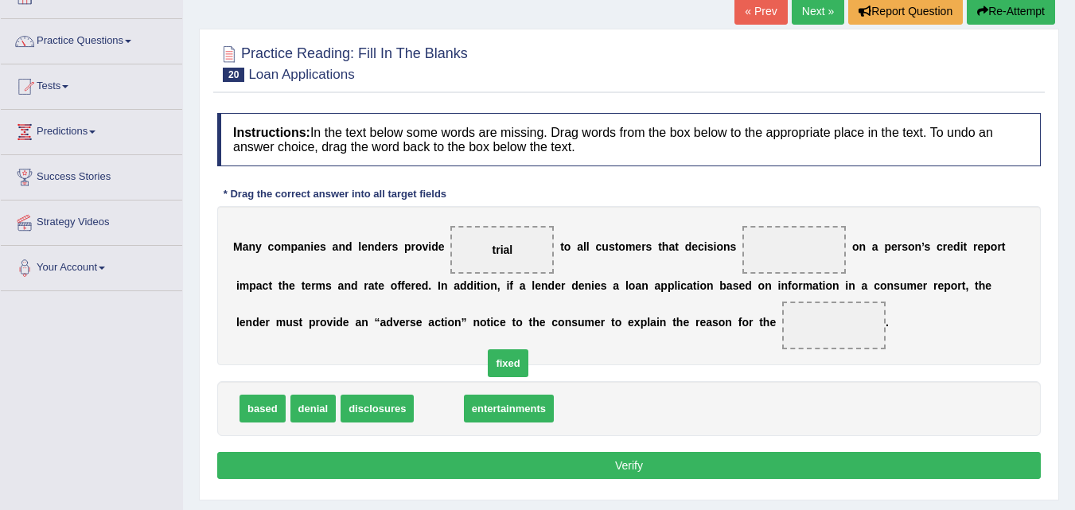
drag, startPoint x: 423, startPoint y: 409, endPoint x: 493, endPoint y: 364, distance: 82.8
click at [493, 364] on span "fixed" at bounding box center [508, 363] width 40 height 28
drag, startPoint x: 434, startPoint y: 415, endPoint x: 785, endPoint y: 254, distance: 386.0
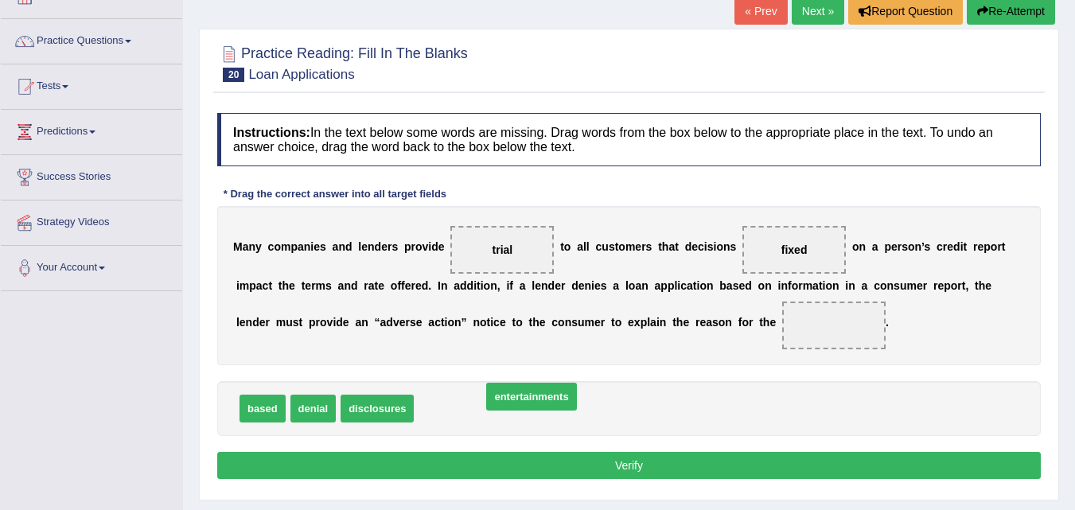
drag, startPoint x: 478, startPoint y: 411, endPoint x: 637, endPoint y: 394, distance: 159.3
click at [637, 394] on div "based denial disclosures entertainments" at bounding box center [629, 408] width 824 height 55
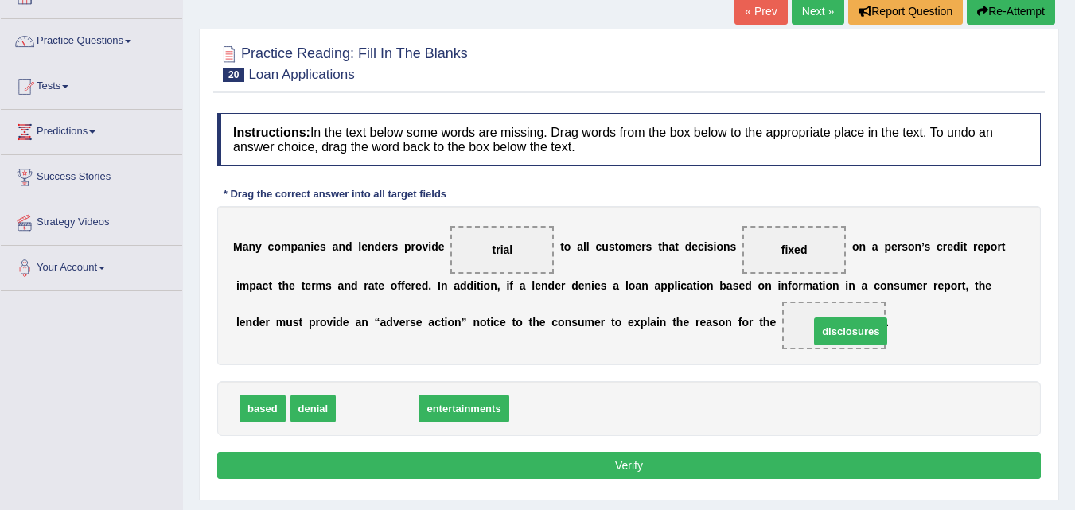
drag, startPoint x: 372, startPoint y: 412, endPoint x: 852, endPoint y: 334, distance: 486.1
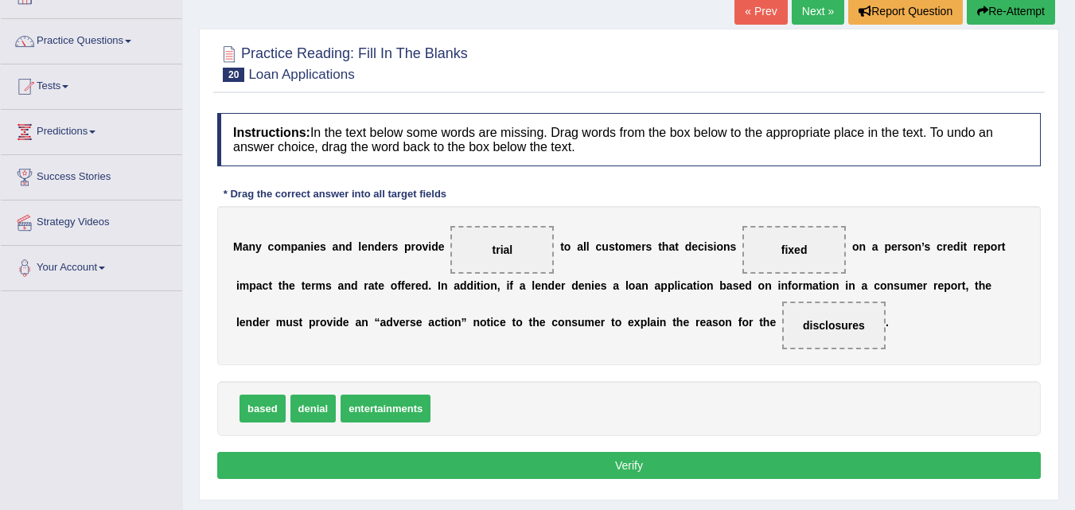
click at [625, 459] on button "Verify" at bounding box center [629, 465] width 824 height 27
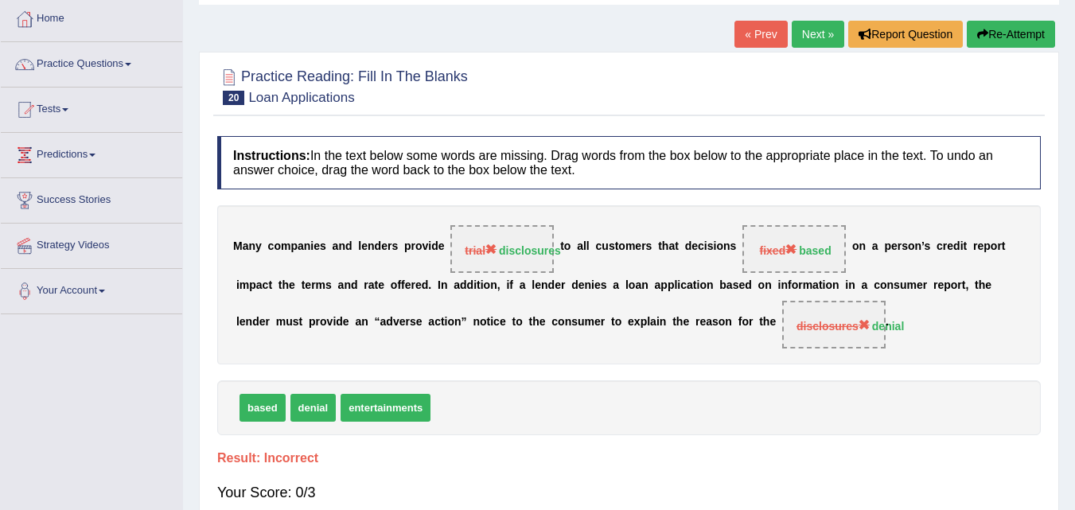
scroll to position [72, 0]
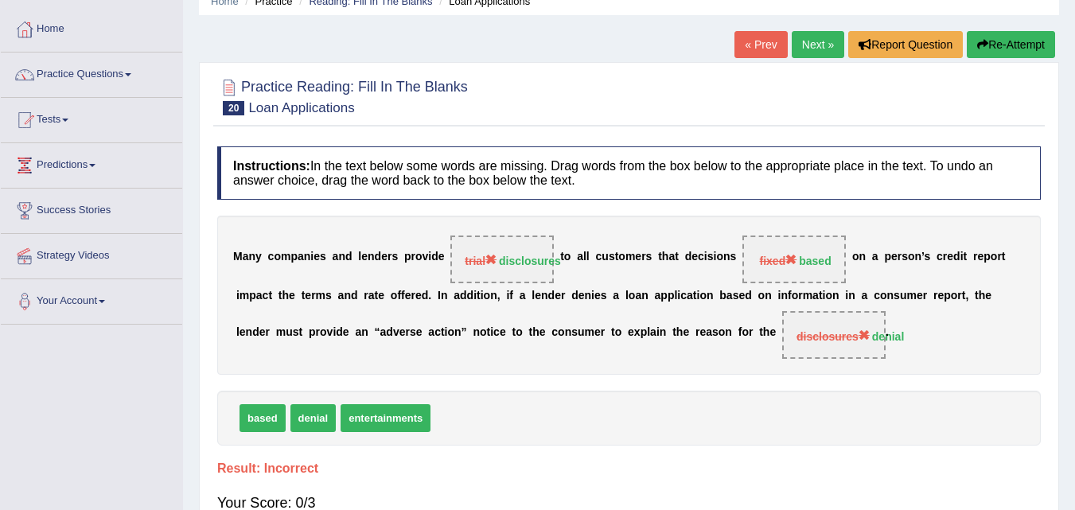
click at [818, 32] on link "Next »" at bounding box center [818, 44] width 53 height 27
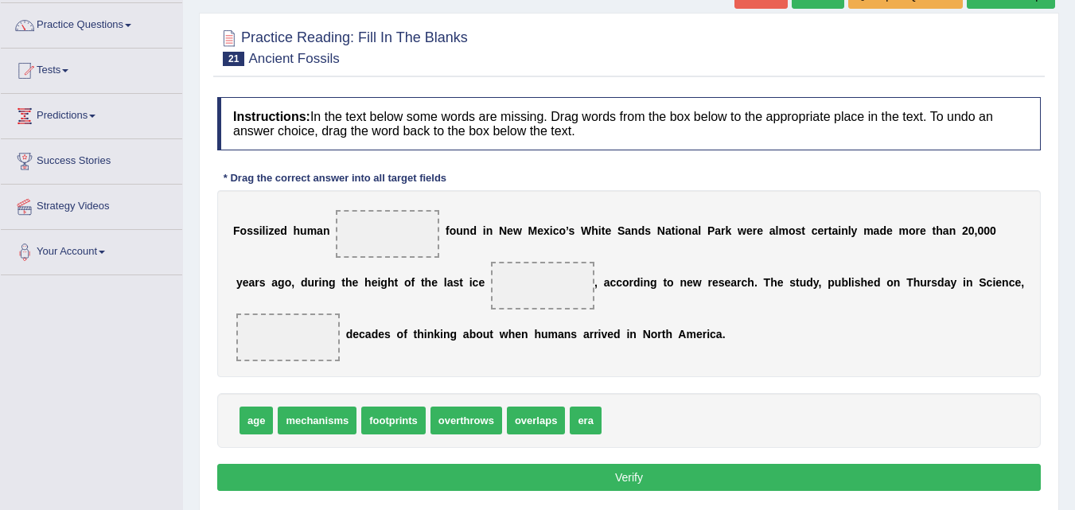
scroll to position [130, 0]
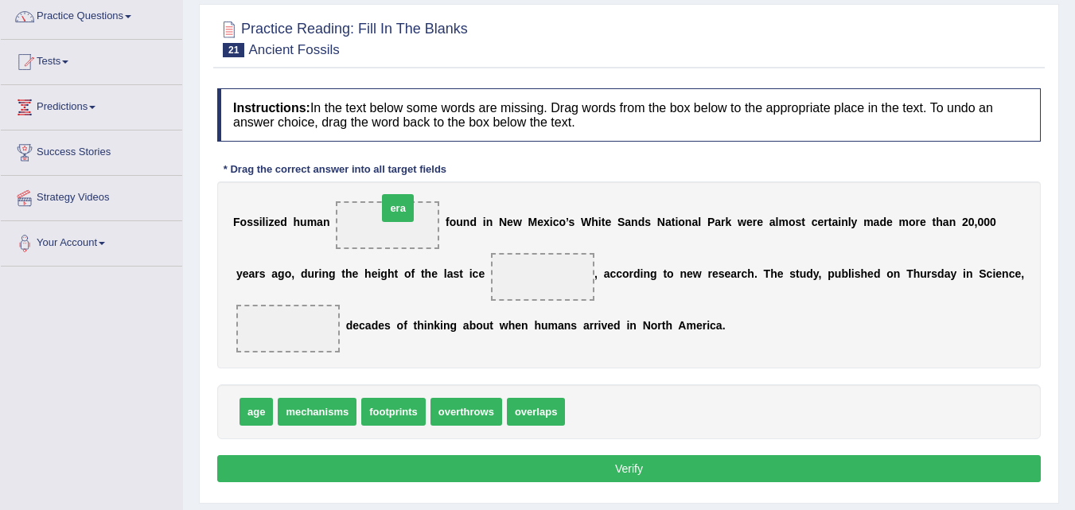
drag, startPoint x: 586, startPoint y: 419, endPoint x: 387, endPoint y: 241, distance: 266.6
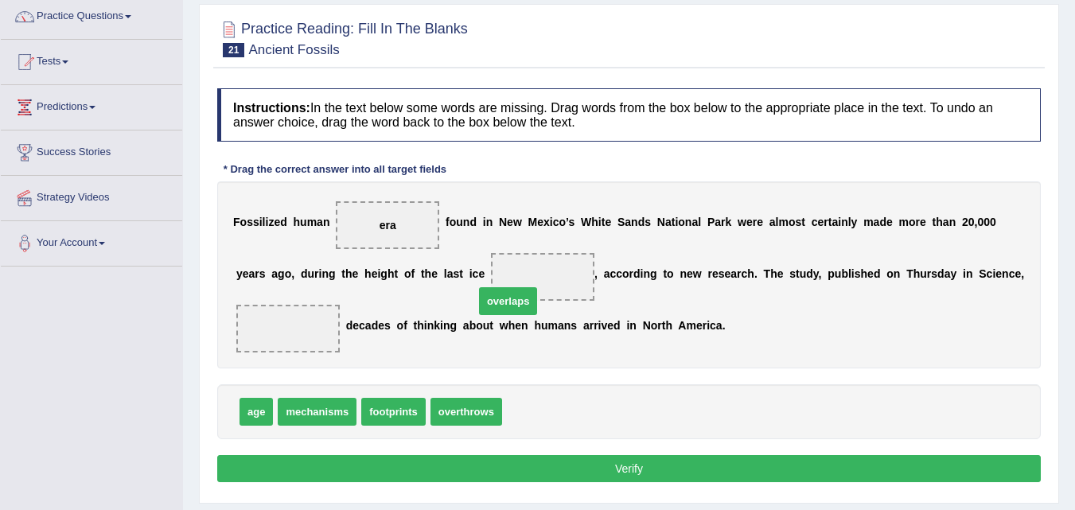
drag, startPoint x: 540, startPoint y: 414, endPoint x: 520, endPoint y: 298, distance: 117.1
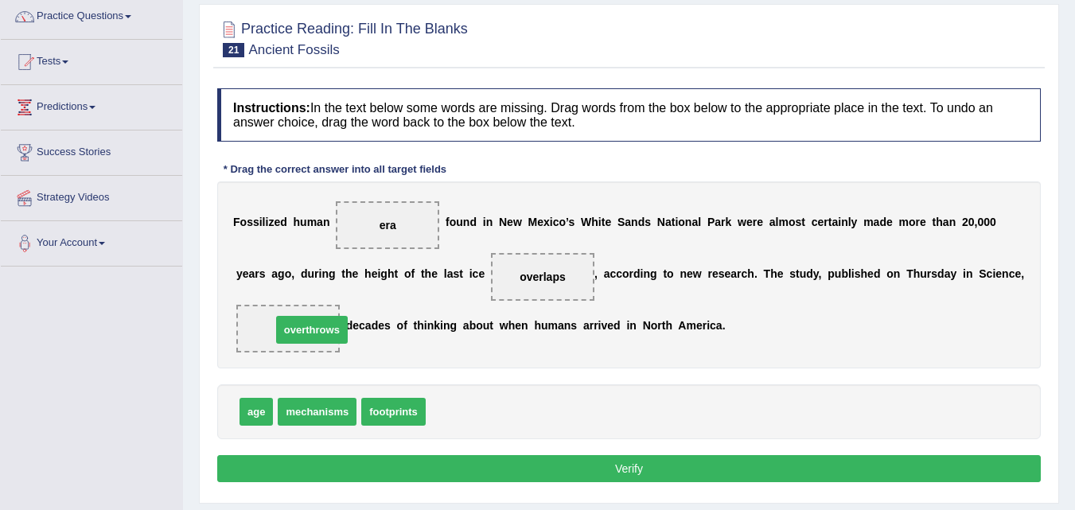
drag, startPoint x: 465, startPoint y: 415, endPoint x: 306, endPoint y: 337, distance: 177.9
click at [616, 464] on button "Verify" at bounding box center [629, 468] width 824 height 27
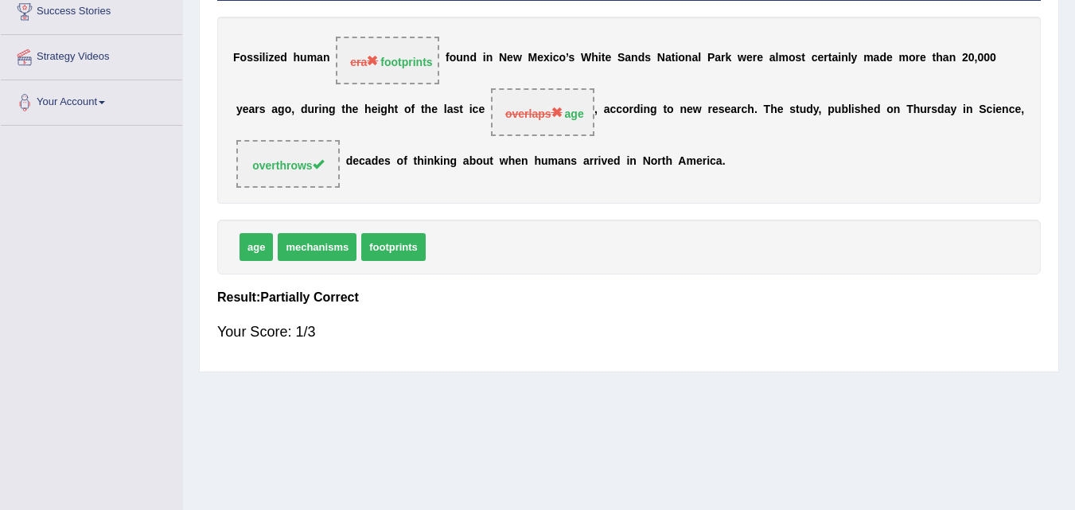
scroll to position [325, 0]
